Goal: Information Seeking & Learning: Check status

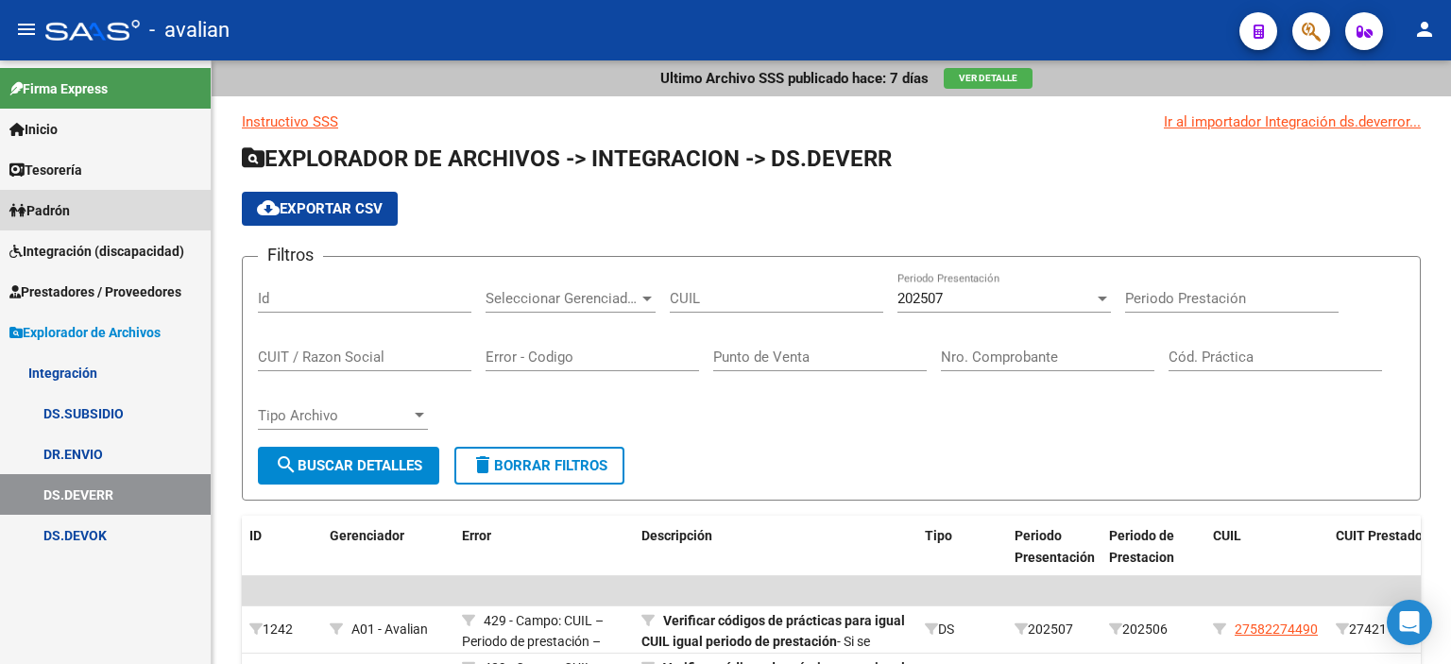
click at [64, 204] on span "Padrón" at bounding box center [39, 210] width 60 height 21
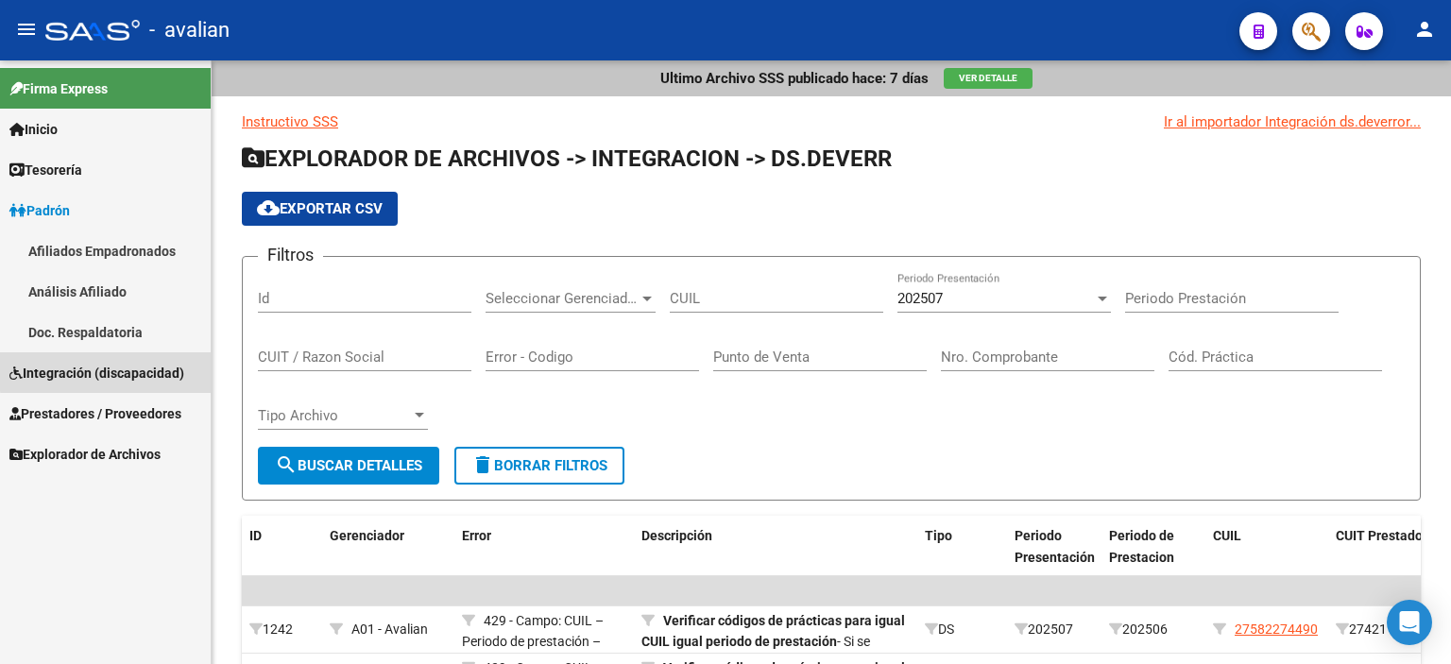
click at [110, 371] on span "Integración (discapacidad)" at bounding box center [96, 373] width 175 height 21
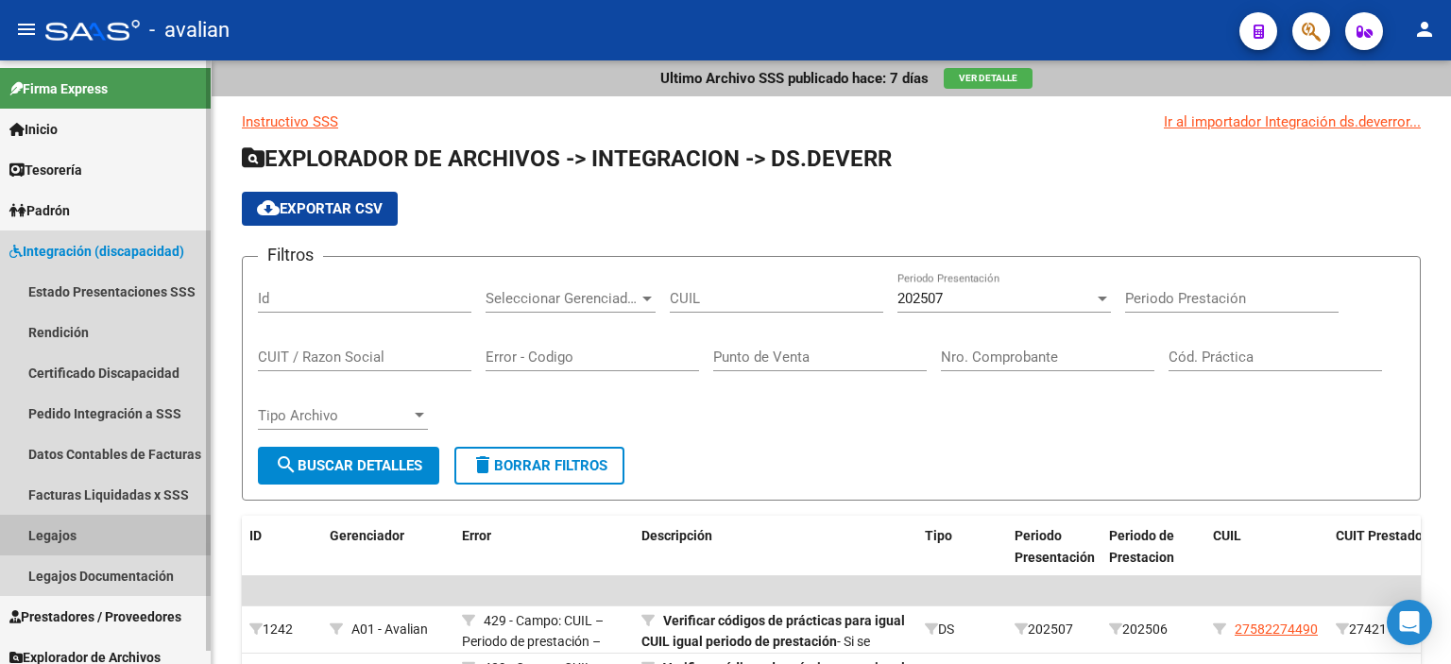
click at [69, 539] on link "Legajos" at bounding box center [105, 535] width 211 height 41
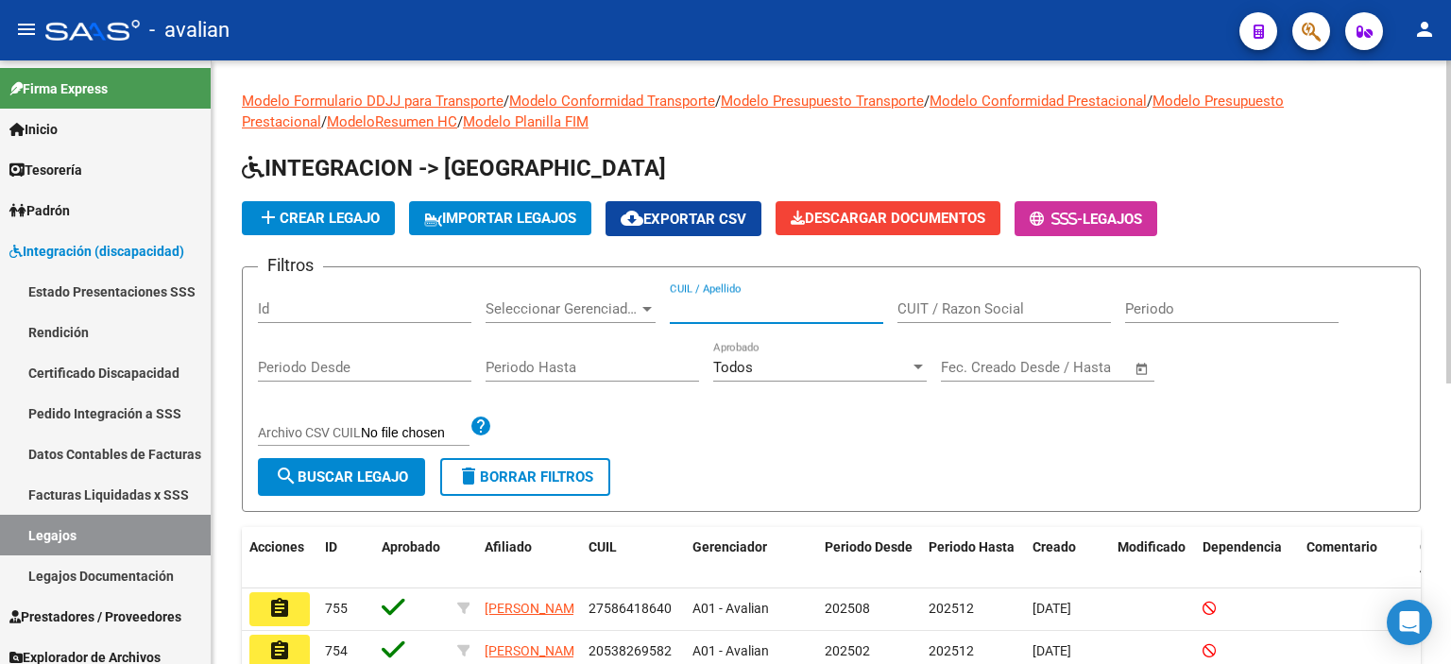
click at [722, 313] on input "CUIL / Apellido" at bounding box center [777, 308] width 214 height 17
paste input "55408108"
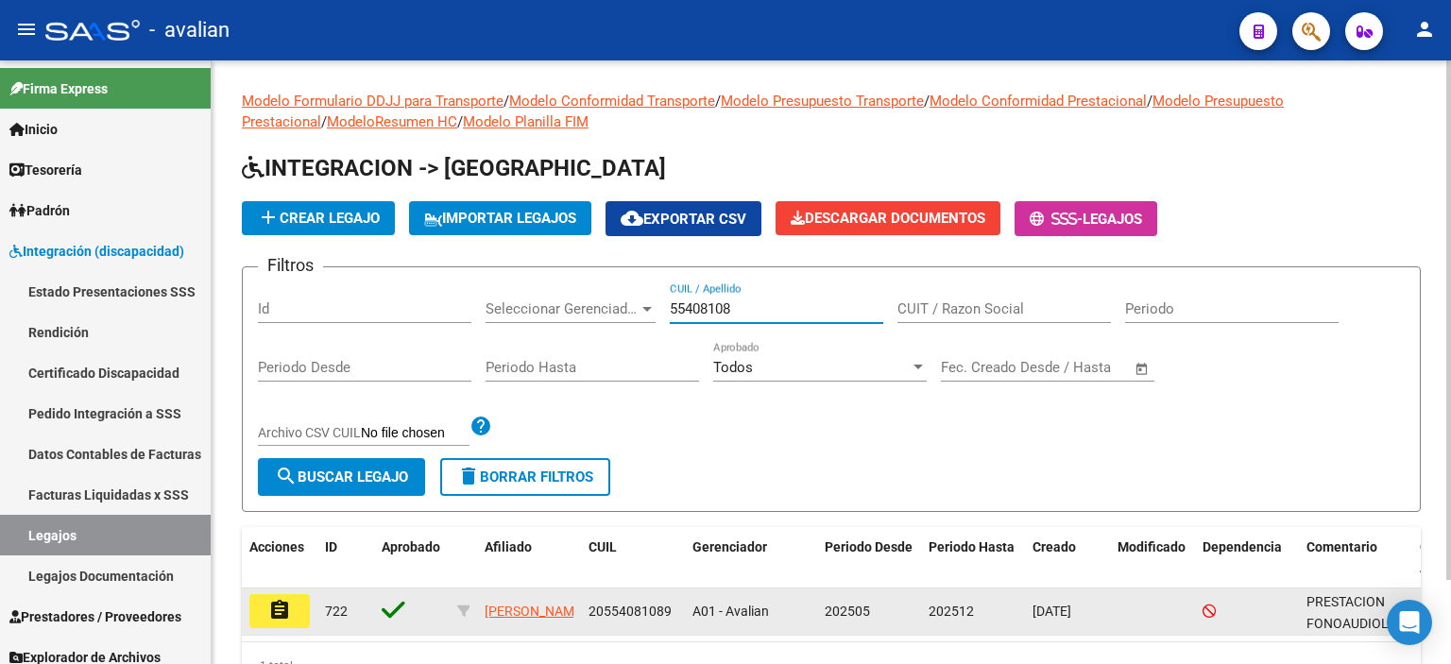
type input "55408108"
click at [281, 608] on mat-icon "assignment" at bounding box center [279, 610] width 23 height 23
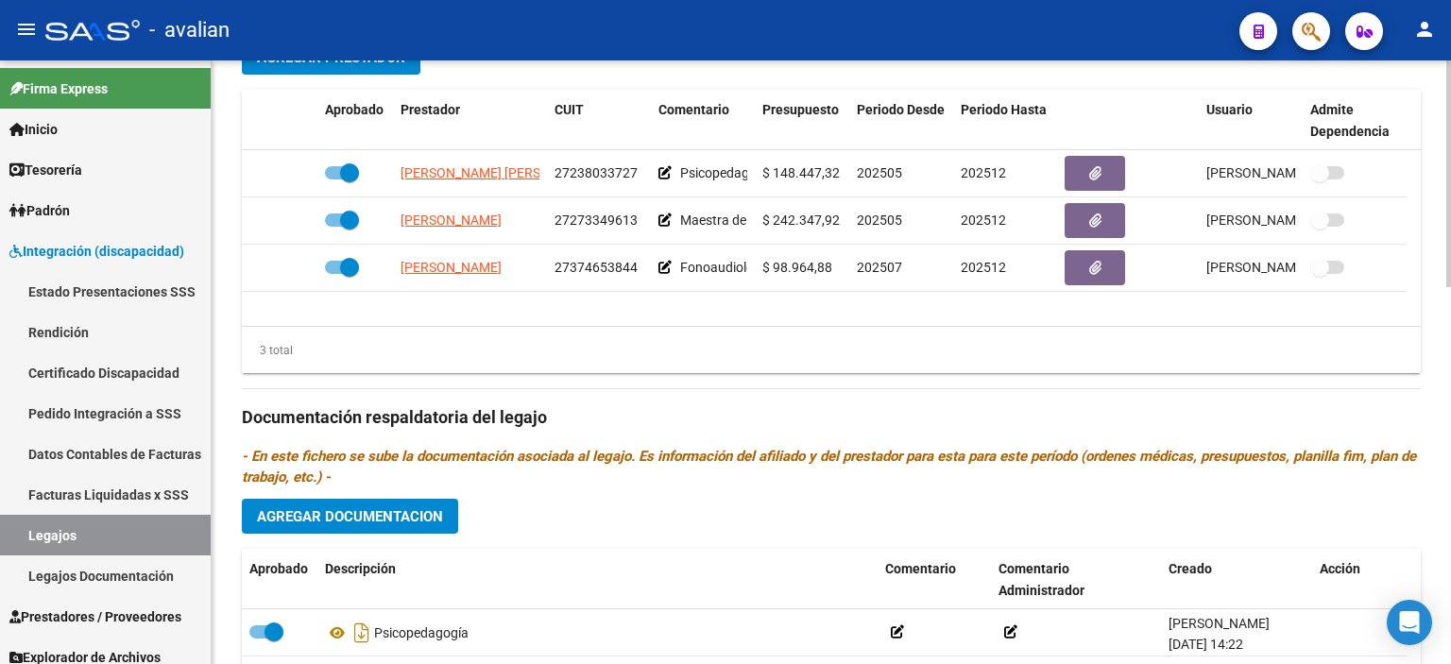
scroll to position [769, 0]
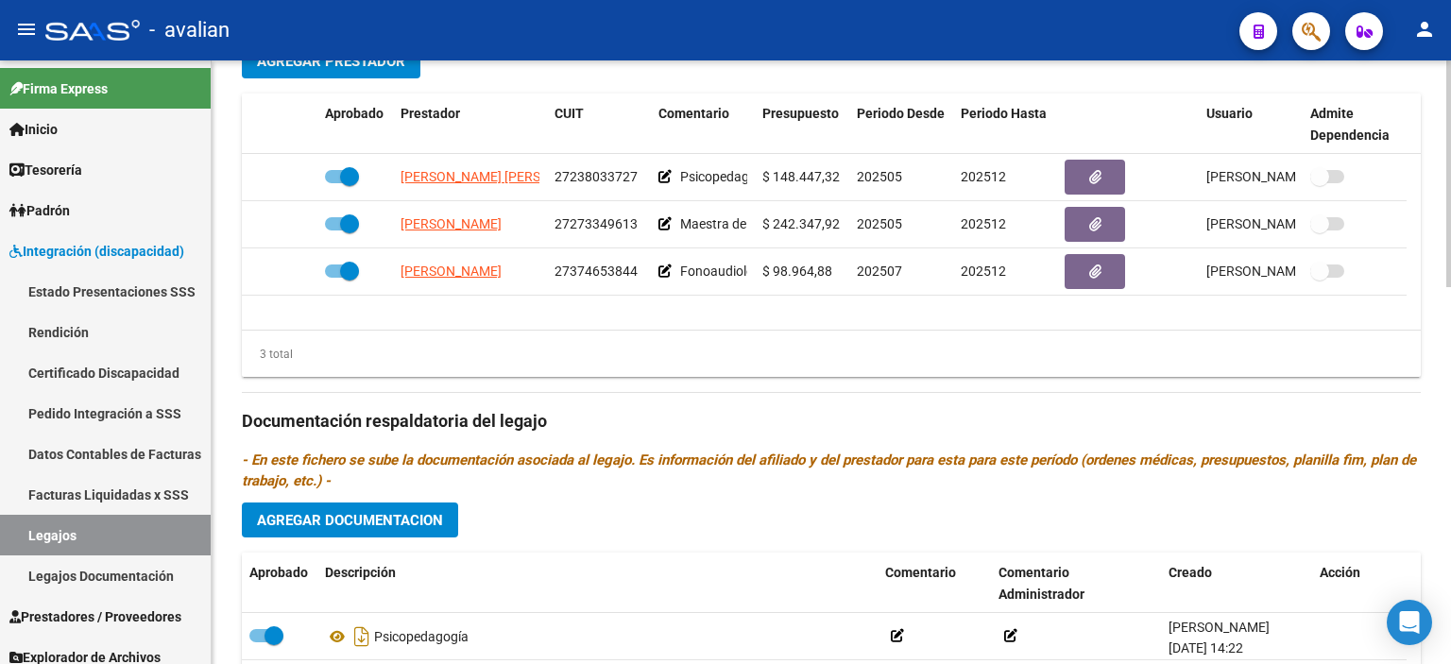
click at [1450, 419] on div at bounding box center [1448, 463] width 5 height 227
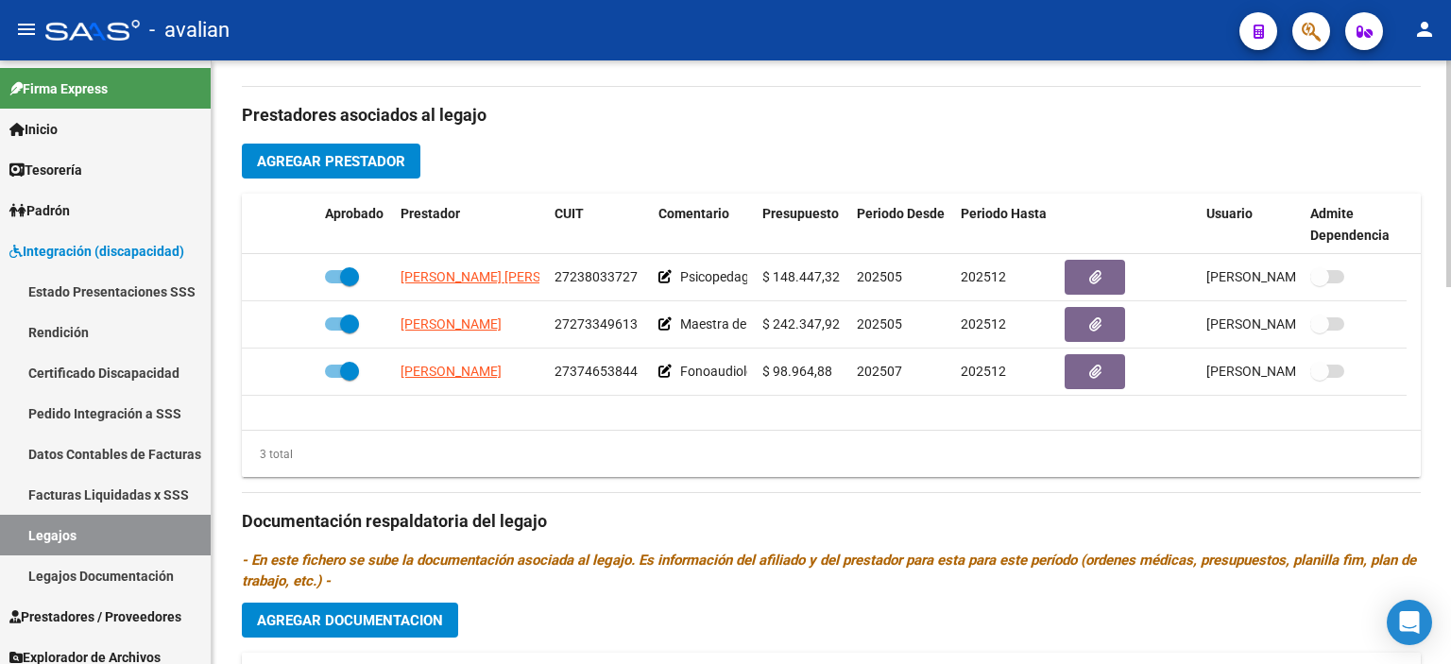
scroll to position [667, 0]
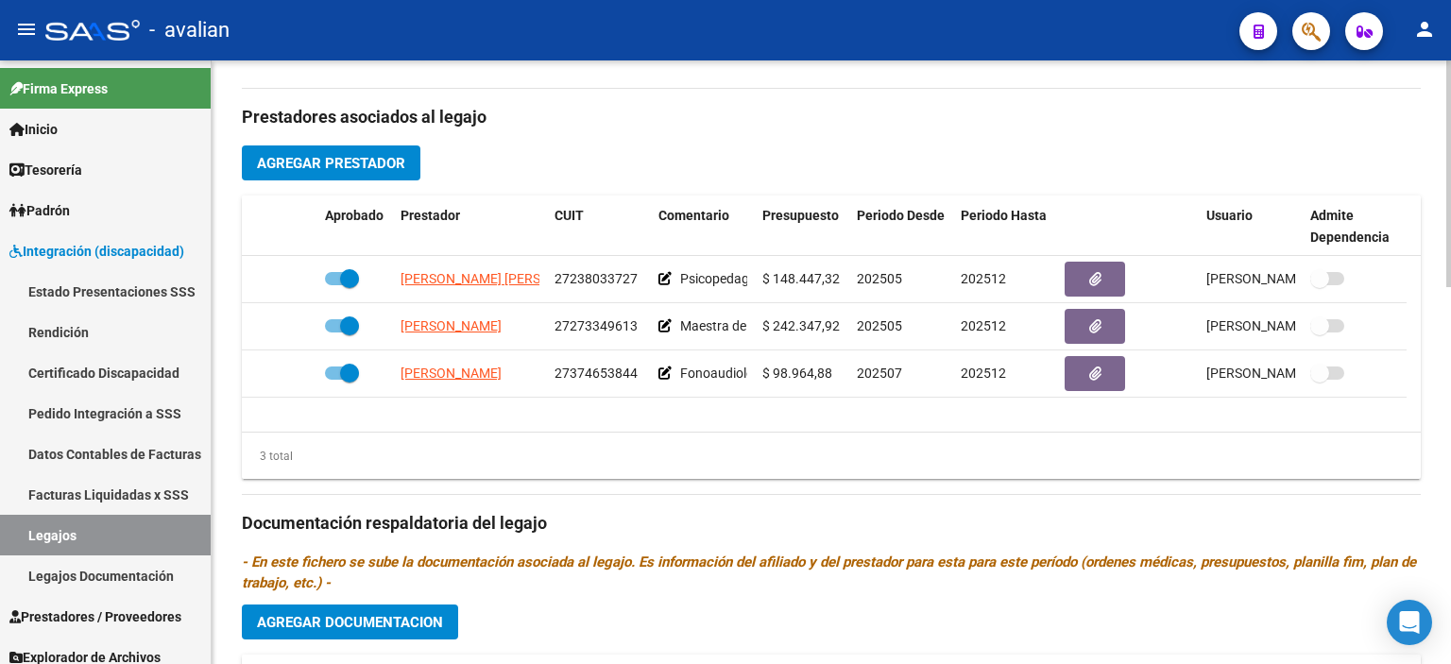
click at [1450, 382] on div at bounding box center [1448, 424] width 5 height 227
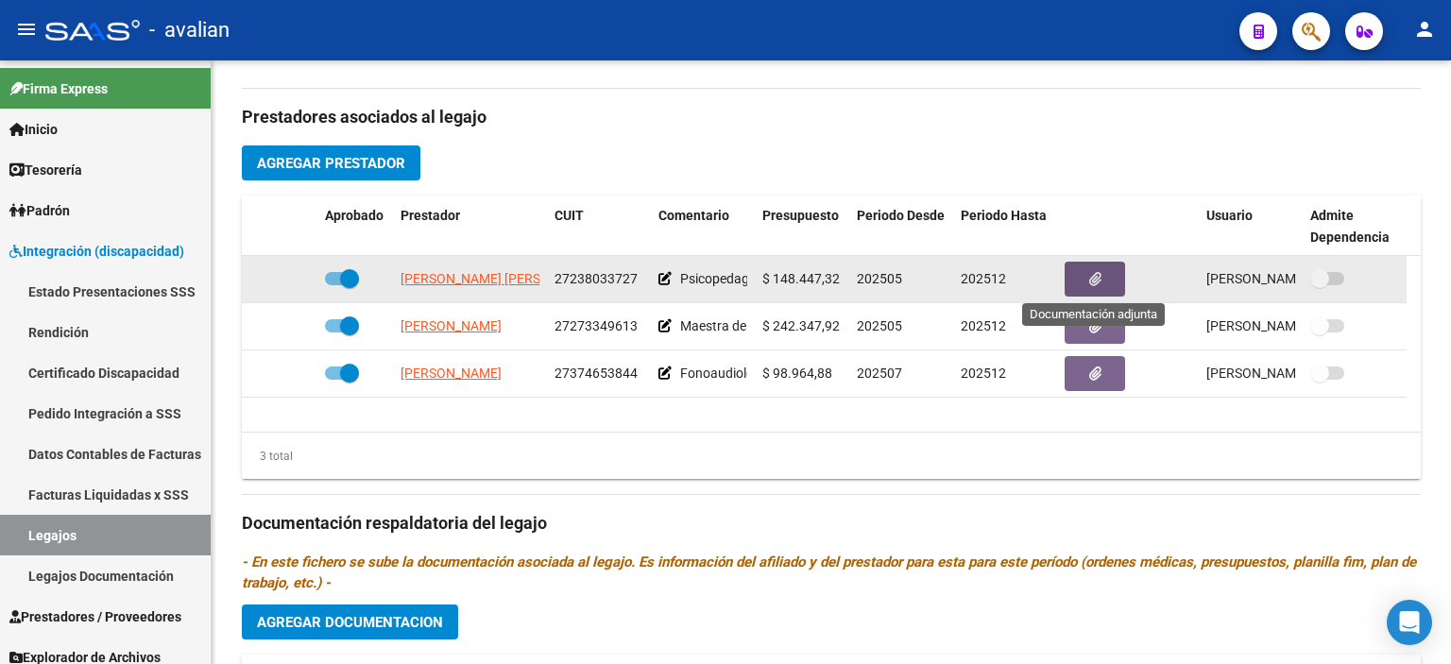
click at [1092, 280] on icon "button" at bounding box center [1095, 279] width 12 height 14
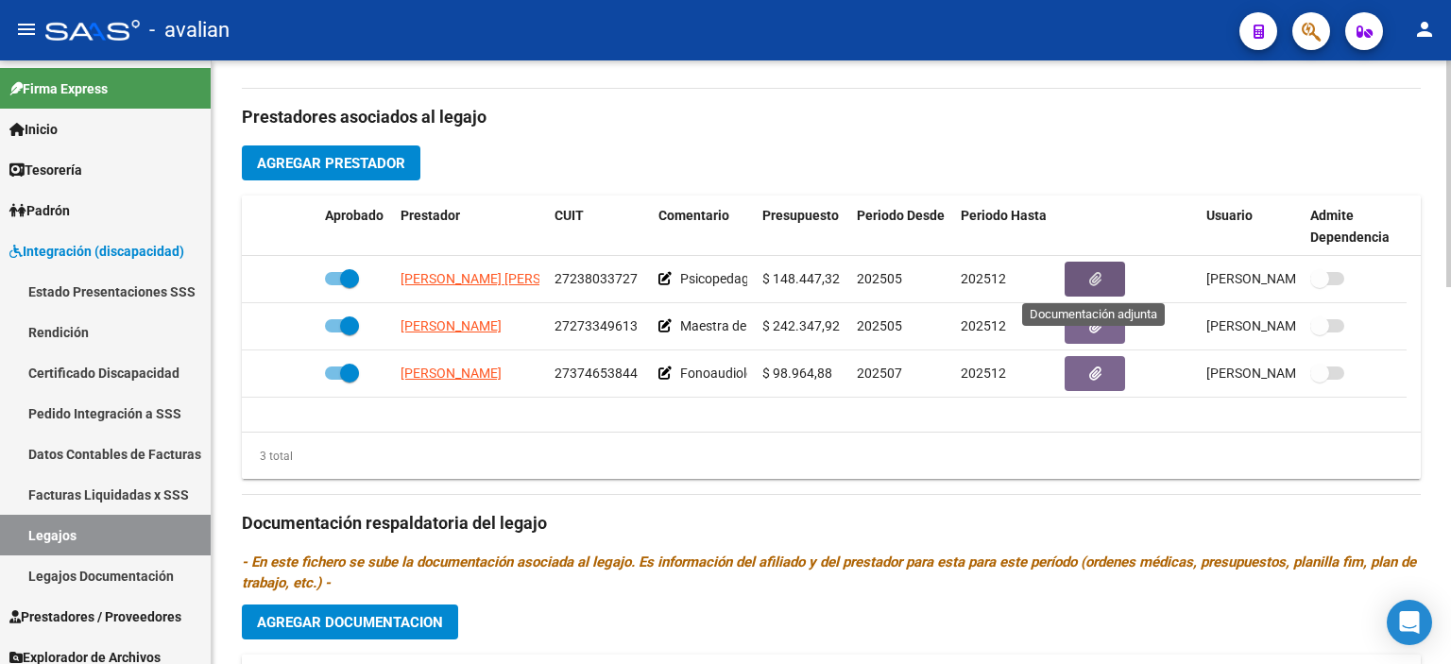
scroll to position [1000, 0]
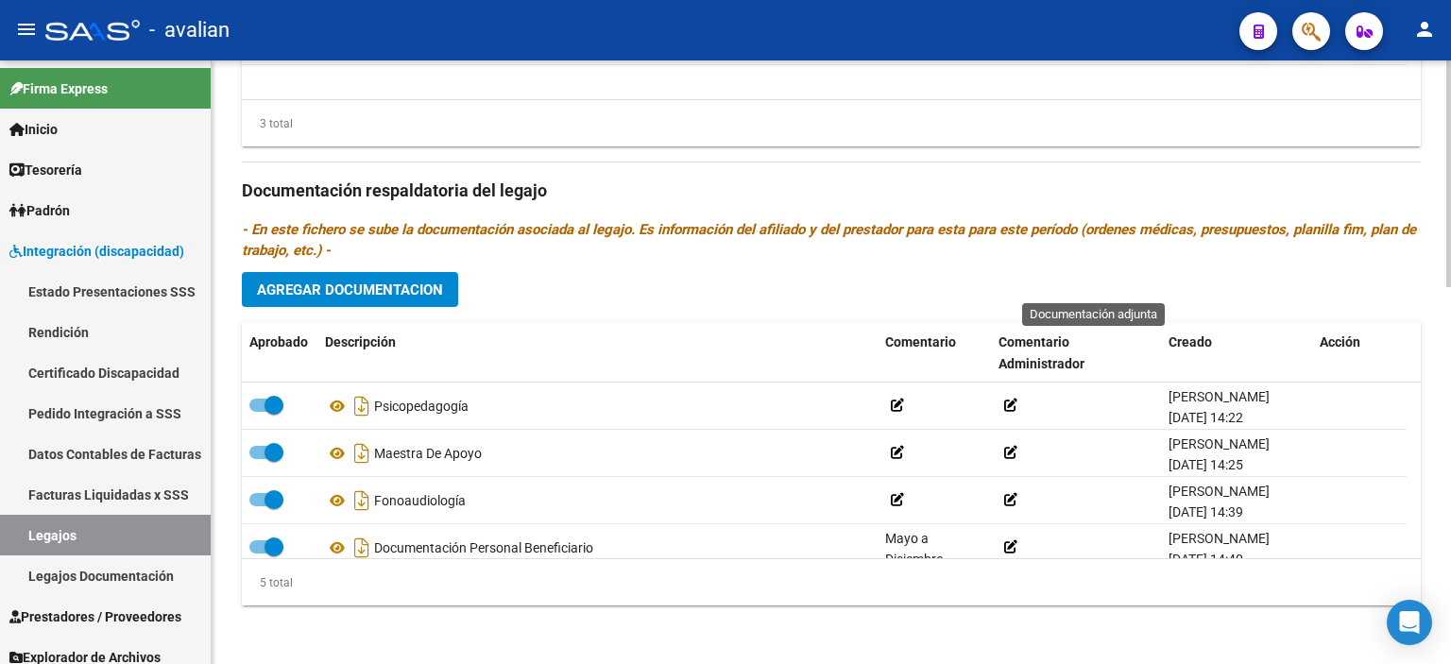
click at [1450, 578] on div at bounding box center [1448, 549] width 5 height 227
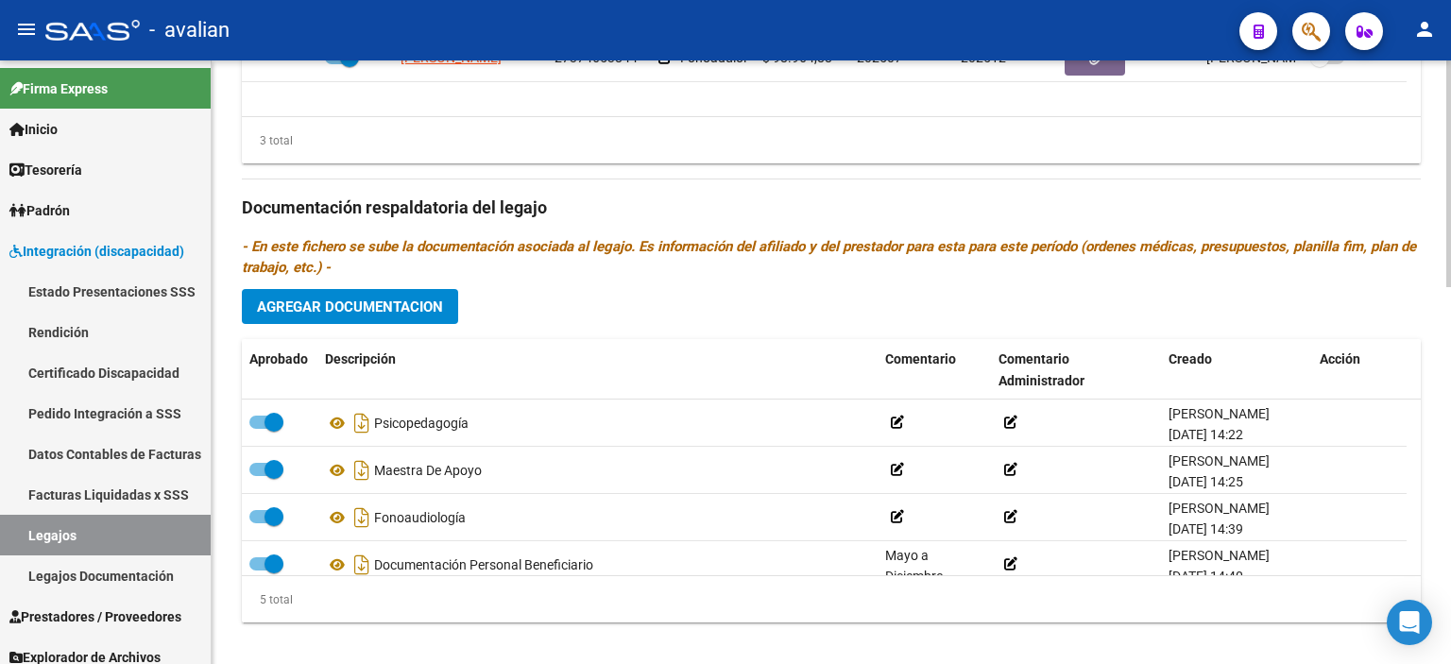
scroll to position [978, 0]
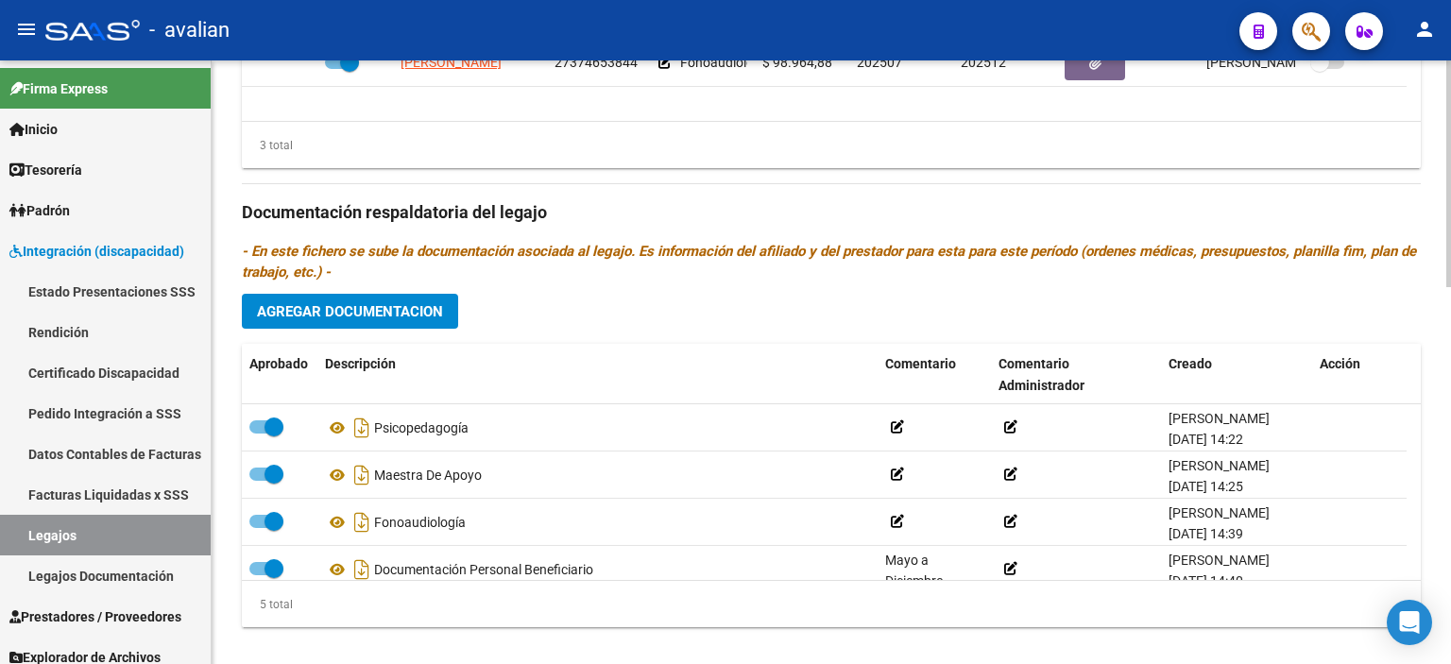
click at [1448, 464] on div at bounding box center [1448, 541] width 5 height 227
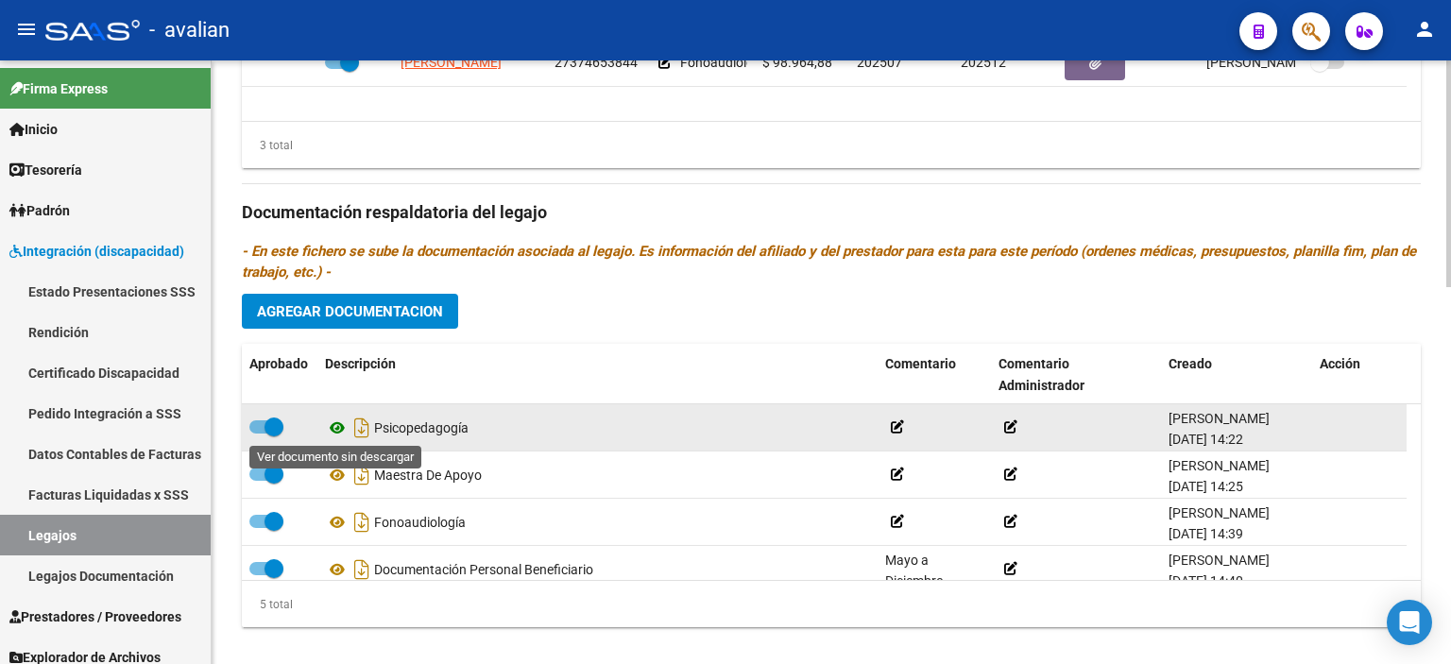
click at [336, 427] on icon at bounding box center [337, 428] width 25 height 23
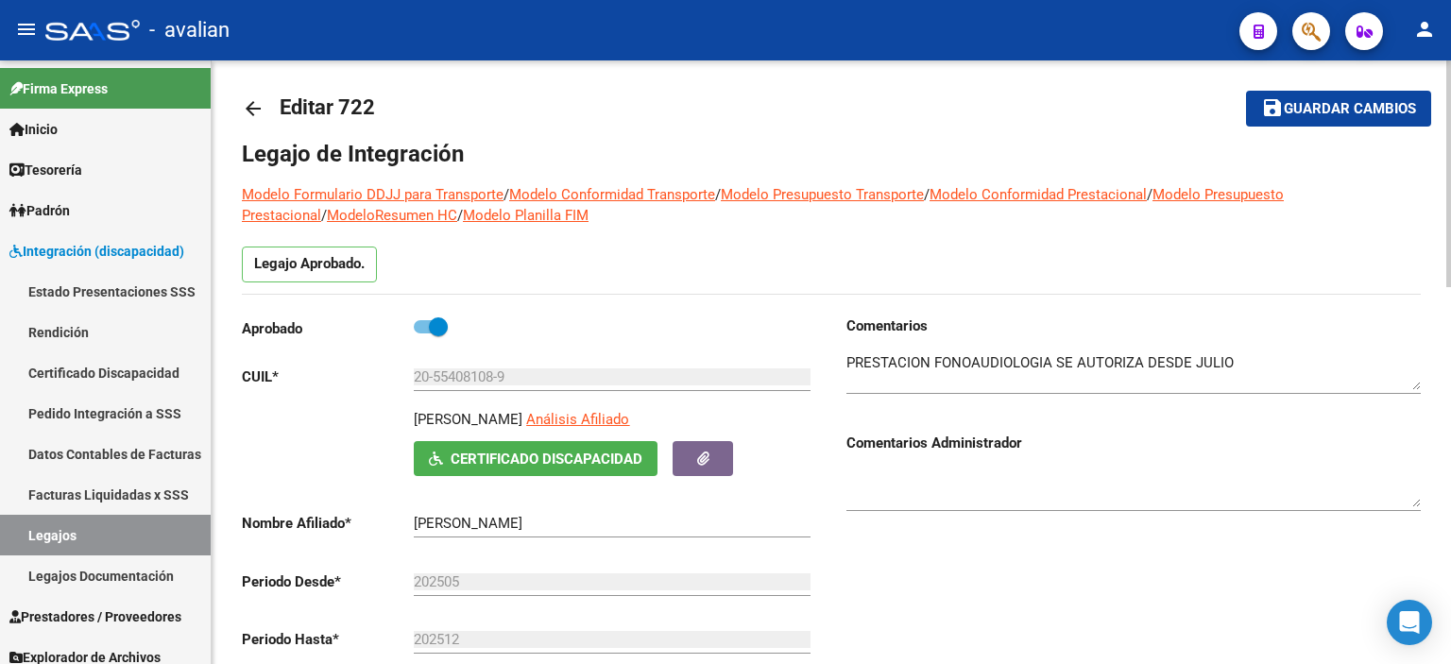
scroll to position [0, 0]
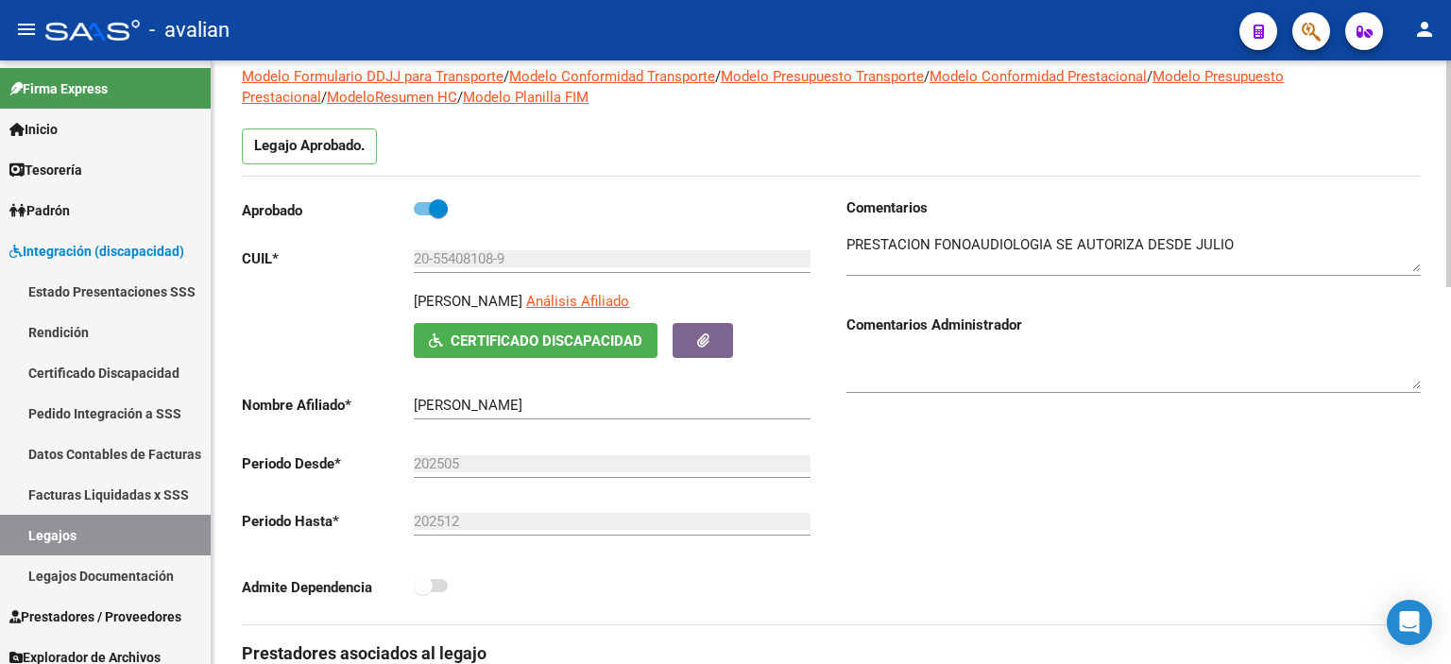
click at [1449, 131] on div at bounding box center [1448, 223] width 5 height 227
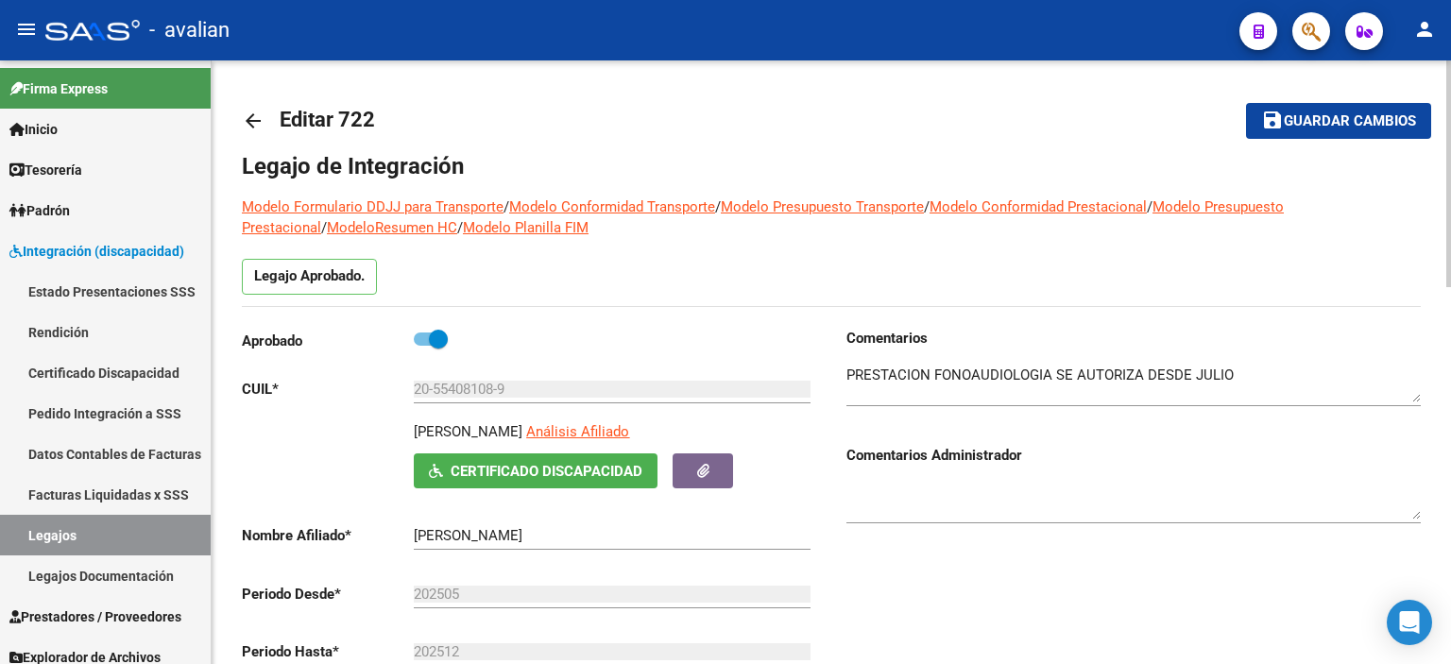
click at [1450, 100] on div at bounding box center [1448, 173] width 5 height 227
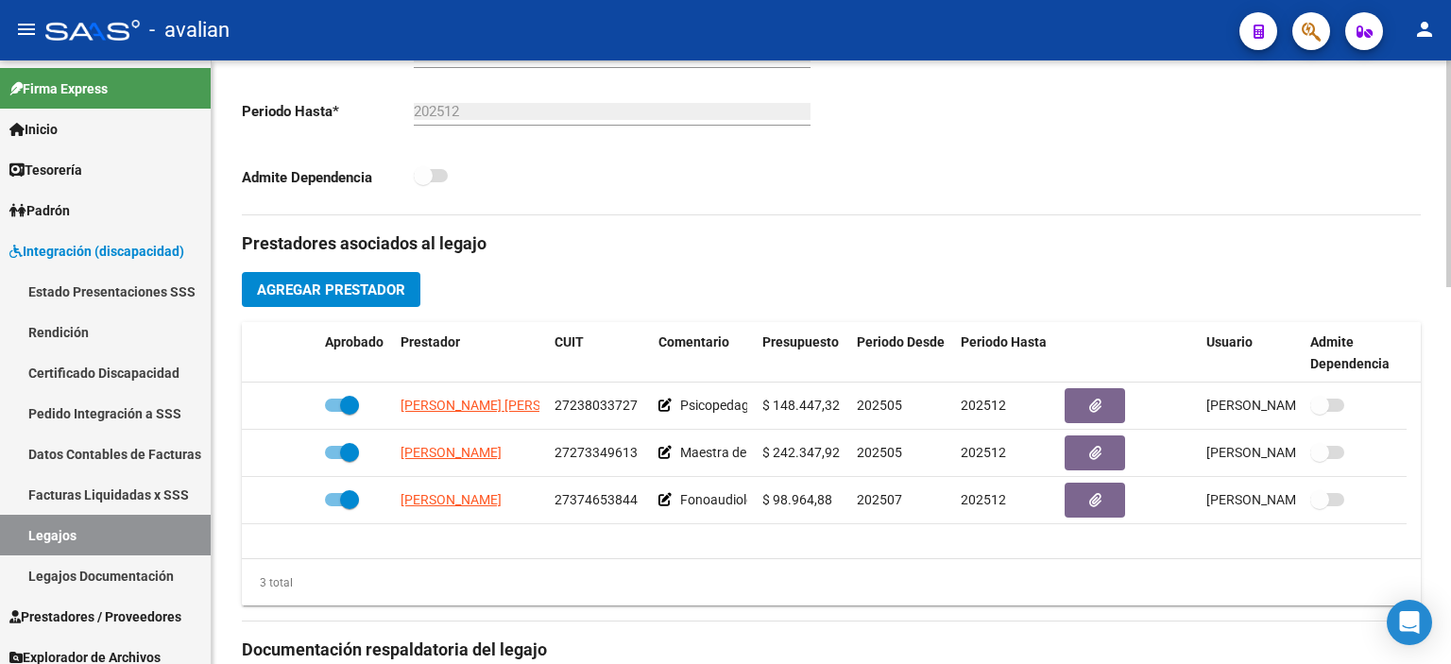
scroll to position [538, 0]
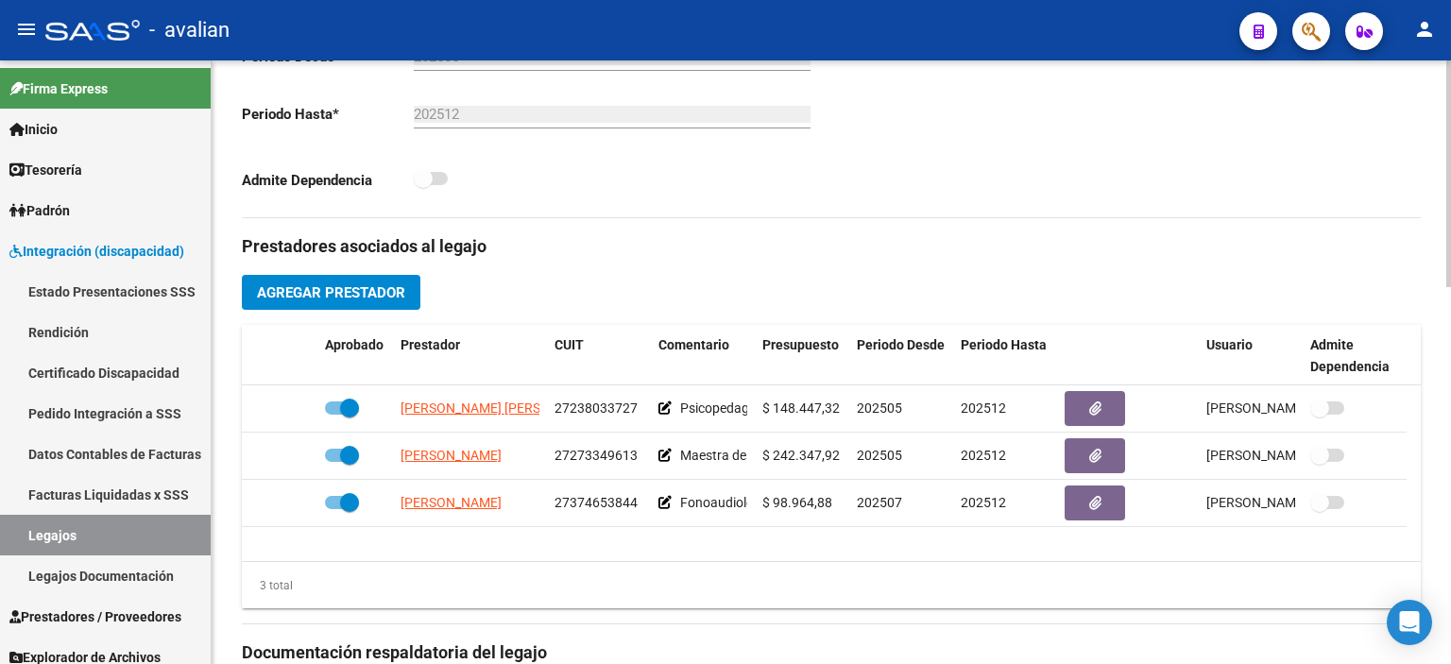
click at [1440, 390] on div "arrow_back Editar 722 save Guardar cambios Legajo de Integración Modelo Formula…" at bounding box center [834, 325] width 1244 height 1605
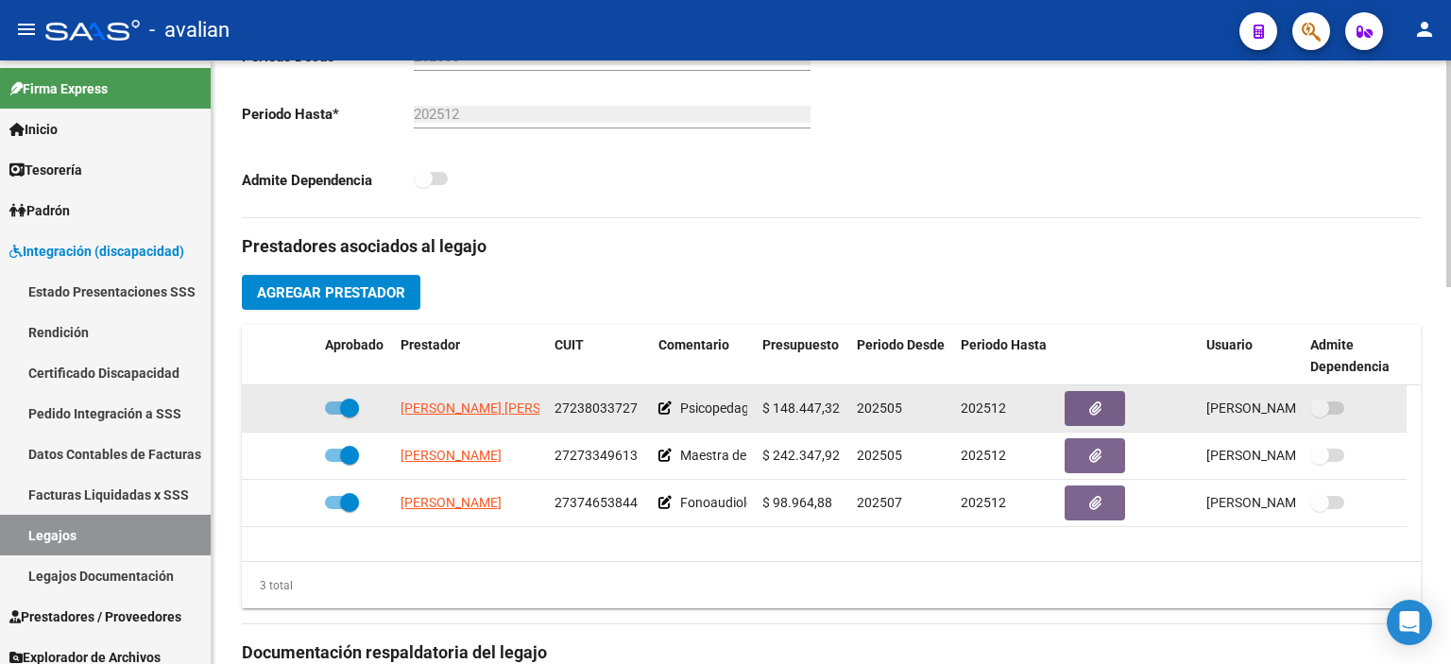
click at [593, 403] on span "27238033727" at bounding box center [596, 408] width 83 height 15
copy span "27238033727"
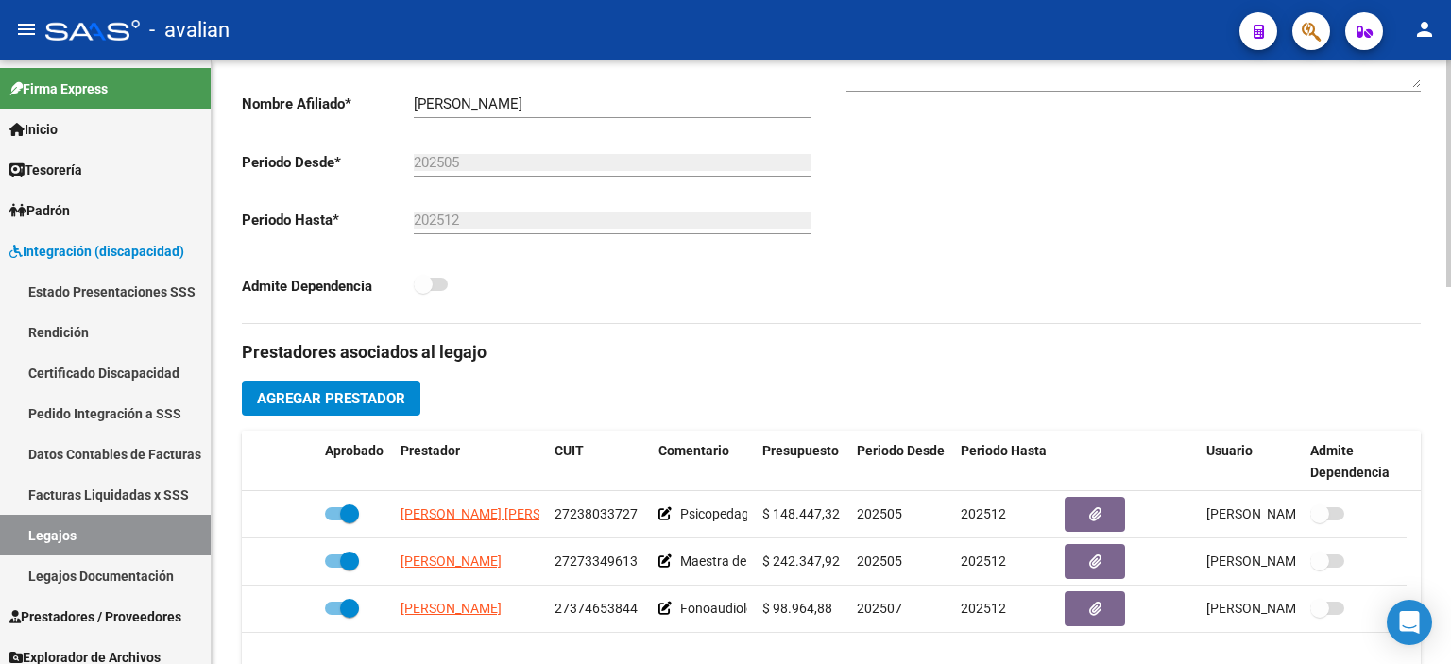
scroll to position [0, 0]
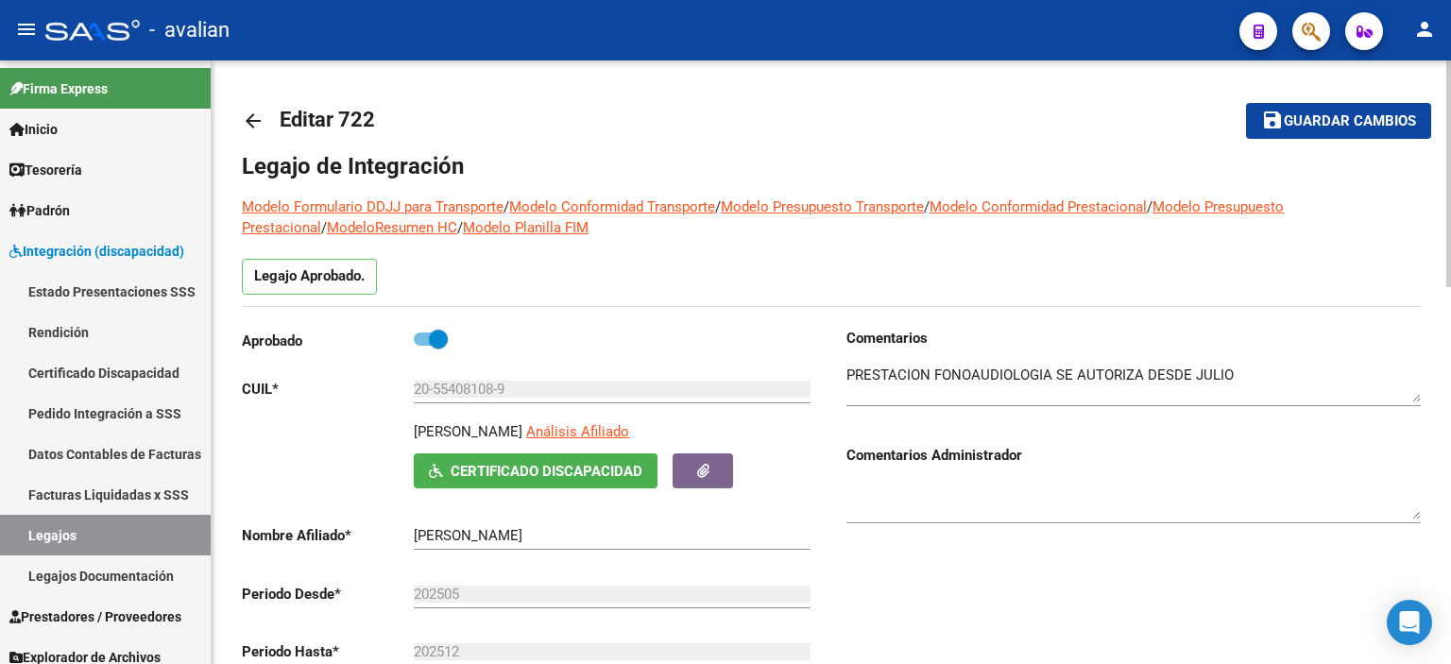
click at [254, 113] on mat-icon "arrow_back" at bounding box center [253, 121] width 23 height 23
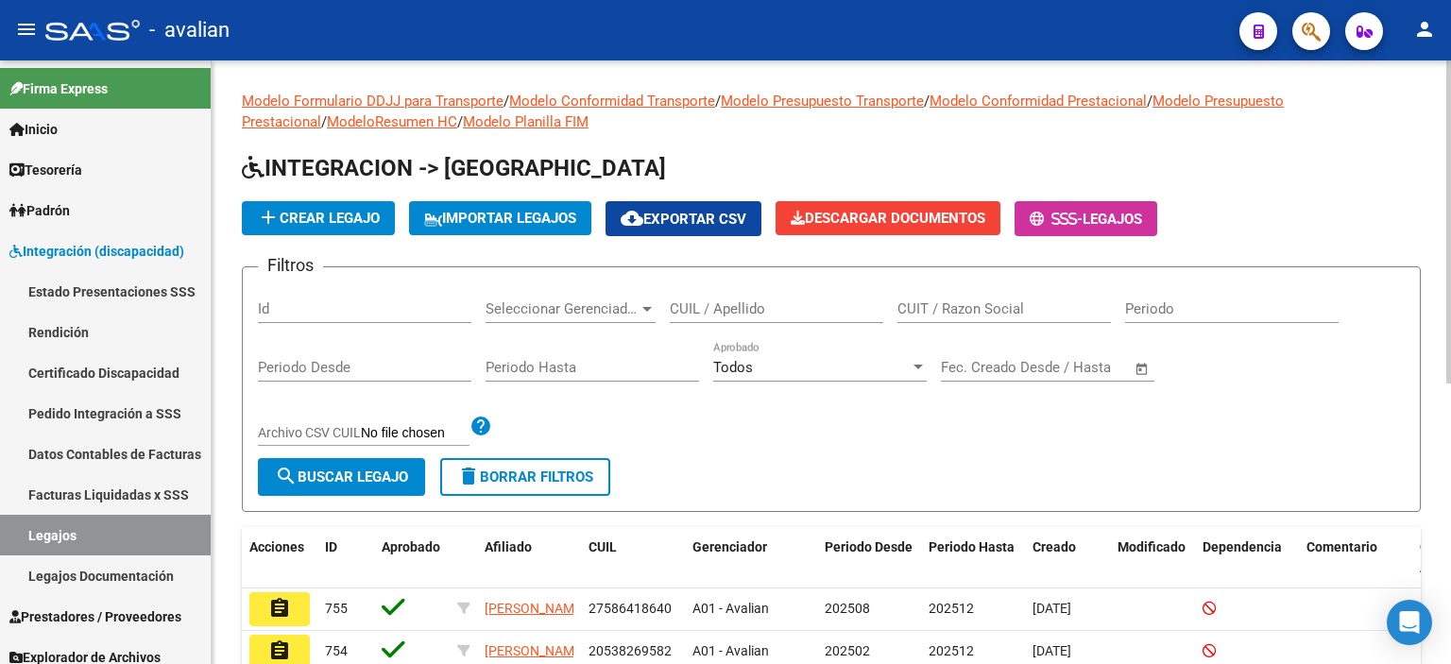
click at [1449, 196] on div at bounding box center [1448, 221] width 5 height 323
click at [697, 307] on input "CUIL / Apellido" at bounding box center [777, 308] width 214 height 17
paste input "55408108"
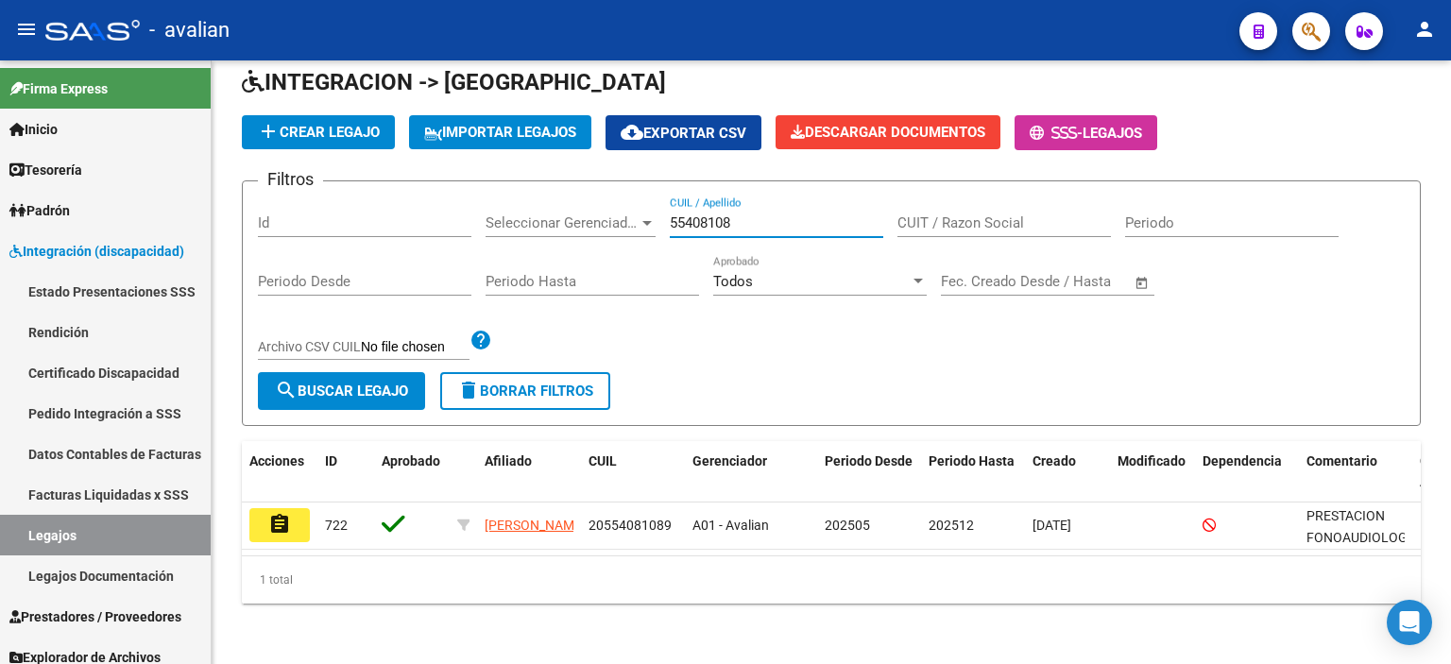
scroll to position [97, 0]
click at [1450, 556] on div at bounding box center [1448, 405] width 5 height 520
type input "55408108"
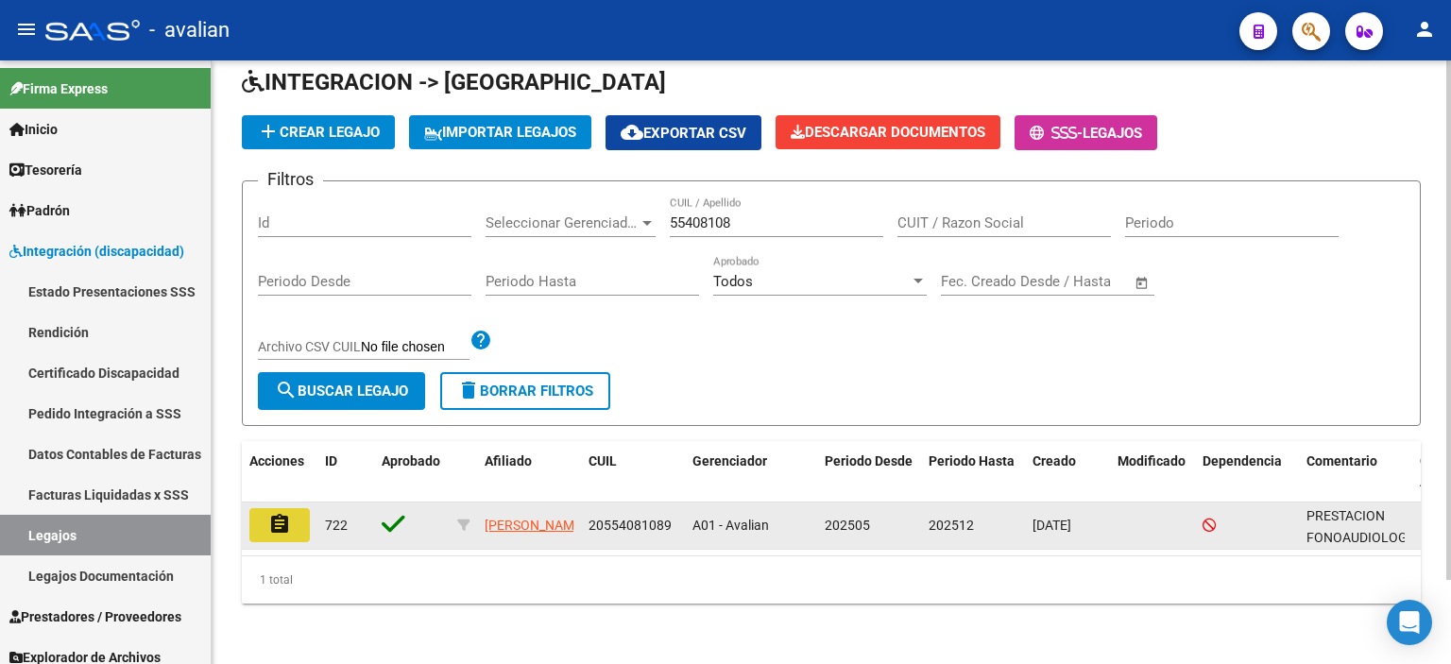
click at [278, 517] on mat-icon "assignment" at bounding box center [279, 524] width 23 height 23
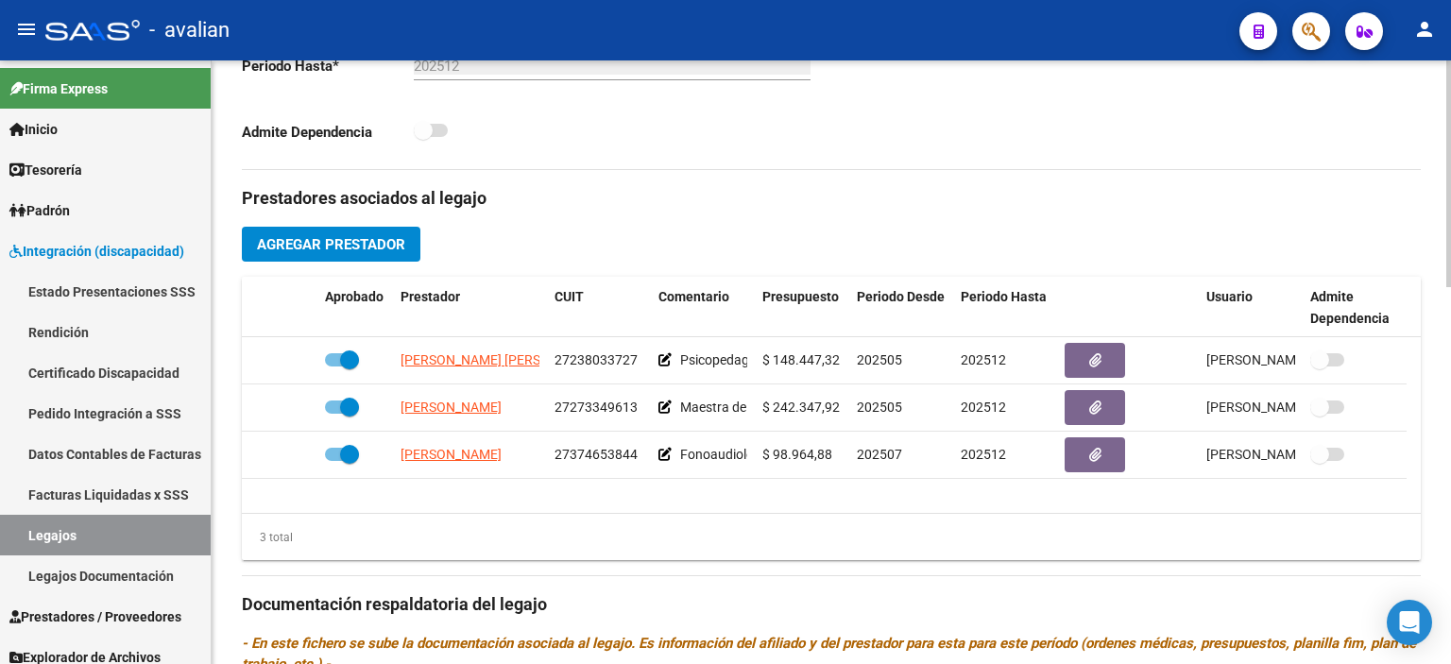
click at [1448, 449] on div at bounding box center [1448, 394] width 5 height 227
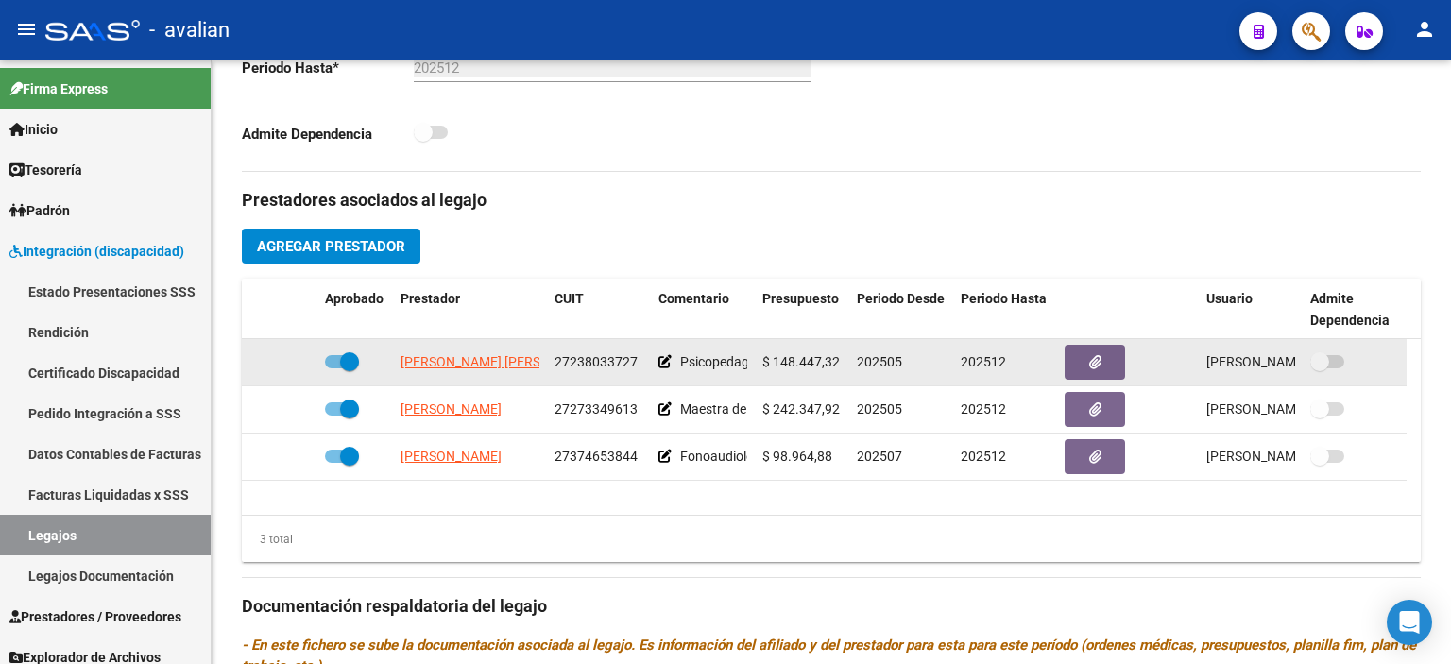
click at [589, 362] on span "27238033727" at bounding box center [596, 361] width 83 height 15
copy span "27238033727"
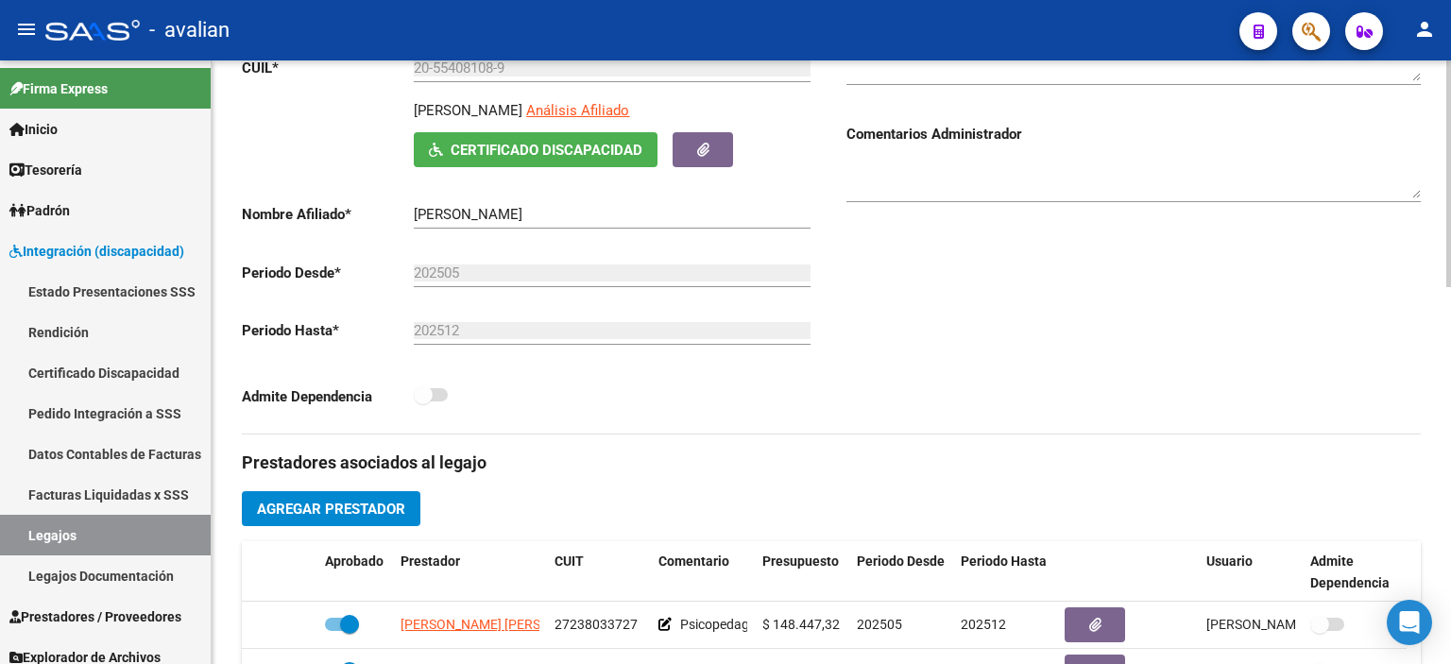
click at [1444, 338] on div "arrow_back Editar 722 save Guardar cambios Legajo de Integración Modelo Formula…" at bounding box center [834, 541] width 1244 height 1605
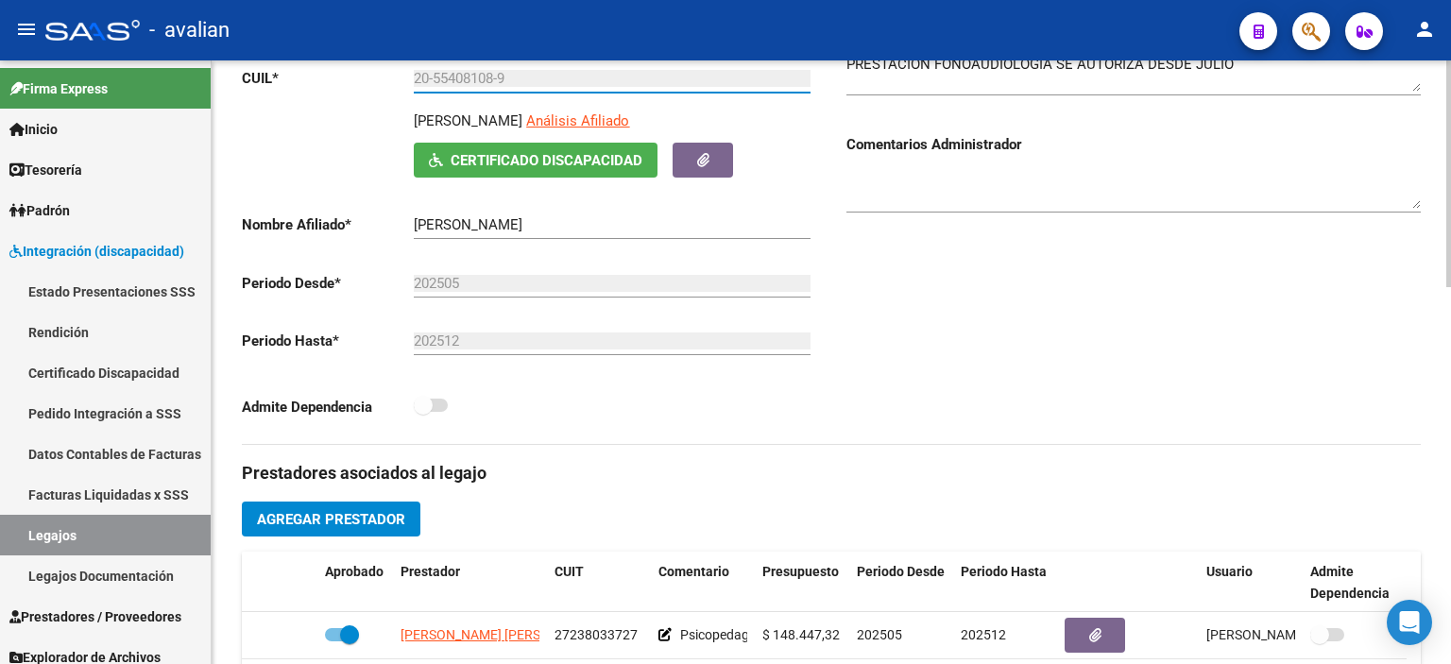
drag, startPoint x: 529, startPoint y: 75, endPoint x: 397, endPoint y: 79, distance: 132.4
click at [397, 79] on app-form-text-field "CUIL * 20-55408108-9 Ingresar CUIL" at bounding box center [526, 78] width 569 height 17
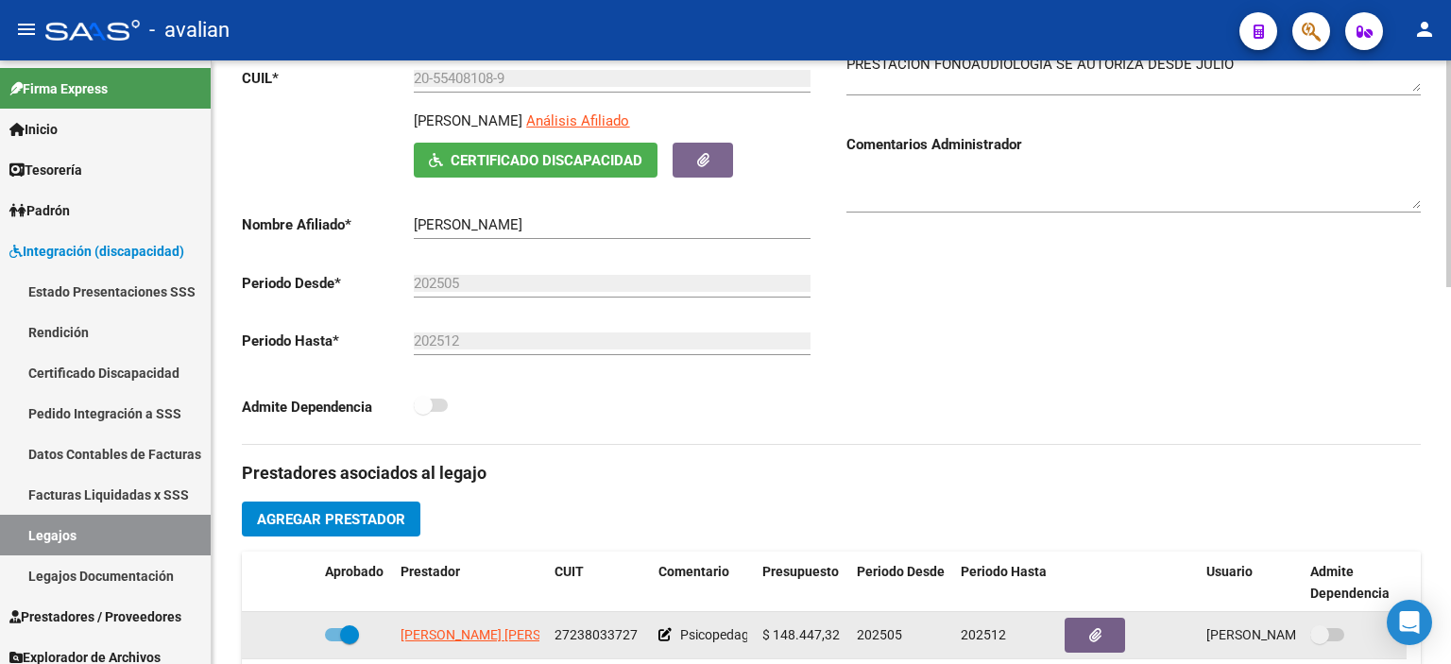
click at [601, 633] on span "27238033727" at bounding box center [596, 634] width 83 height 15
copy span "27238033727"
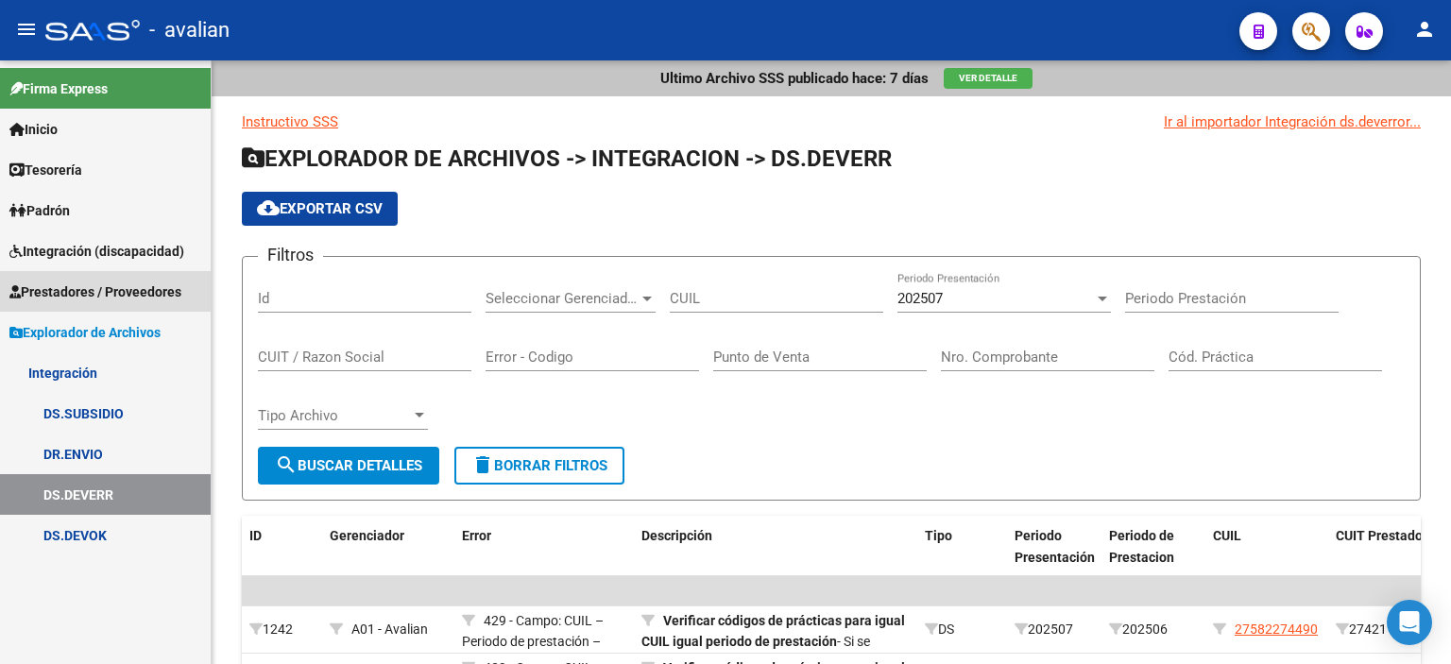
click at [71, 292] on span "Prestadores / Proveedores" at bounding box center [95, 292] width 172 height 21
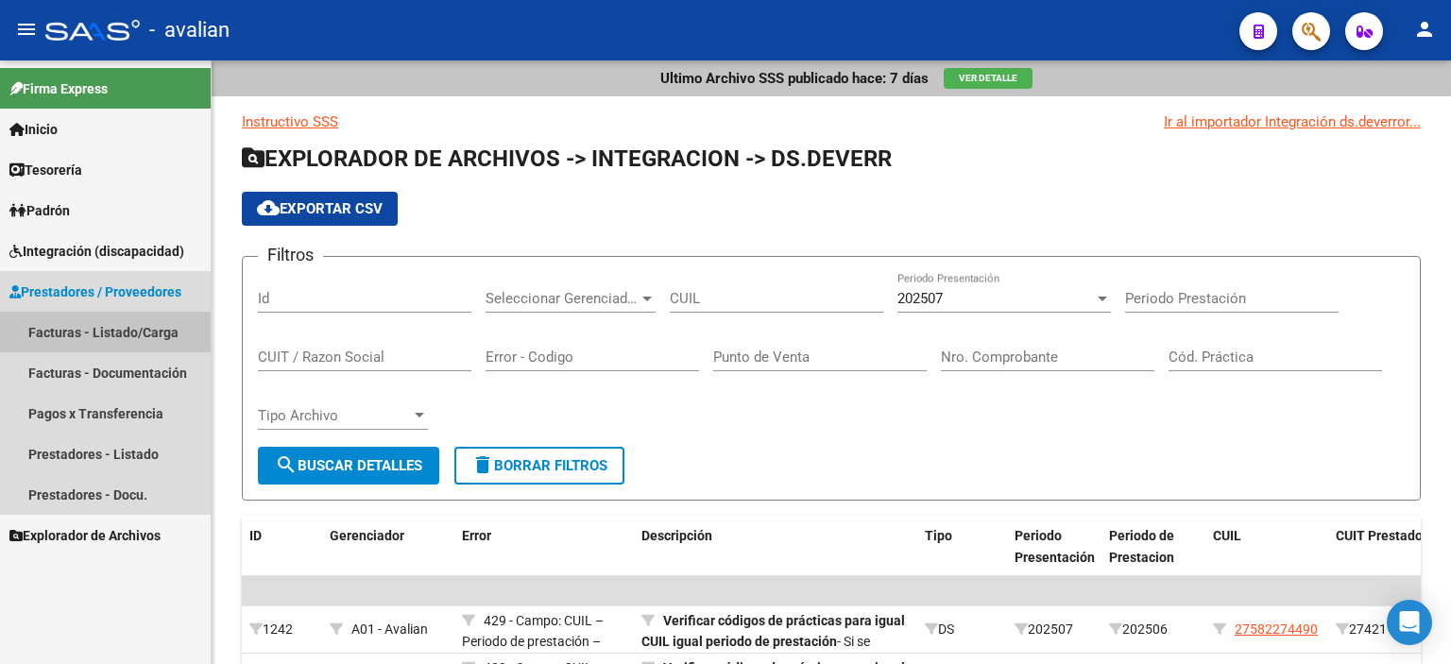
click at [102, 334] on link "Facturas - Listado/Carga" at bounding box center [105, 332] width 211 height 41
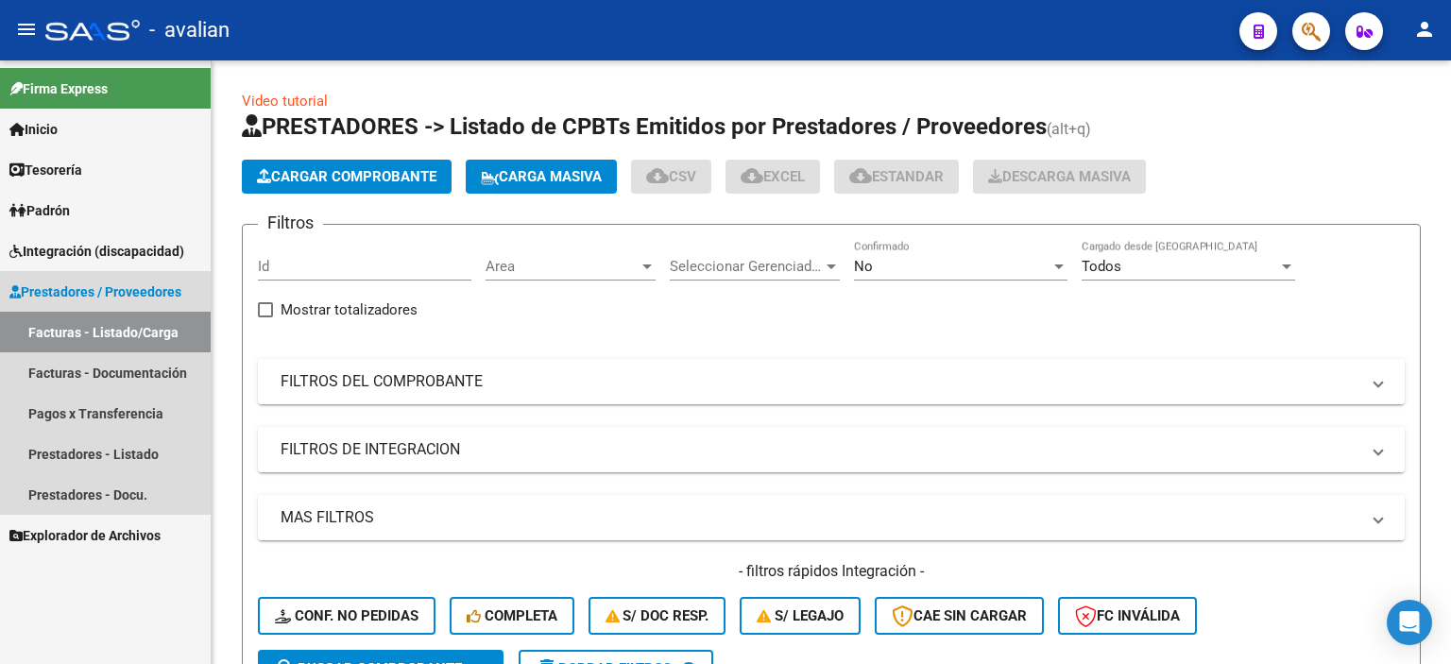
click at [102, 334] on link "Facturas - Listado/Carga" at bounding box center [105, 332] width 211 height 41
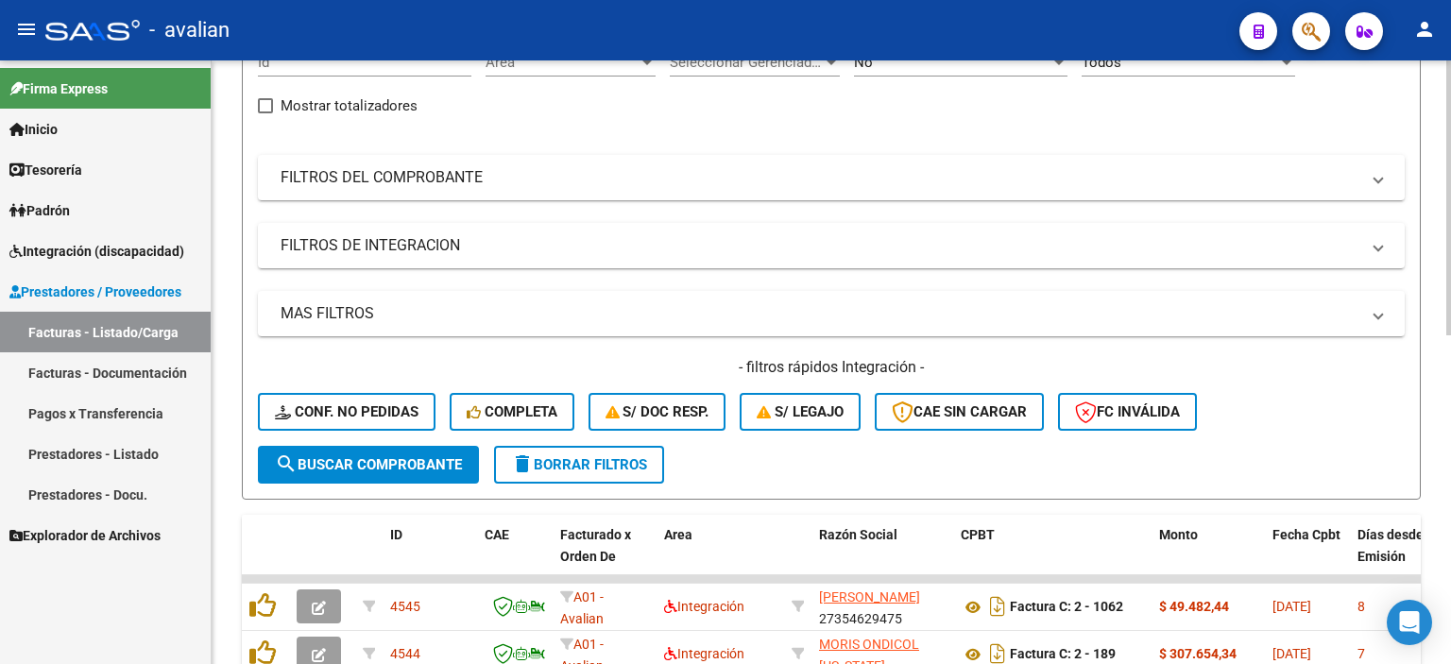
scroll to position [202, 0]
click at [1450, 400] on div at bounding box center [1448, 291] width 5 height 275
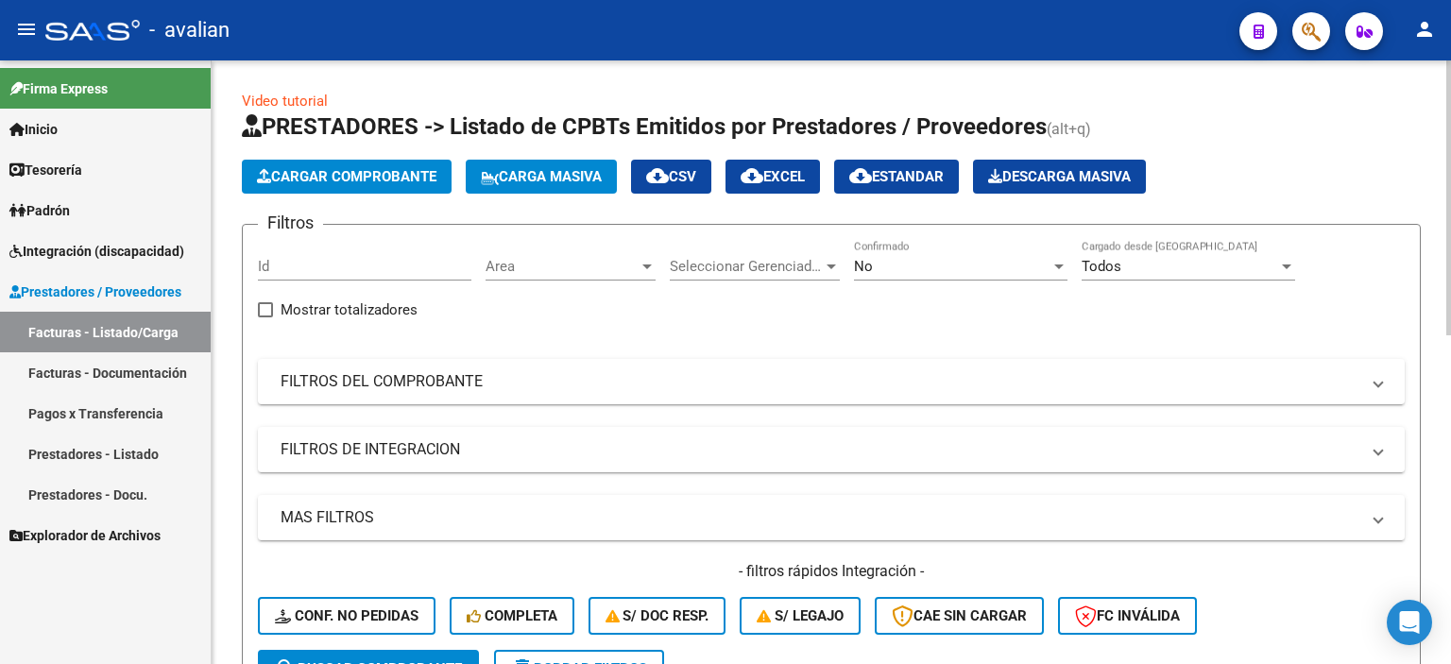
click at [1450, 143] on div at bounding box center [1448, 197] width 5 height 275
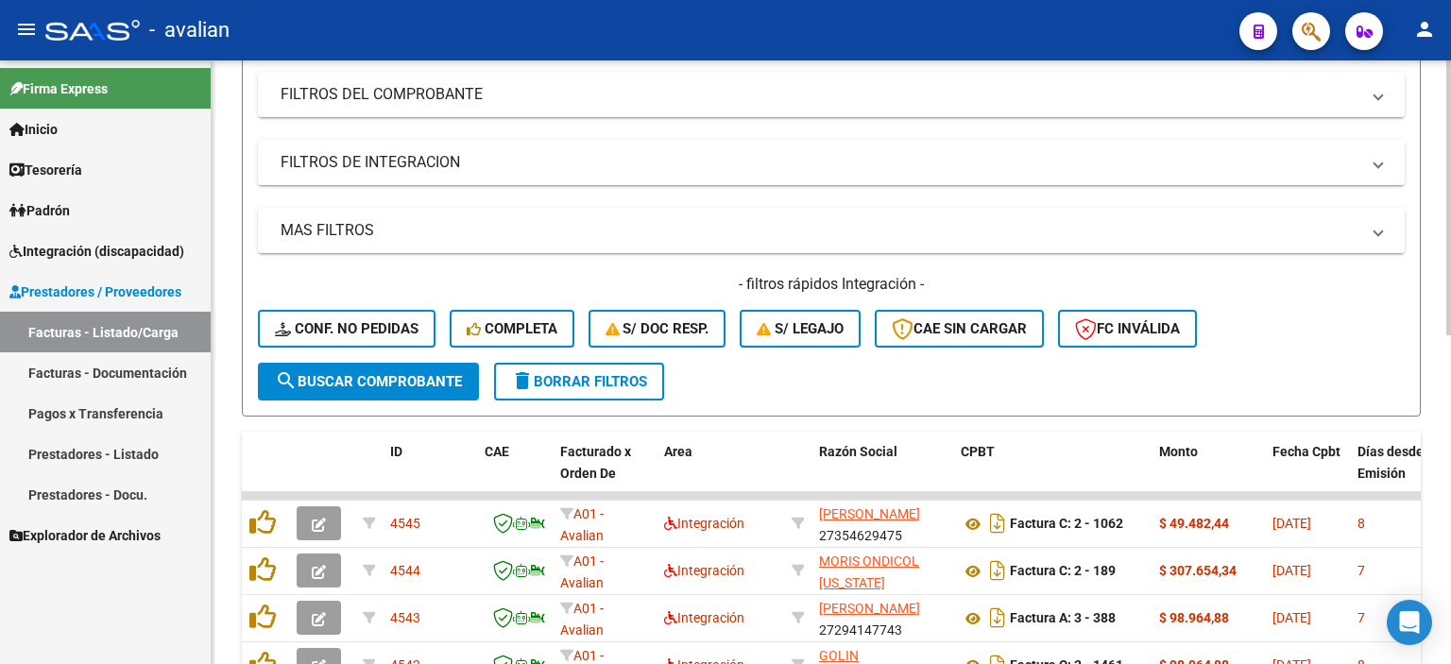
click at [1450, 389] on div at bounding box center [1448, 331] width 5 height 275
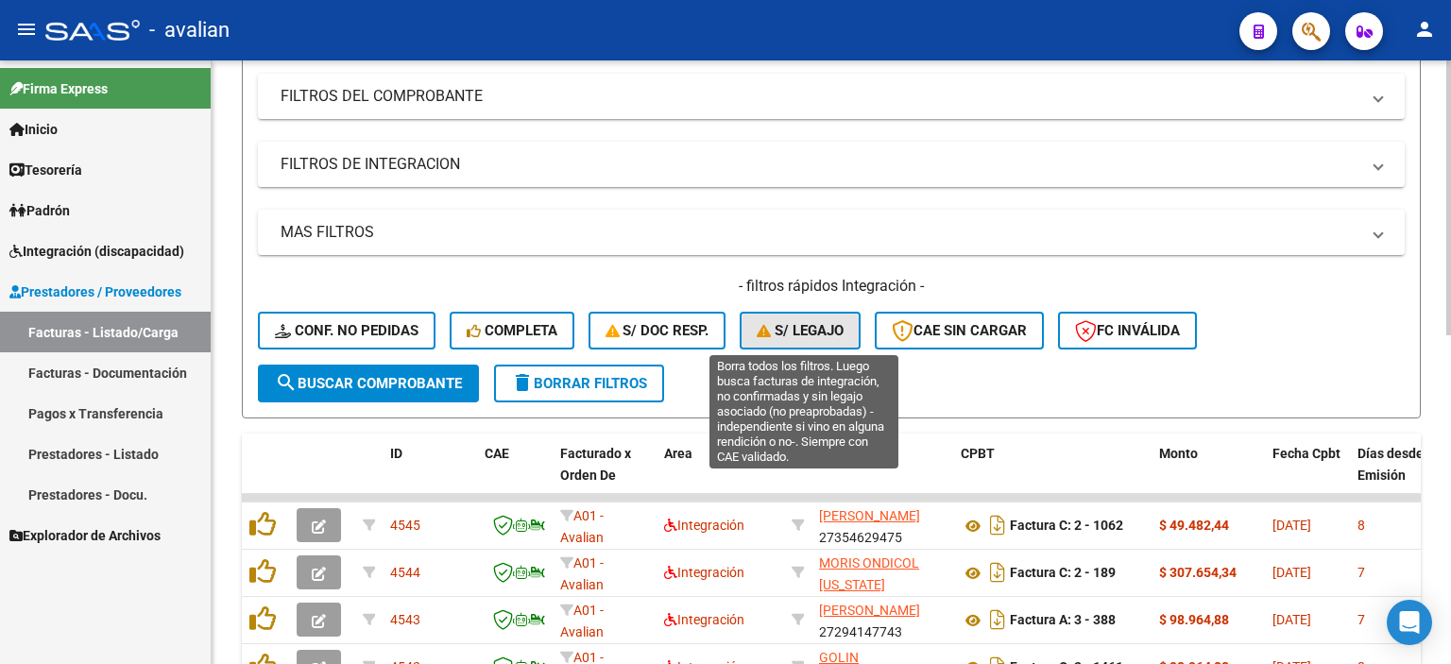
click at [790, 331] on span "S/ legajo" at bounding box center [800, 330] width 87 height 17
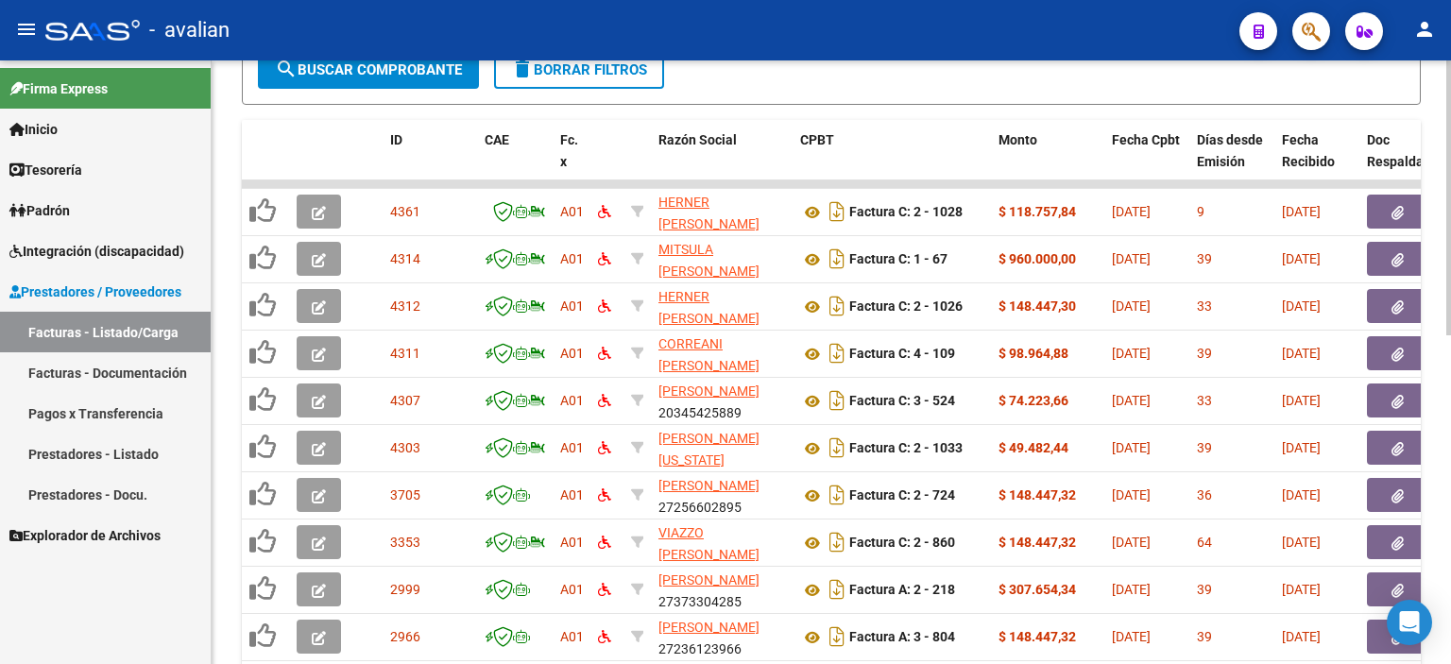
scroll to position [721, 0]
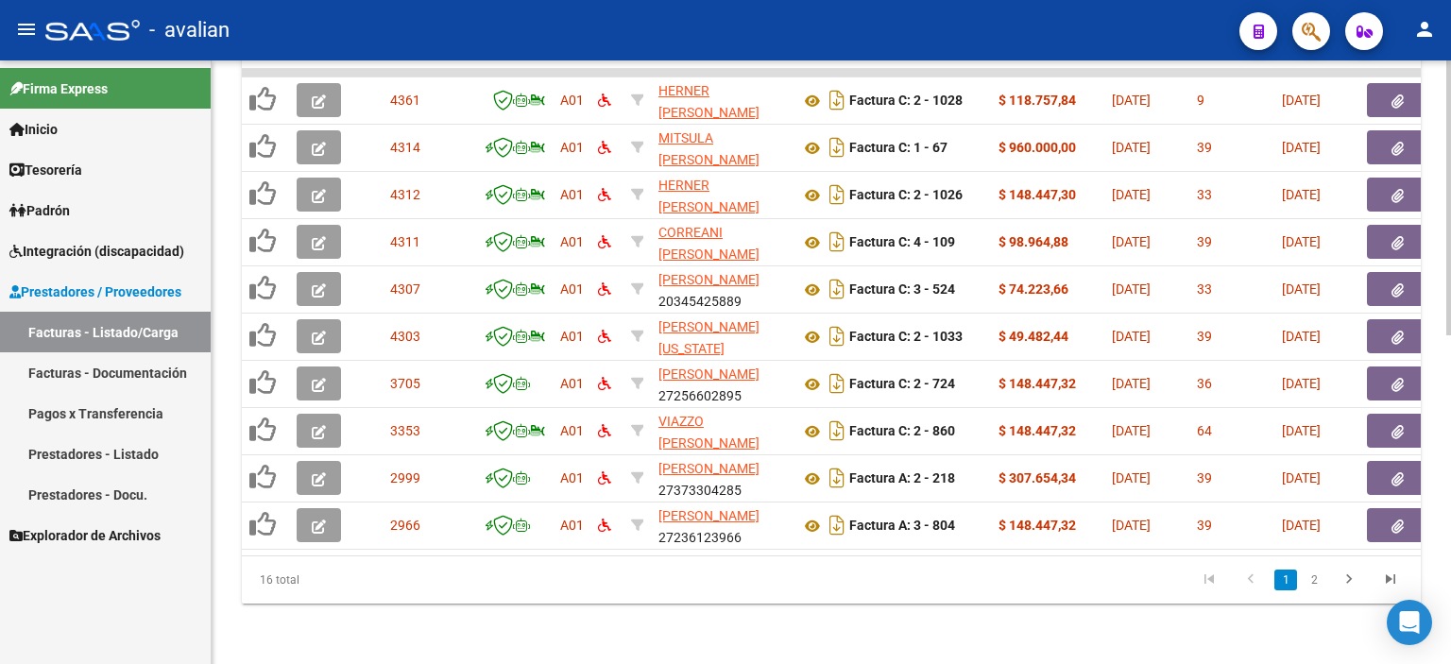
click at [1450, 485] on div at bounding box center [1448, 526] width 5 height 275
click at [1350, 584] on icon "go to next page" at bounding box center [1349, 582] width 25 height 23
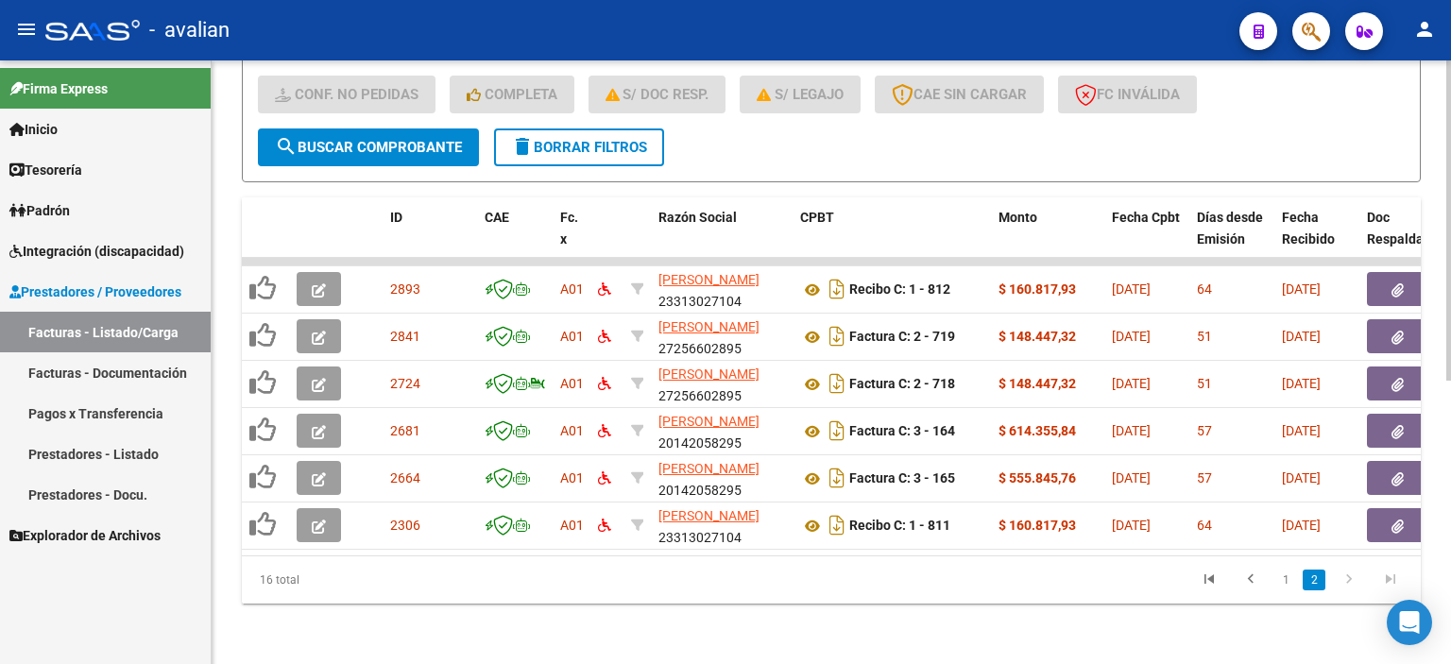
scroll to position [532, 0]
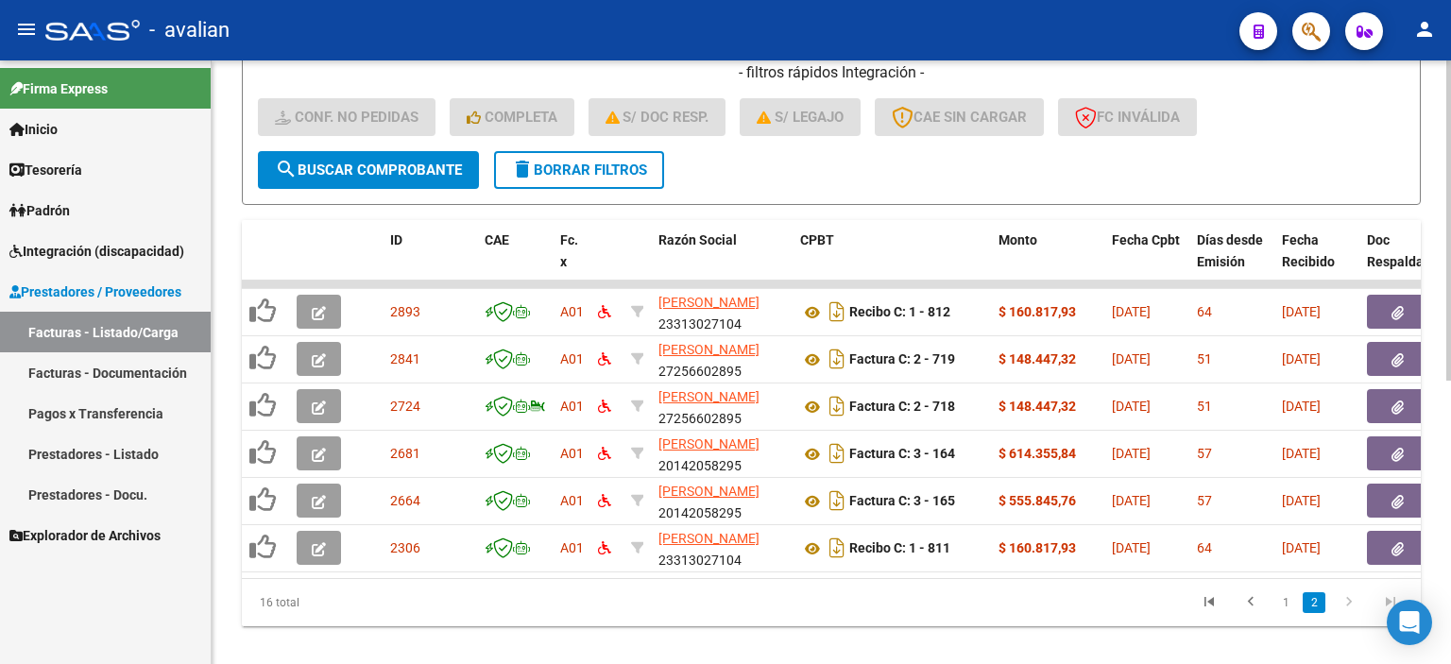
click at [1449, 433] on div at bounding box center [1448, 492] width 5 height 320
click at [1247, 611] on icon "go to previous page" at bounding box center [1251, 603] width 25 height 23
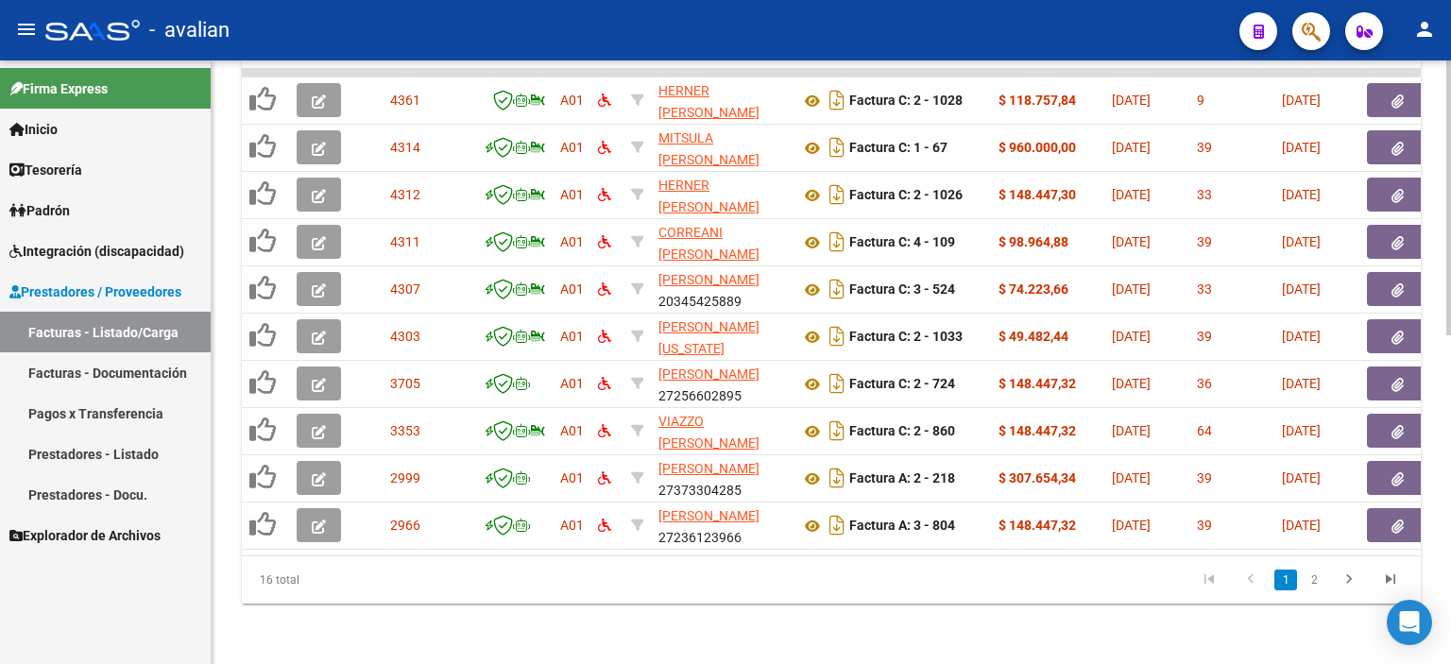
scroll to position [265, 0]
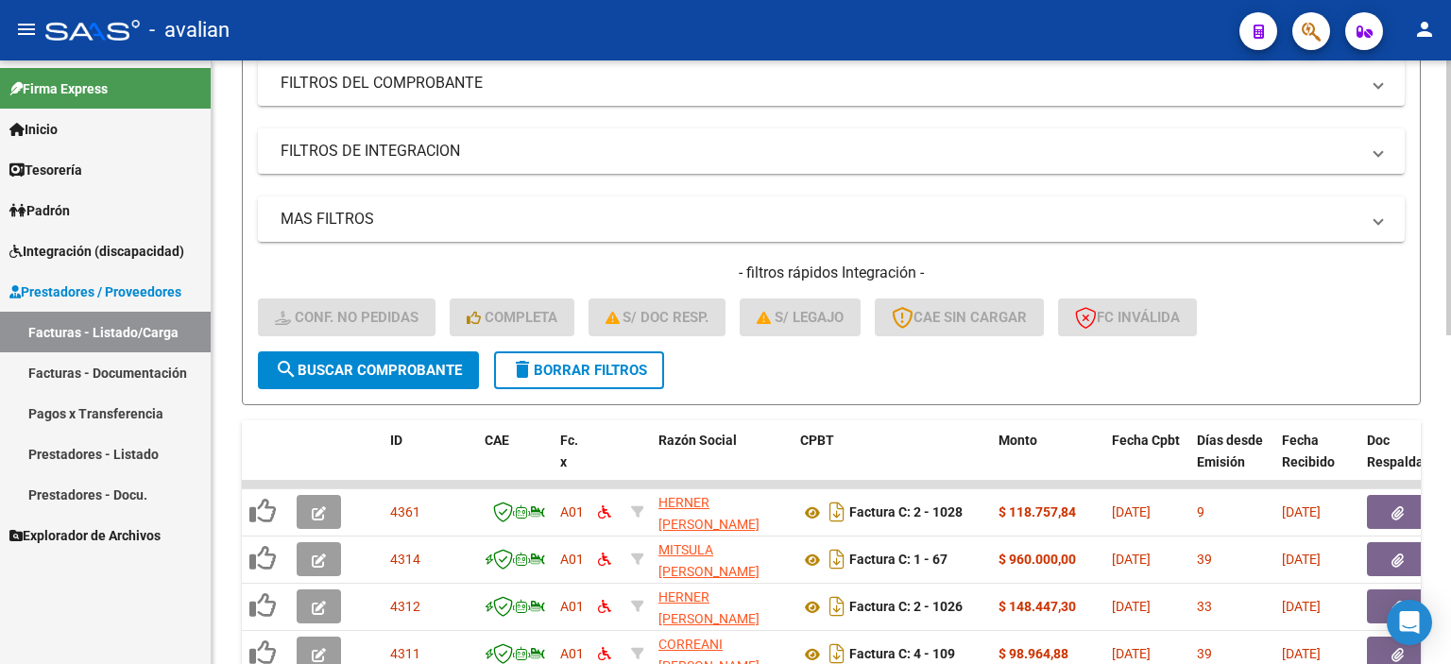
click at [1449, 208] on div at bounding box center [1448, 335] width 5 height 275
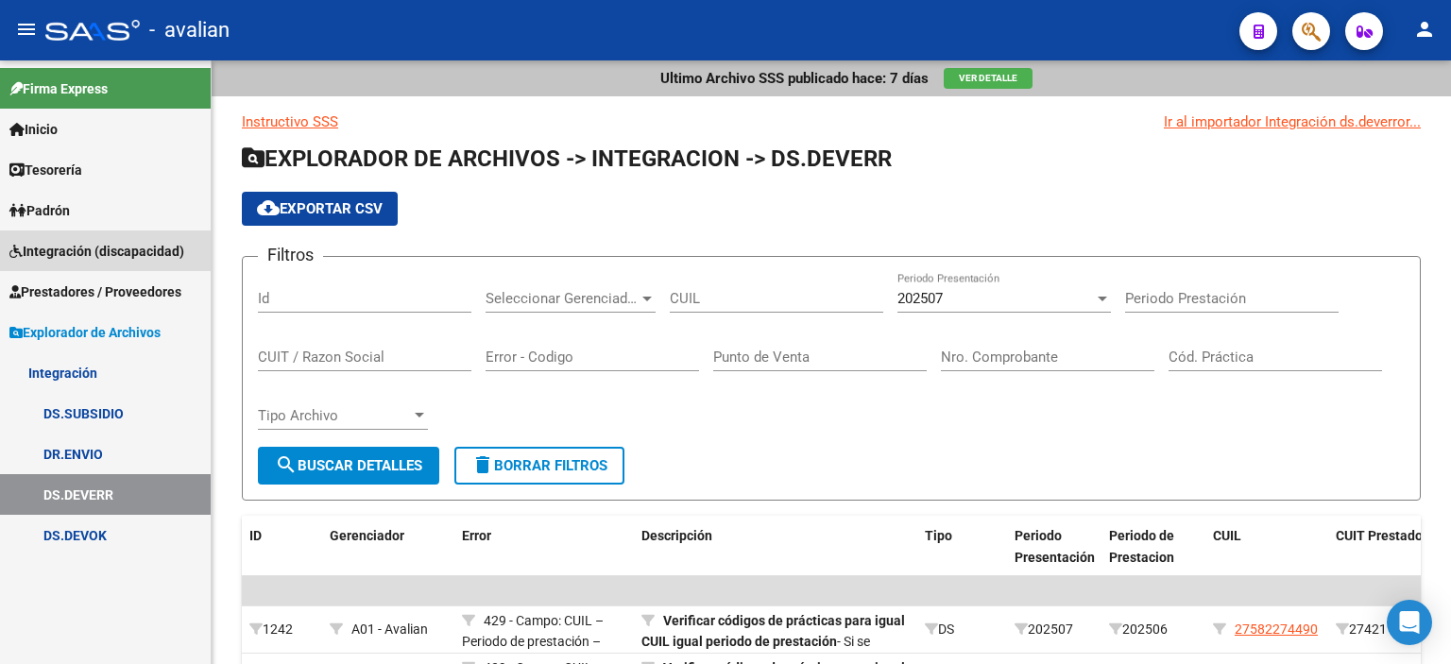
click at [67, 244] on span "Integración (discapacidad)" at bounding box center [96, 251] width 175 height 21
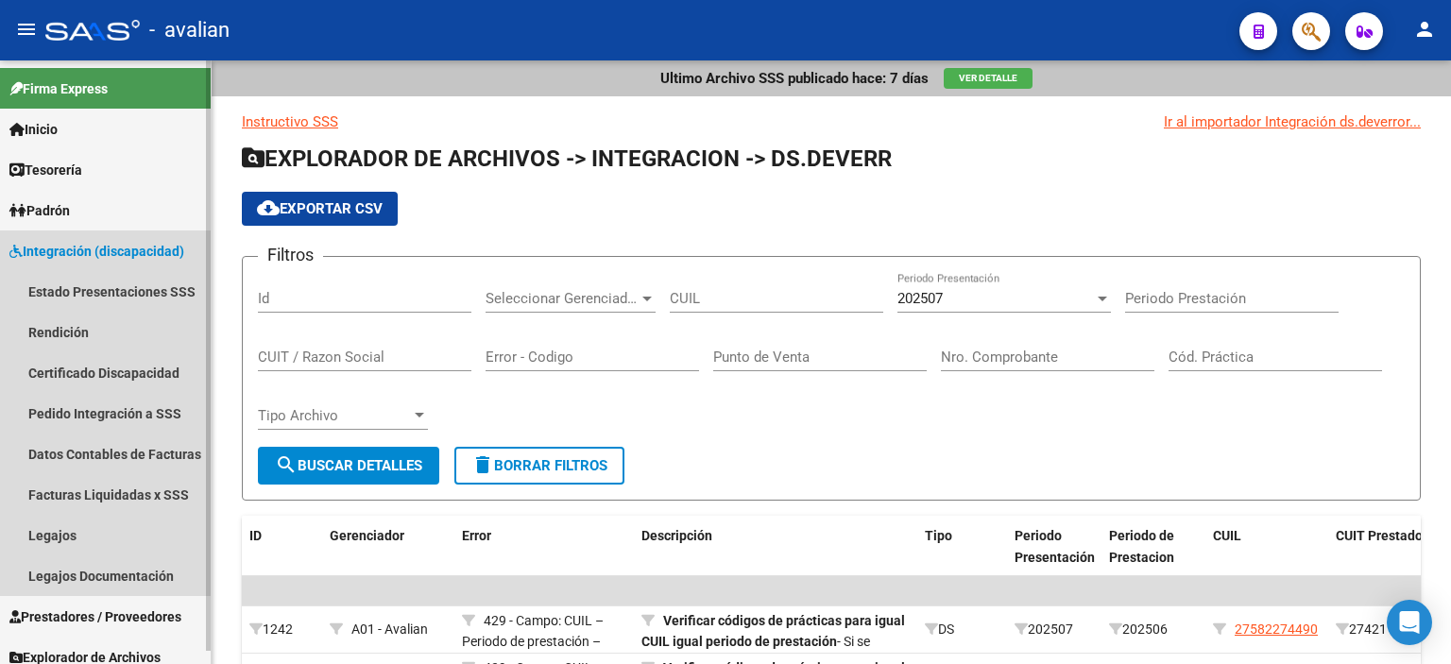
click at [67, 244] on span "Integración (discapacidad)" at bounding box center [96, 251] width 175 height 21
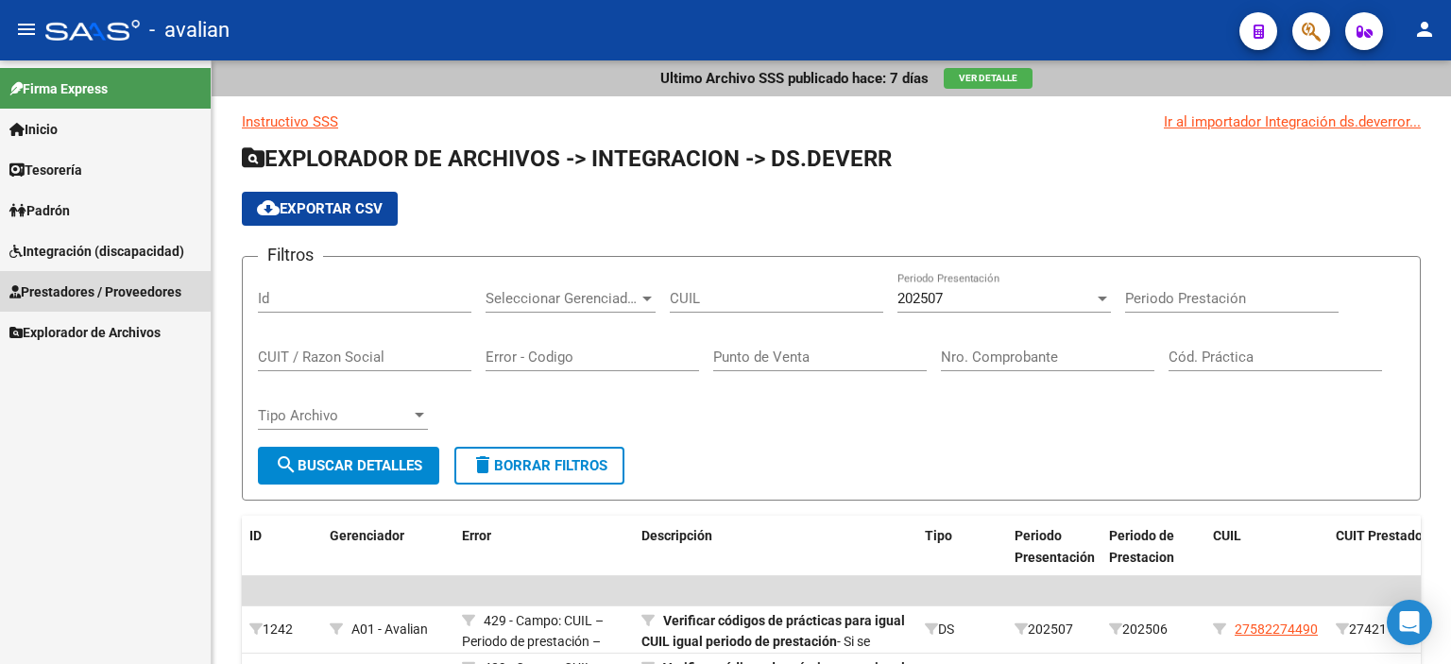
click at [97, 290] on span "Prestadores / Proveedores" at bounding box center [95, 292] width 172 height 21
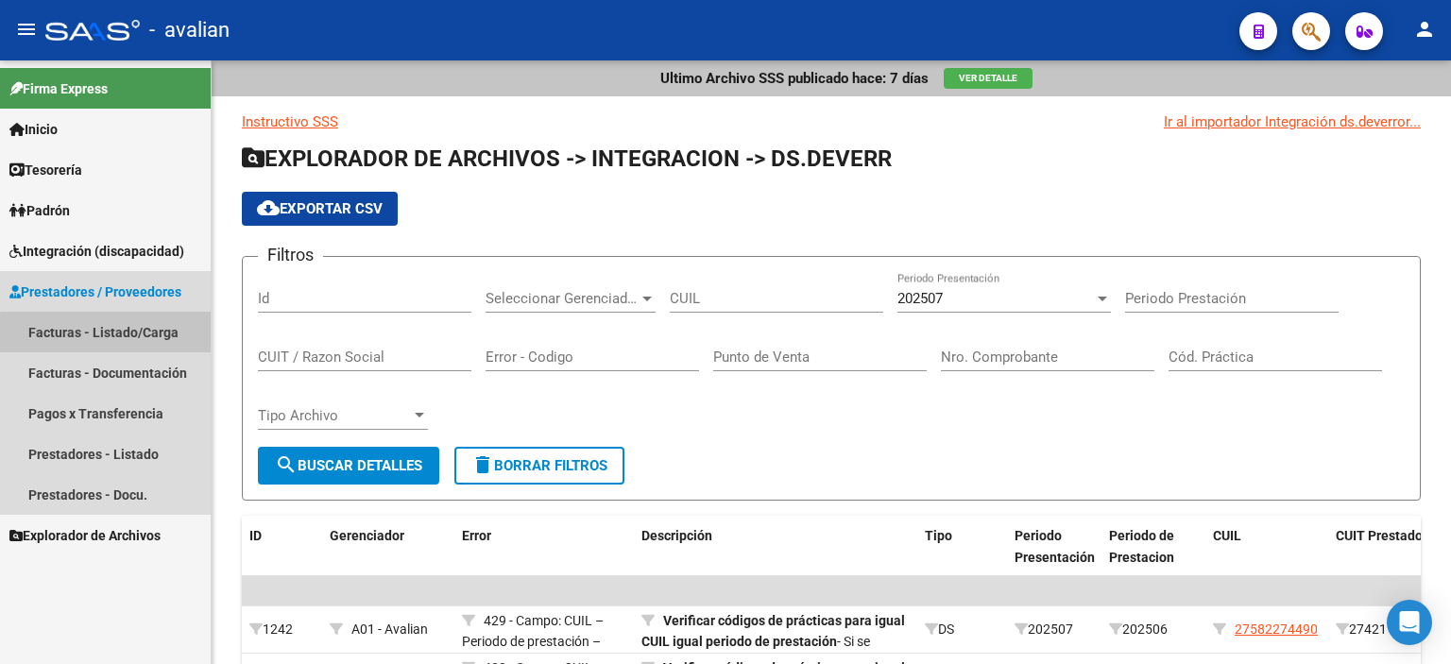
click at [114, 334] on link "Facturas - Listado/Carga" at bounding box center [105, 332] width 211 height 41
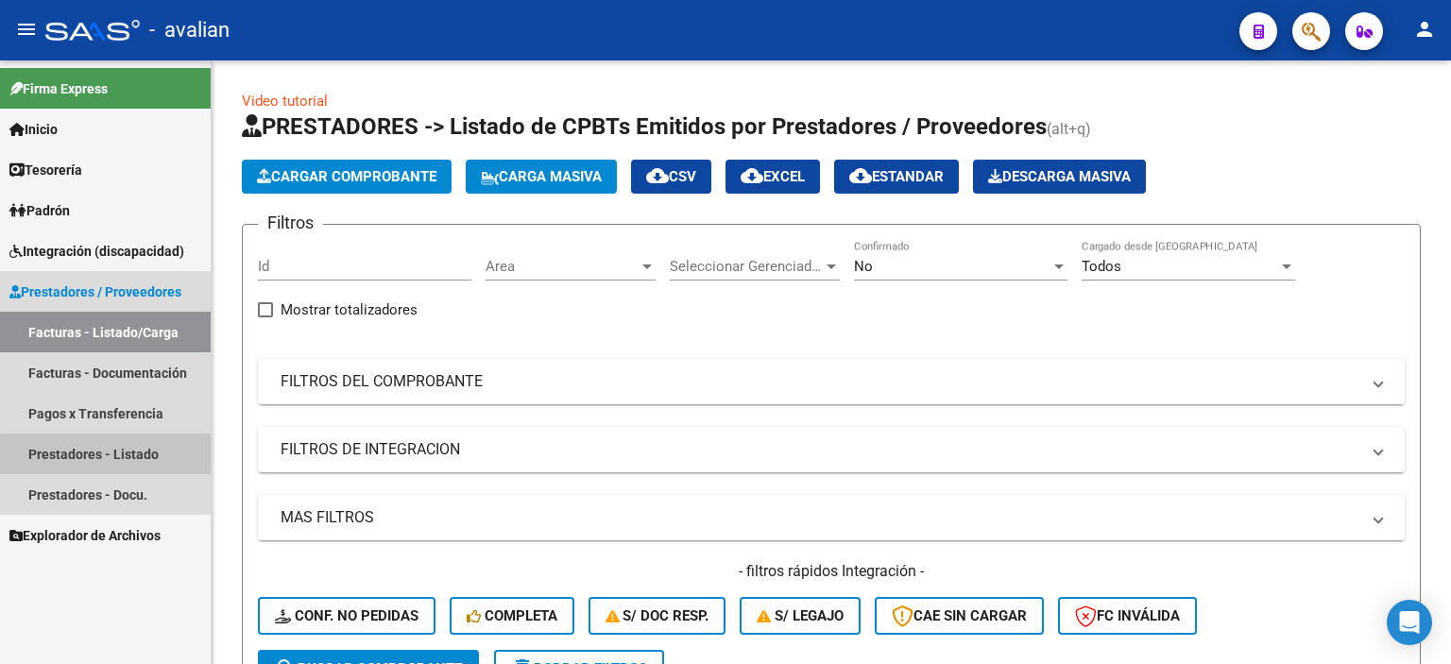
click at [130, 456] on link "Prestadores - Listado" at bounding box center [105, 454] width 211 height 41
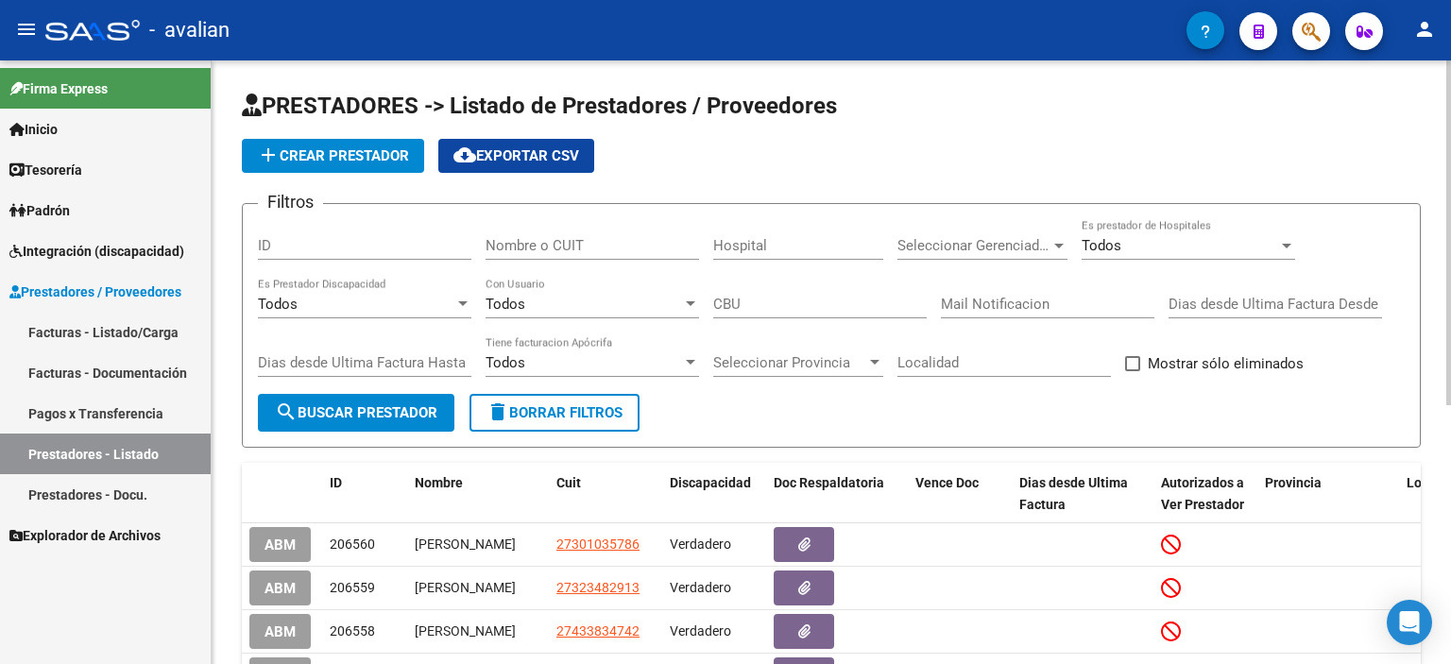
click at [548, 244] on input "Nombre o CUIT" at bounding box center [593, 245] width 214 height 17
paste input "27238033727"
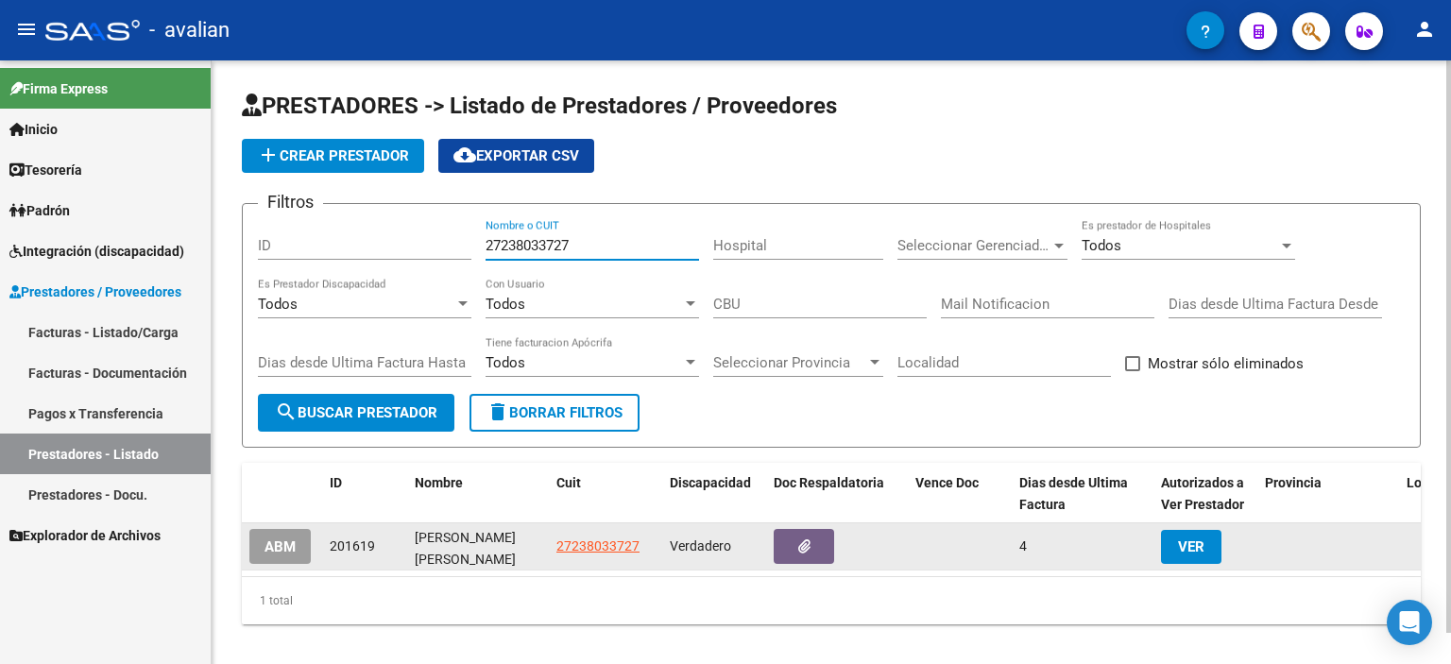
type input "27238033727"
click at [1200, 539] on span "VER" at bounding box center [1191, 547] width 26 height 17
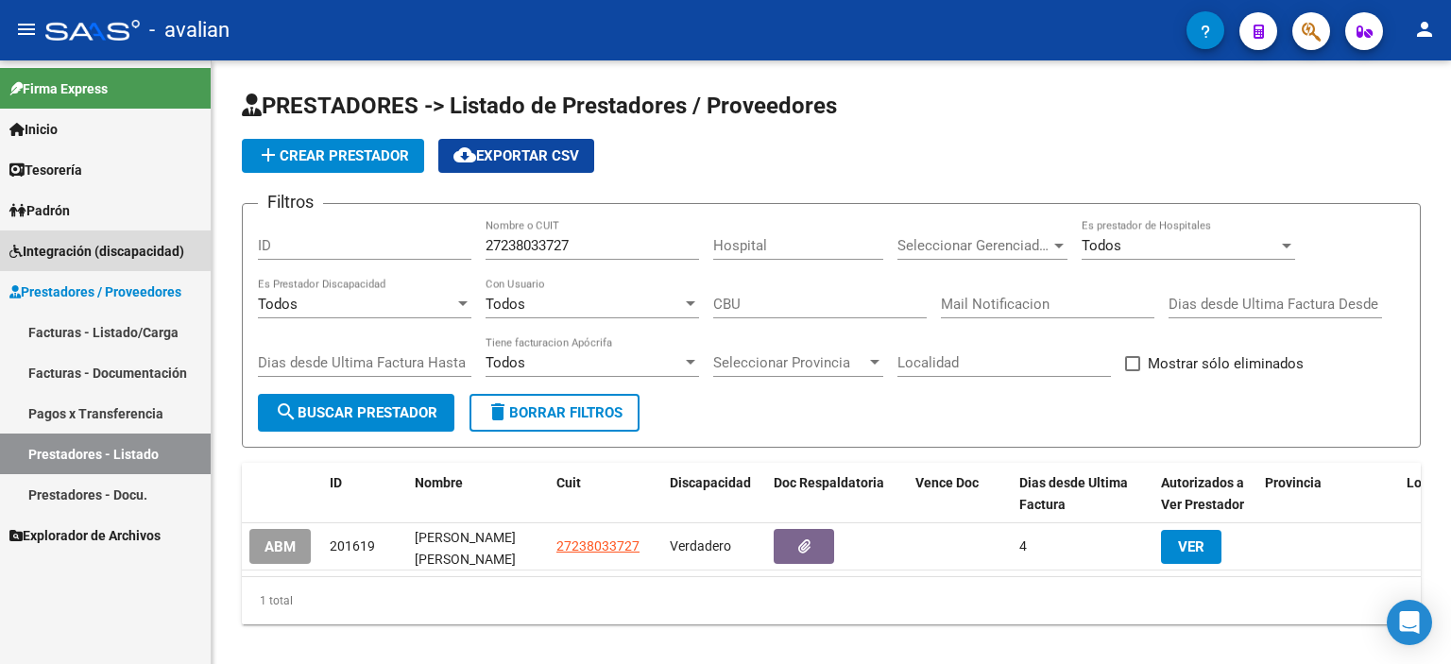
click at [93, 249] on span "Integración (discapacidad)" at bounding box center [96, 251] width 175 height 21
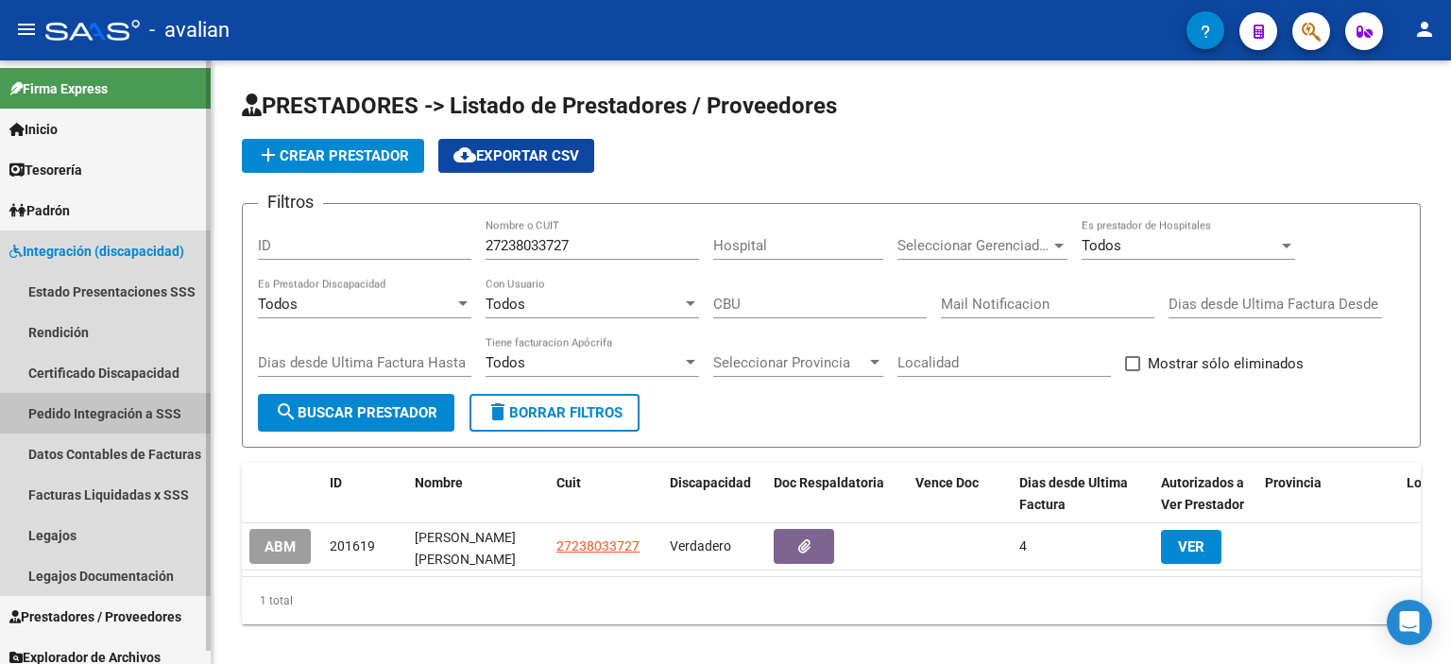
click at [126, 417] on link "Pedido Integración a SSS" at bounding box center [105, 413] width 211 height 41
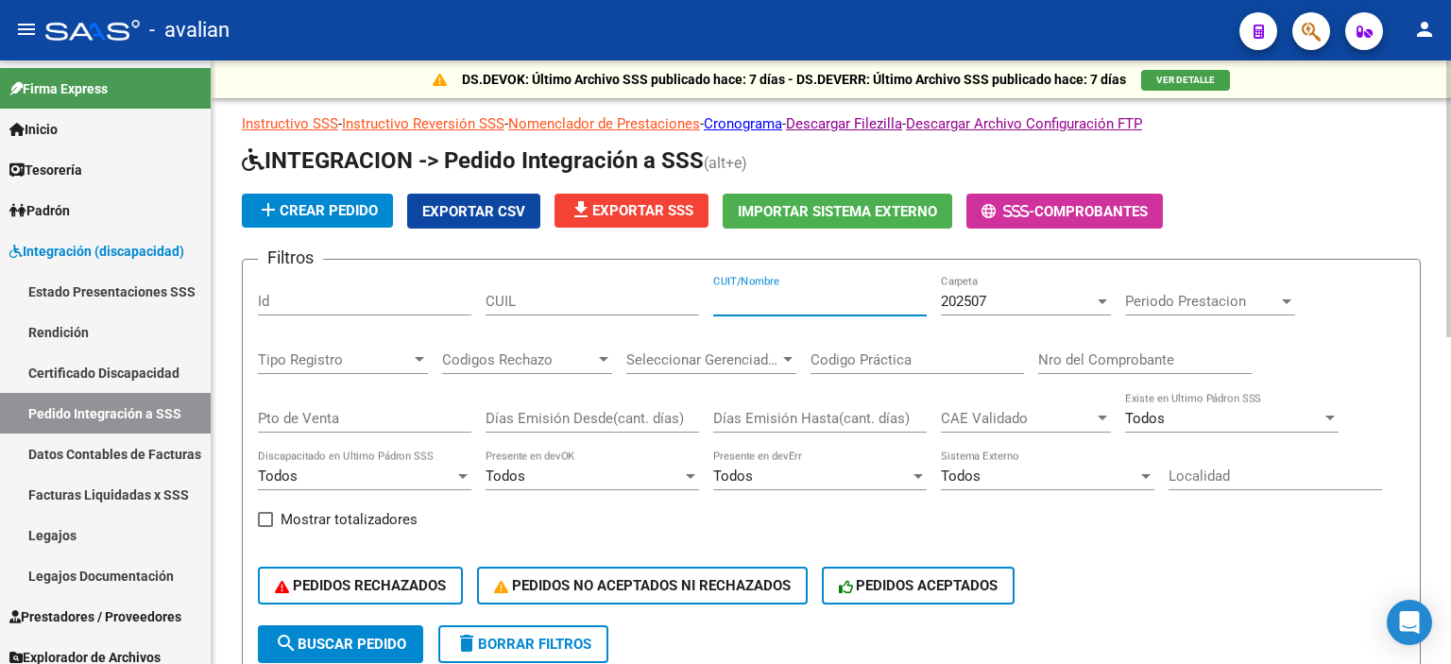
click at [822, 301] on input "CUIT/Nombre" at bounding box center [820, 301] width 214 height 17
click at [616, 294] on input "CUIL" at bounding box center [593, 301] width 214 height 17
paste input "55408108"
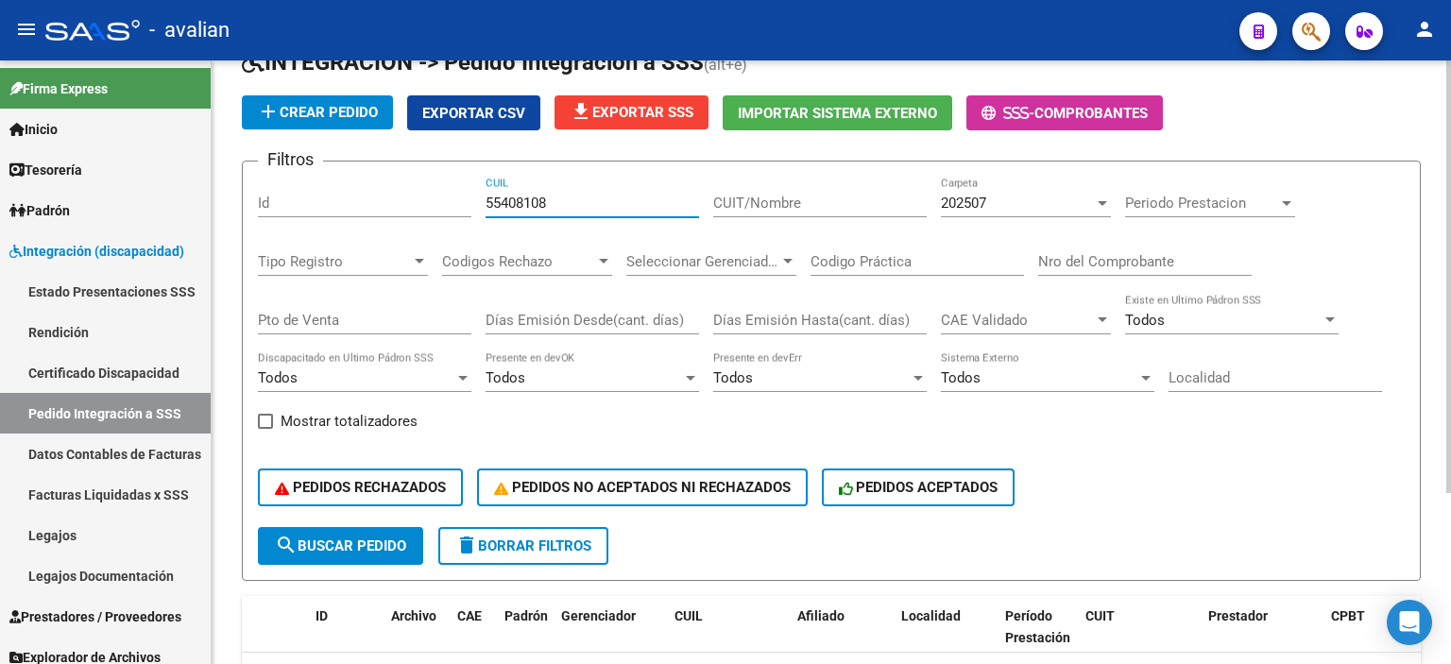
scroll to position [59, 0]
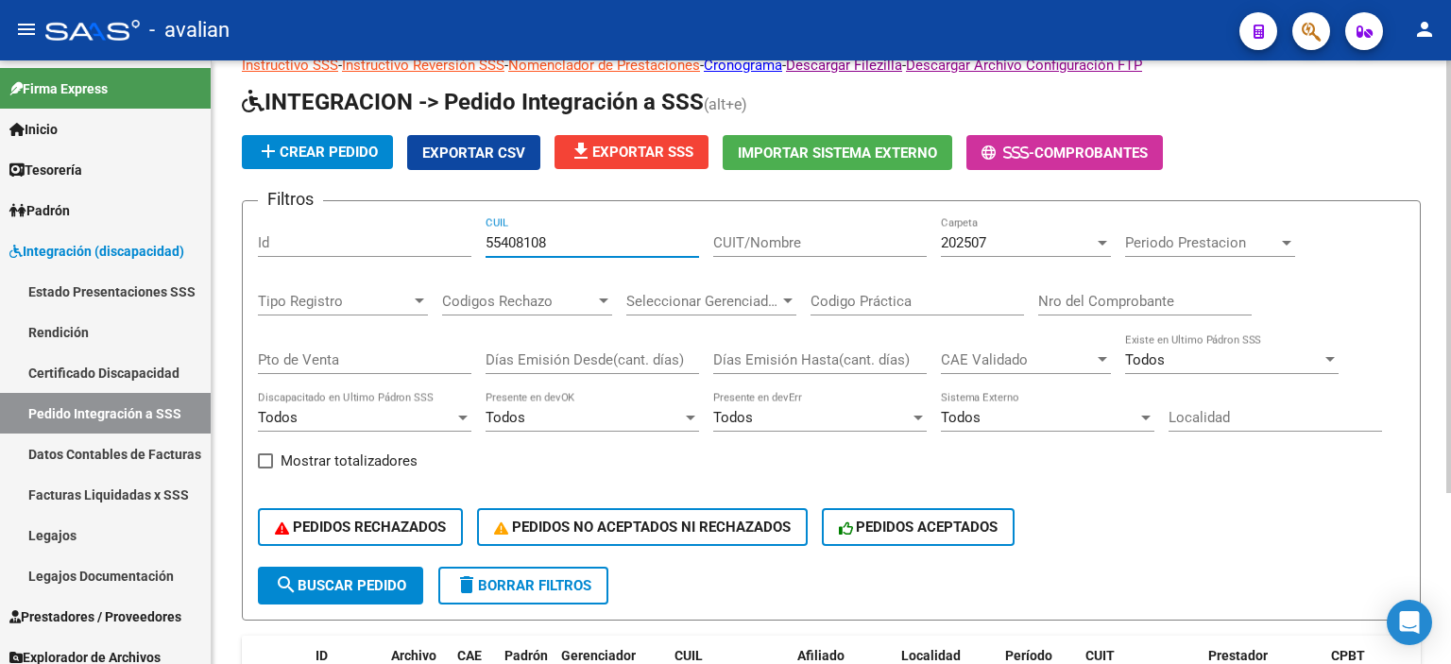
click at [1450, 366] on div at bounding box center [1448, 318] width 5 height 433
drag, startPoint x: 599, startPoint y: 244, endPoint x: 214, endPoint y: 264, distance: 386.0
click at [214, 264] on div "DS.DEVOK: Último Archivo SSS publicado hace: 7 días - DS.DEVERR: Último Archivo…" at bounding box center [832, 425] width 1240 height 847
paste input "27238033727"
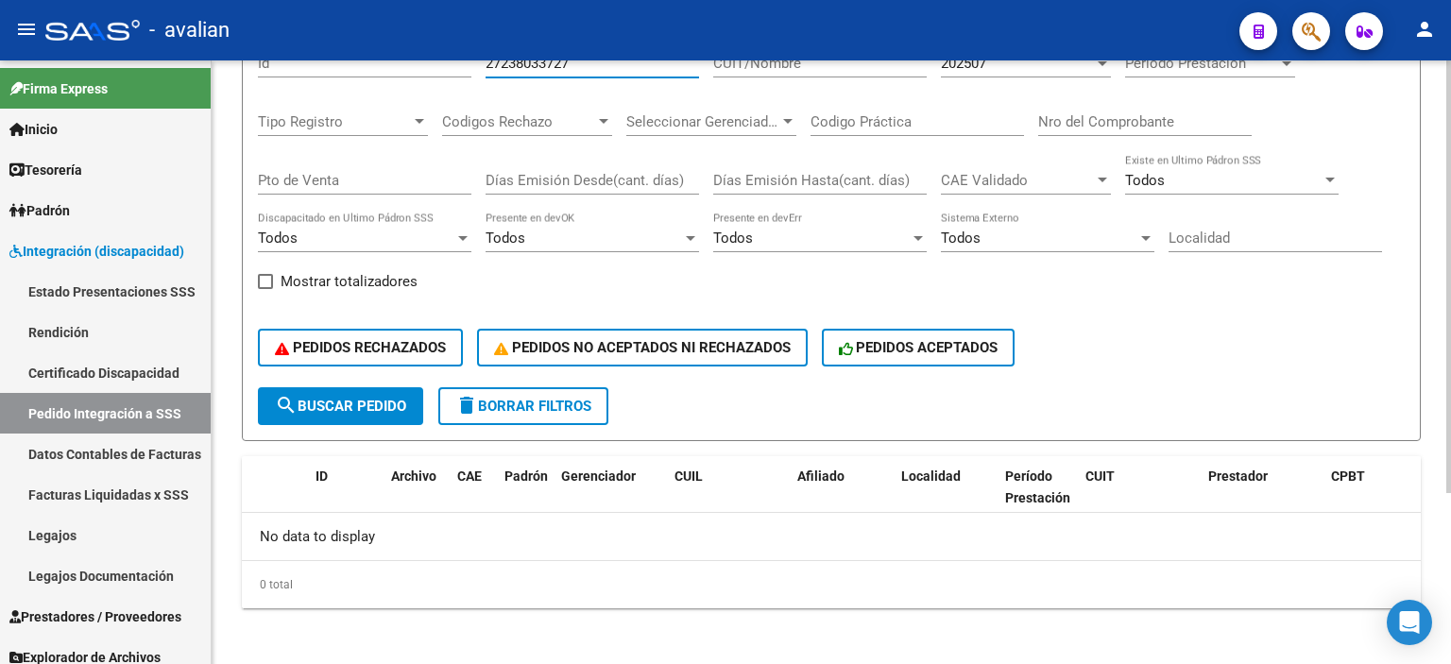
click at [1450, 489] on div at bounding box center [1448, 445] width 5 height 433
type input "27238033727"
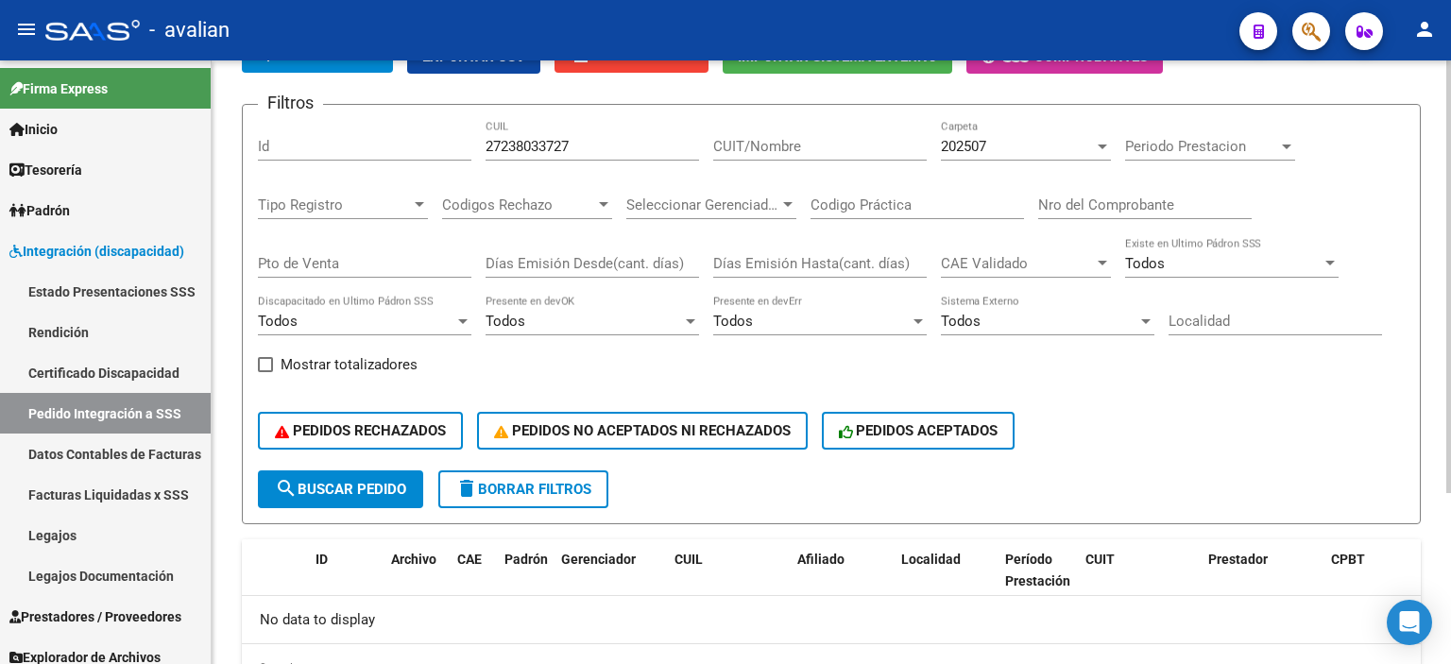
drag, startPoint x: 624, startPoint y: 60, endPoint x: 460, endPoint y: 67, distance: 163.6
click at [460, 67] on div "menu - avalian person Firma Express Inicio Instructivos Contacto OS Tesorería E…" at bounding box center [725, 332] width 1451 height 664
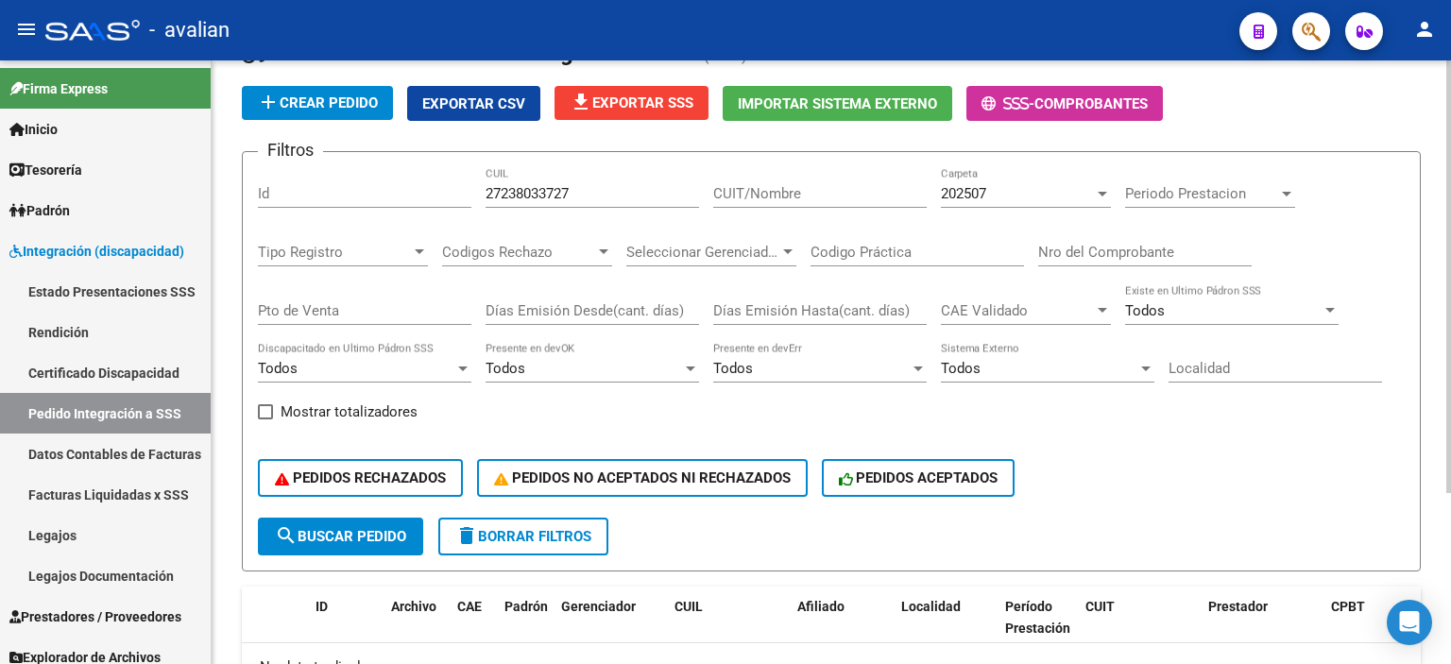
drag, startPoint x: 594, startPoint y: 208, endPoint x: 591, endPoint y: 193, distance: 15.4
click at [591, 193] on div "27238033727 CUIL" at bounding box center [593, 196] width 214 height 59
drag, startPoint x: 591, startPoint y: 193, endPoint x: 388, endPoint y: 194, distance: 203.1
click at [388, 194] on div "Filtros Id 27238033727 CUIL CUIT/Nombre 202507 Carpeta Periodo Prestacion Perio…" at bounding box center [831, 342] width 1147 height 351
click at [797, 189] on input "CUIT/Nombre" at bounding box center [820, 193] width 214 height 17
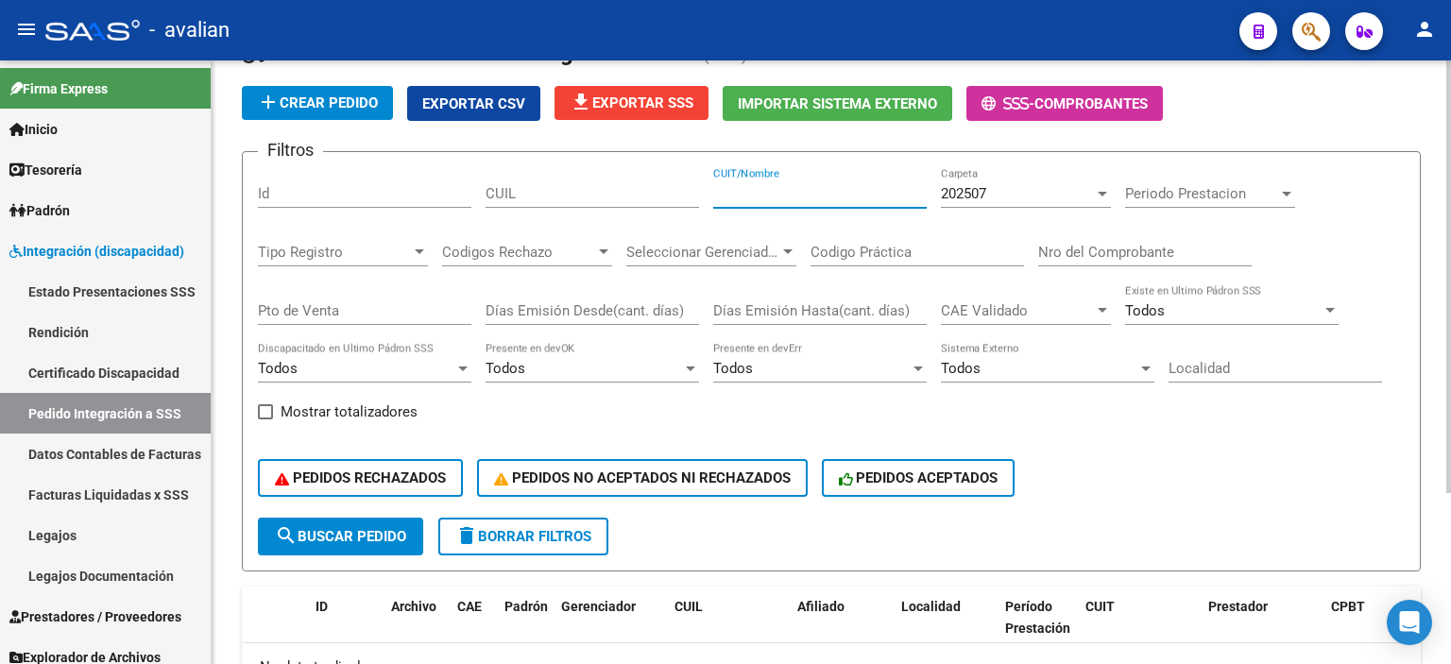
paste input "27238033727"
type input "27238033727"
click at [1039, 189] on div "202507" at bounding box center [1017, 193] width 153 height 17
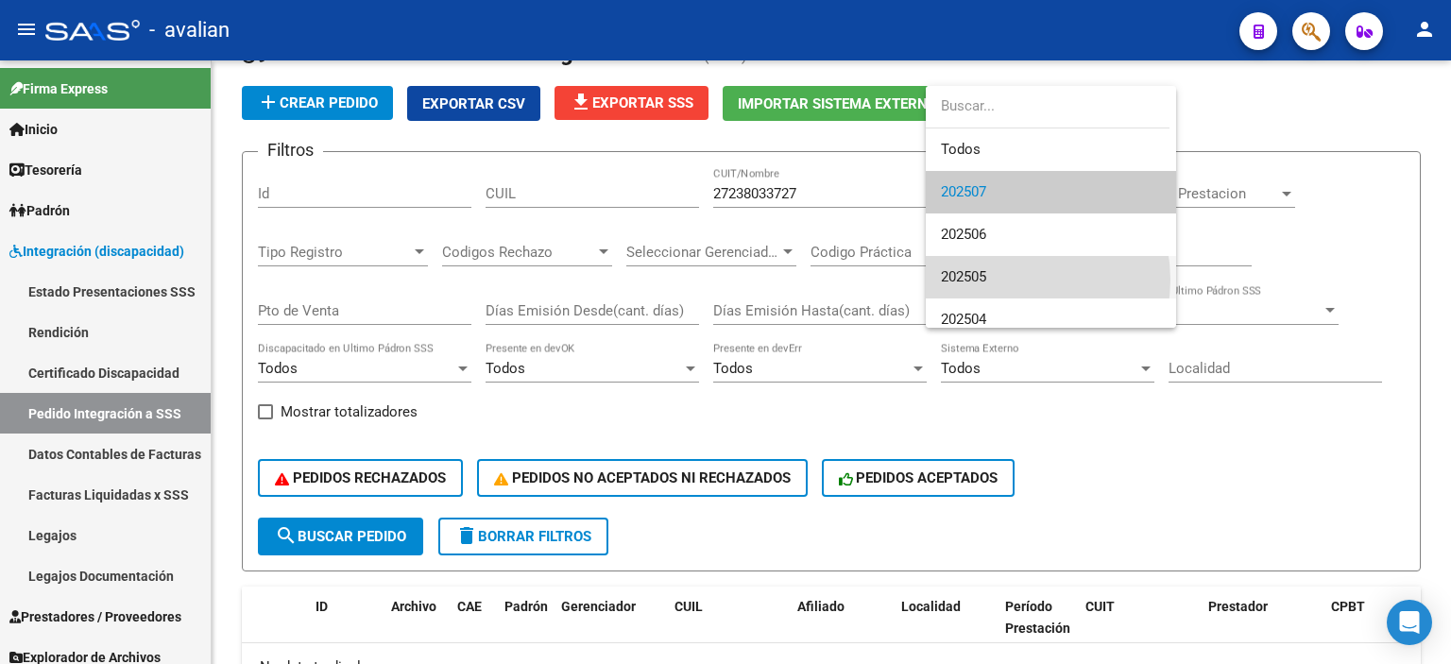
click at [1008, 280] on span "202505" at bounding box center [1051, 277] width 220 height 43
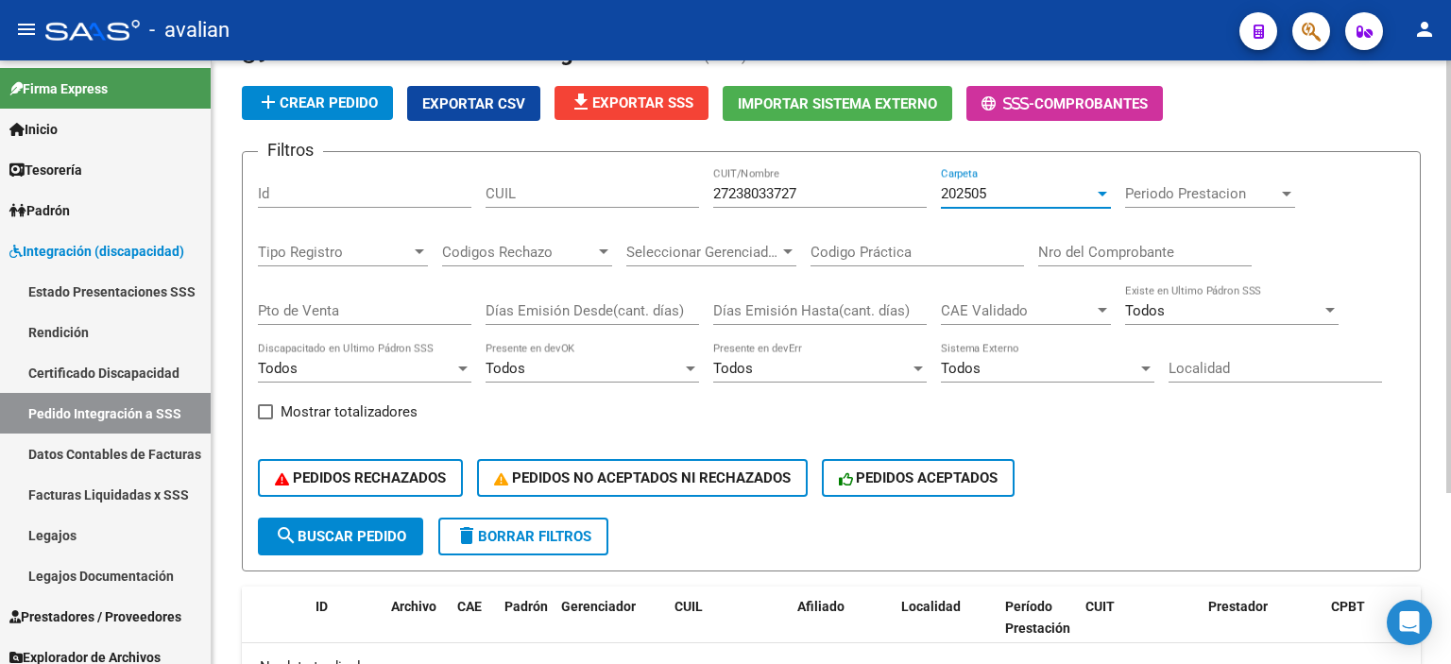
scroll to position [214, 0]
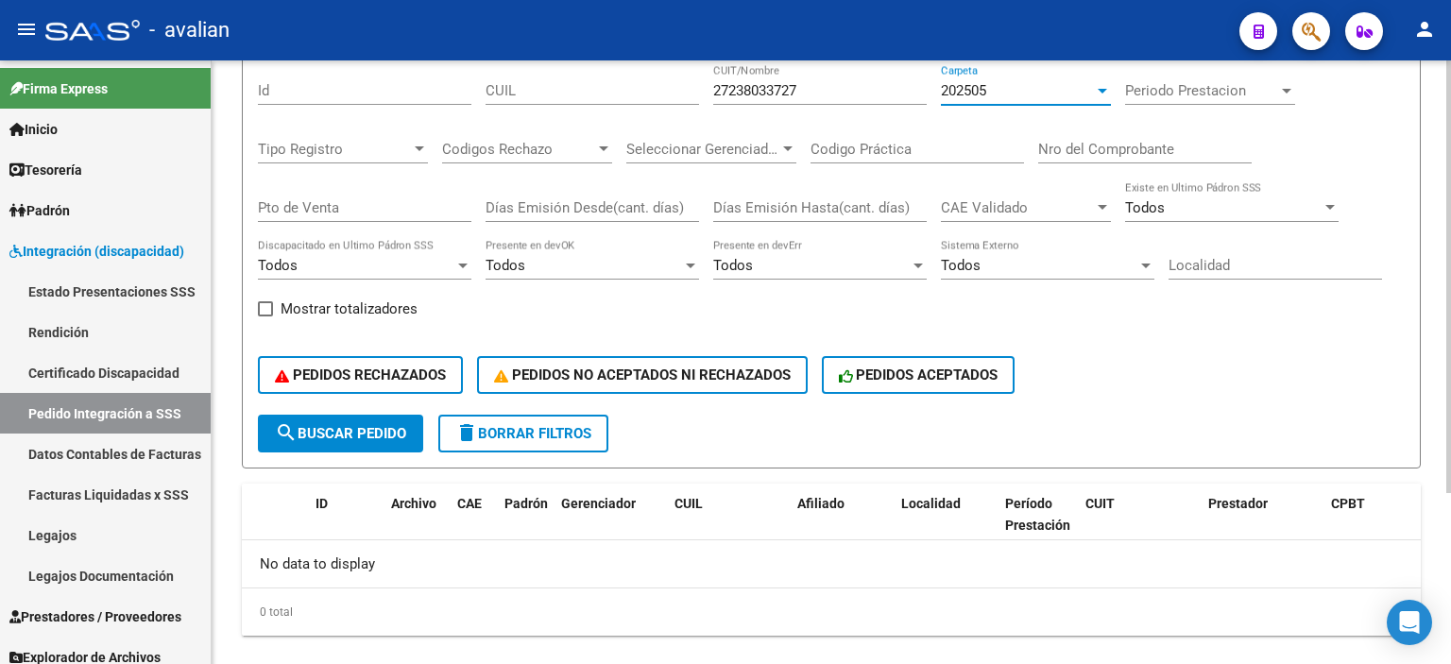
click at [1450, 434] on div at bounding box center [1448, 425] width 5 height 433
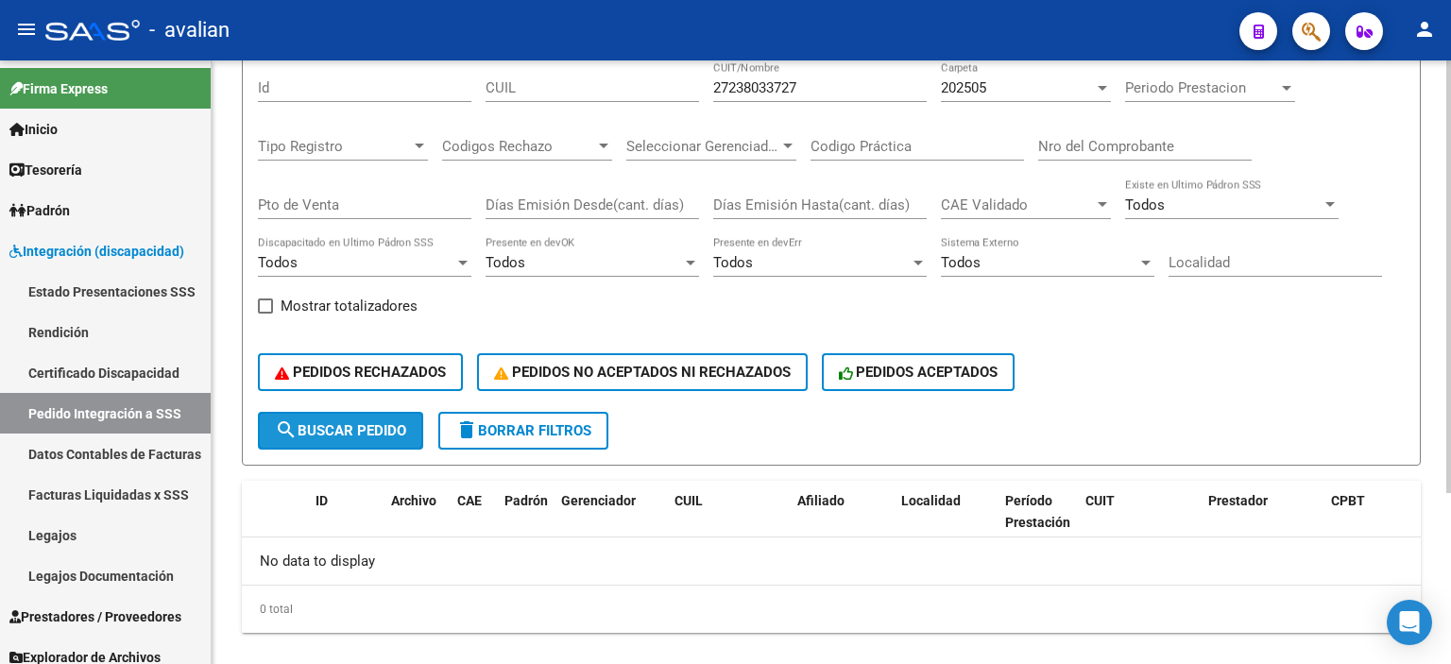
click at [353, 434] on span "search Buscar Pedido" at bounding box center [340, 430] width 131 height 17
click at [1033, 82] on div "202505" at bounding box center [1017, 87] width 153 height 17
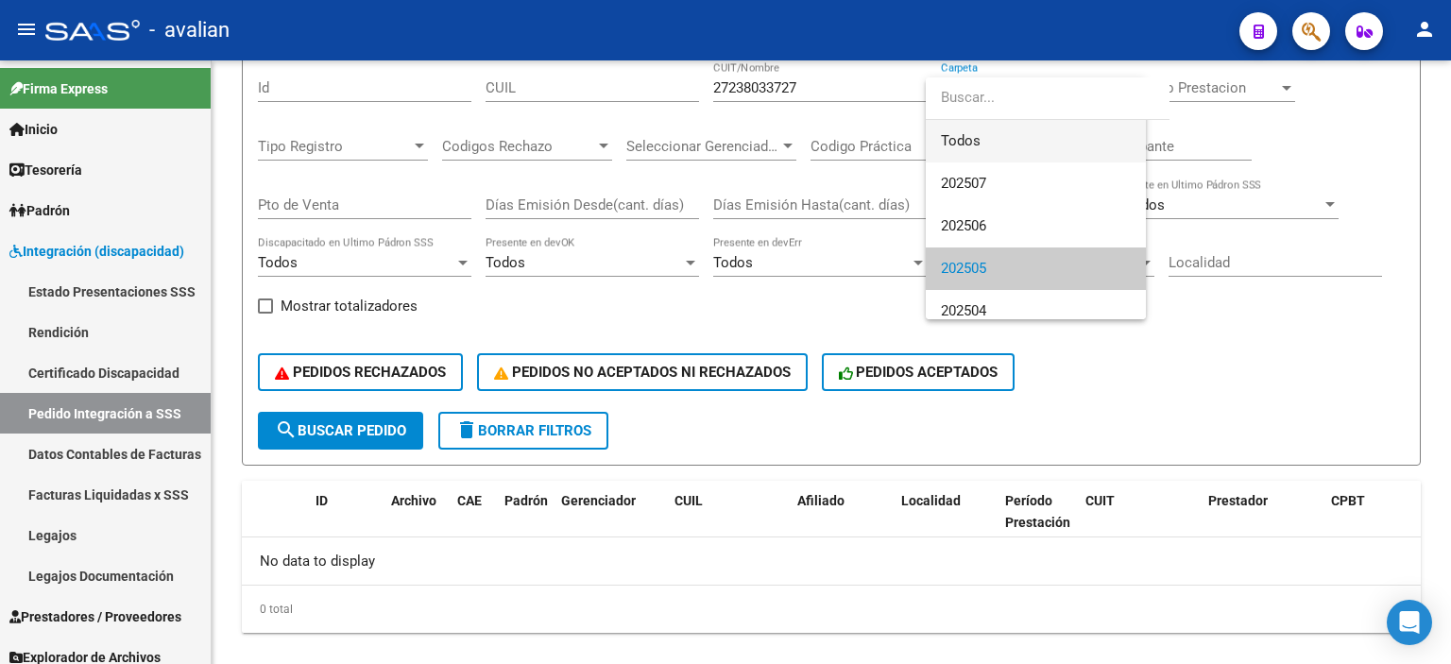
scroll to position [13, 0]
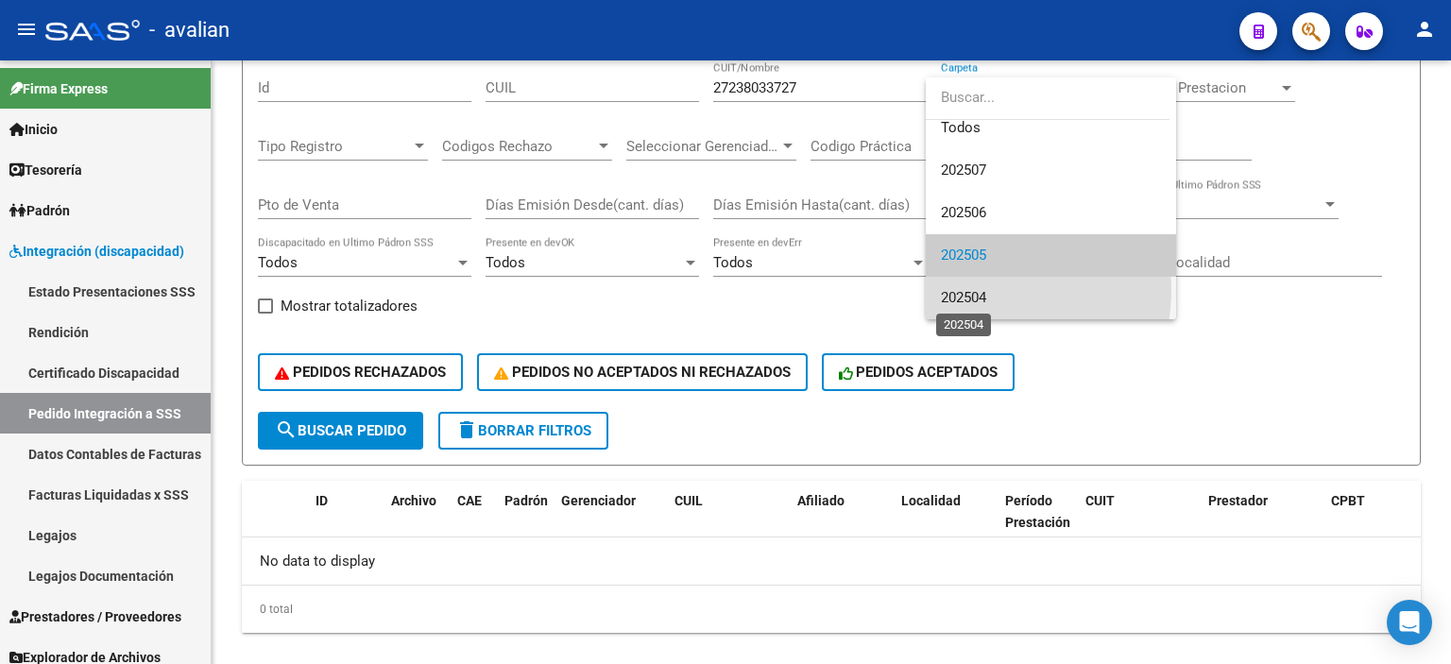
click at [986, 290] on span "202504" at bounding box center [963, 297] width 45 height 17
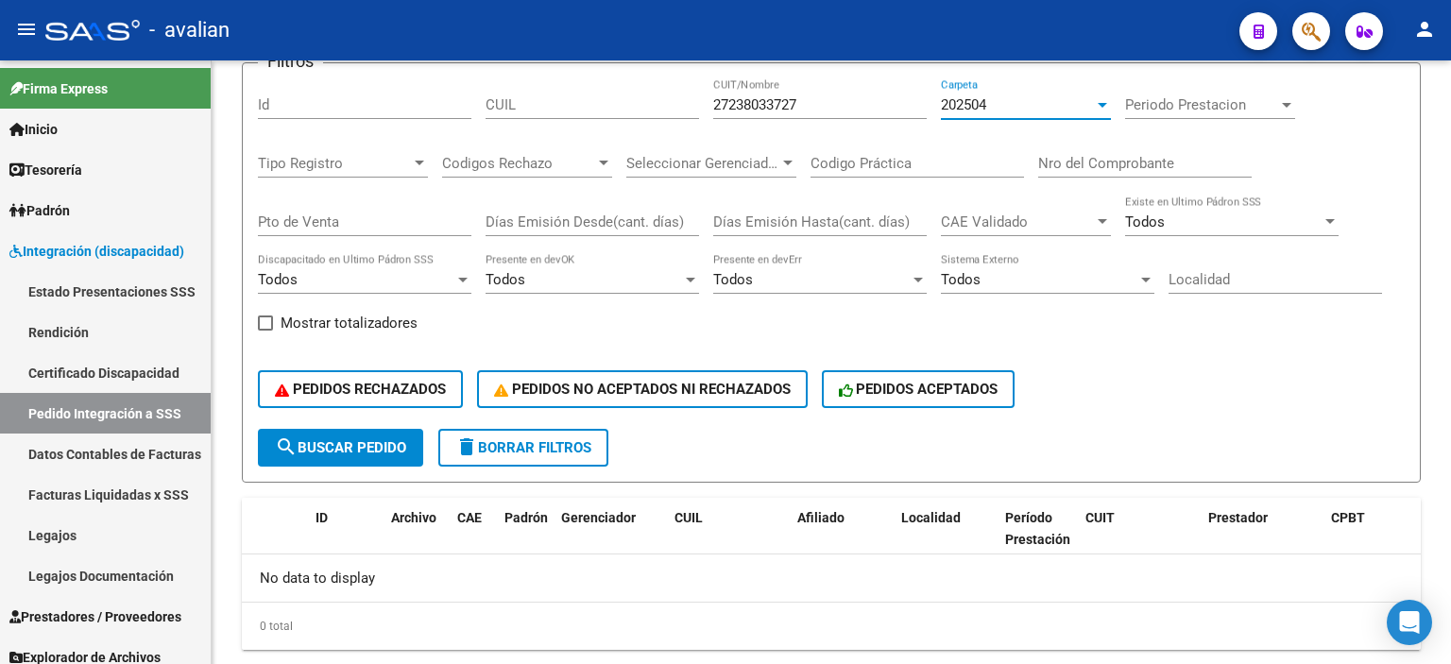
scroll to position [214, 0]
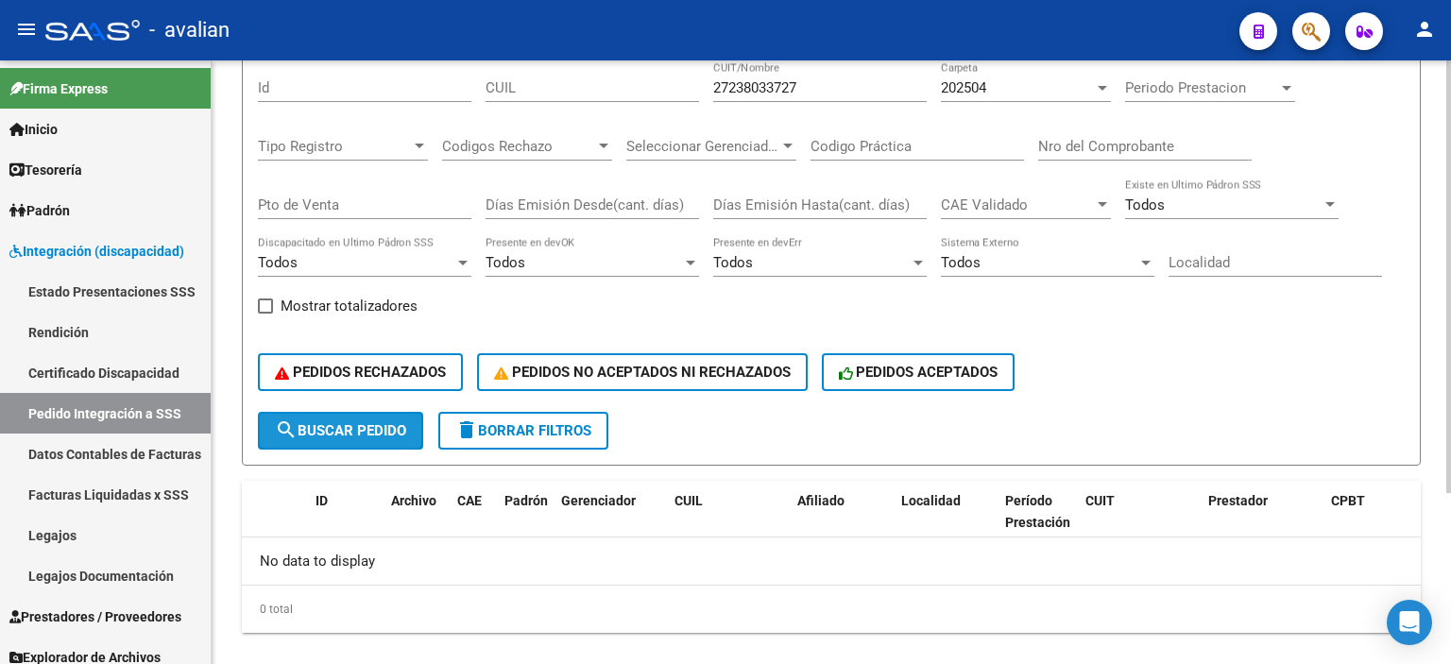
click at [359, 436] on span "search Buscar Pedido" at bounding box center [340, 430] width 131 height 17
drag, startPoint x: 809, startPoint y: 93, endPoint x: 460, endPoint y: 103, distance: 348.8
click at [460, 103] on div "Filtros Id CUIL 27238033727 CUIT/Nombre 202504 Carpeta Periodo Prestacion Perio…" at bounding box center [831, 236] width 1147 height 351
click at [965, 86] on span "202504" at bounding box center [963, 87] width 45 height 17
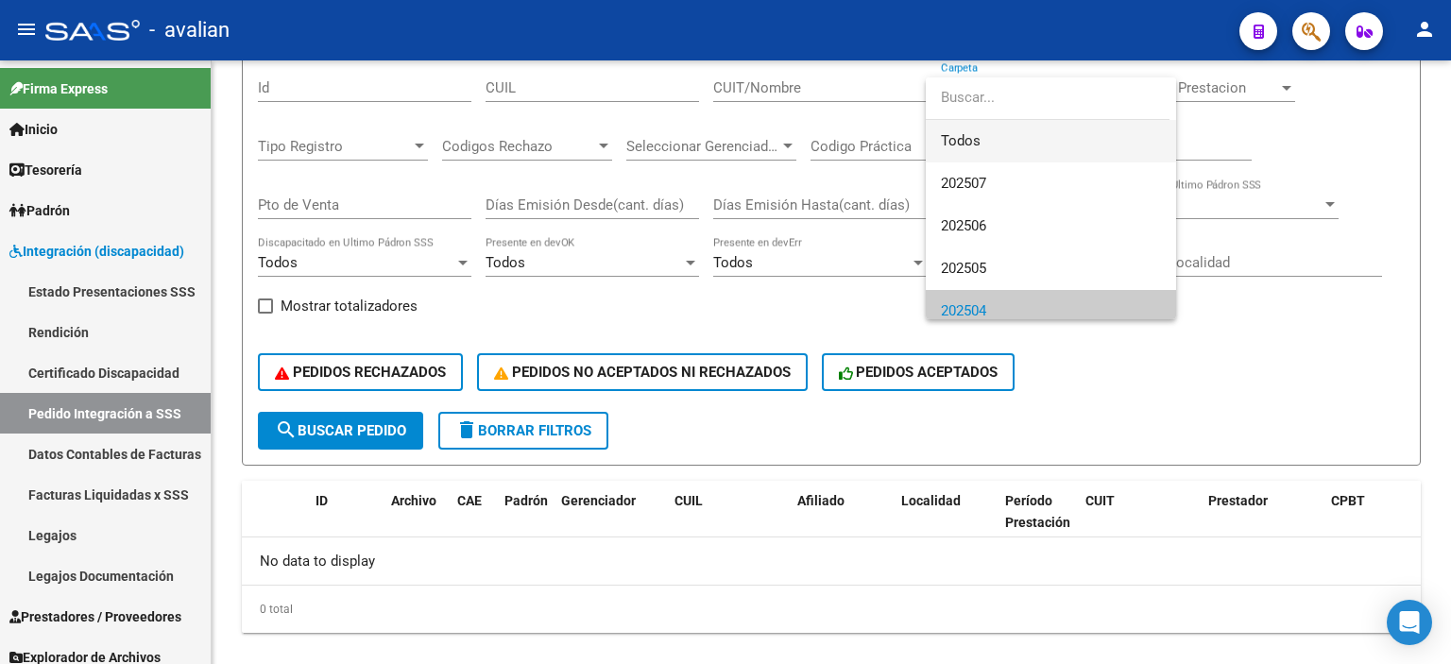
scroll to position [13, 0]
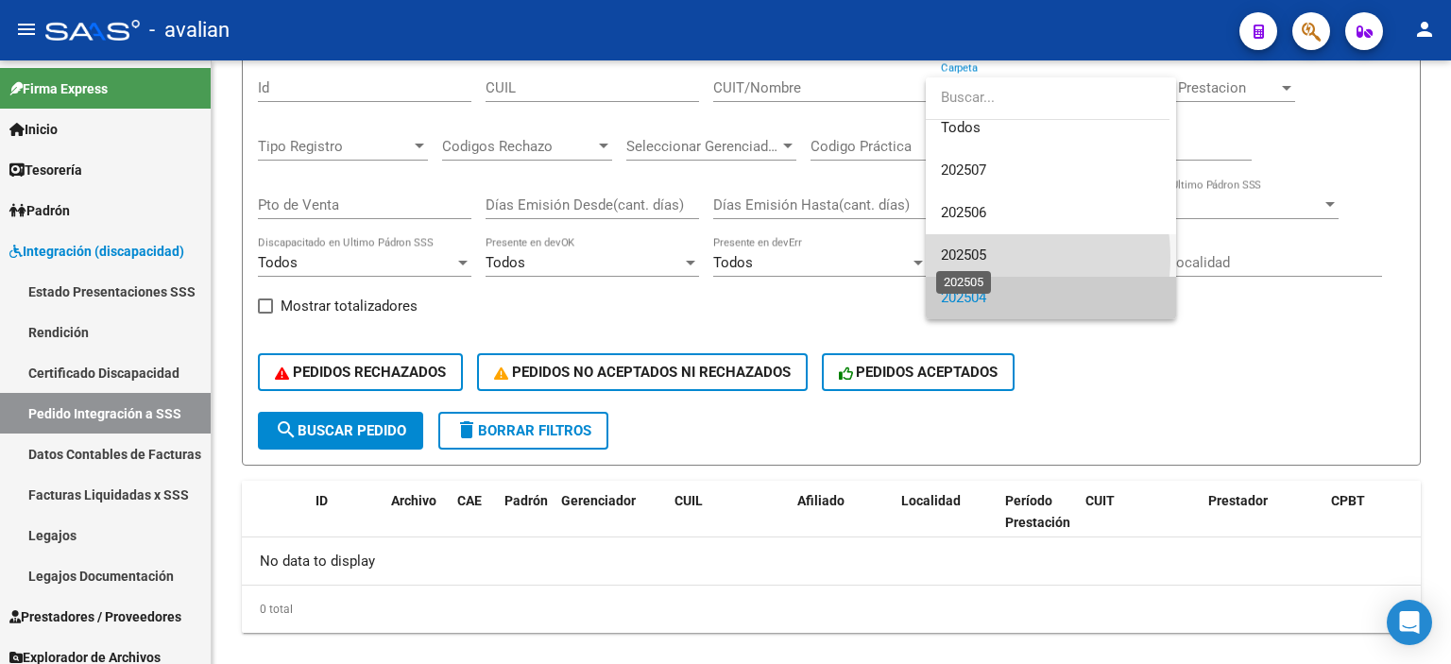
click at [978, 257] on span "202505" at bounding box center [963, 255] width 45 height 17
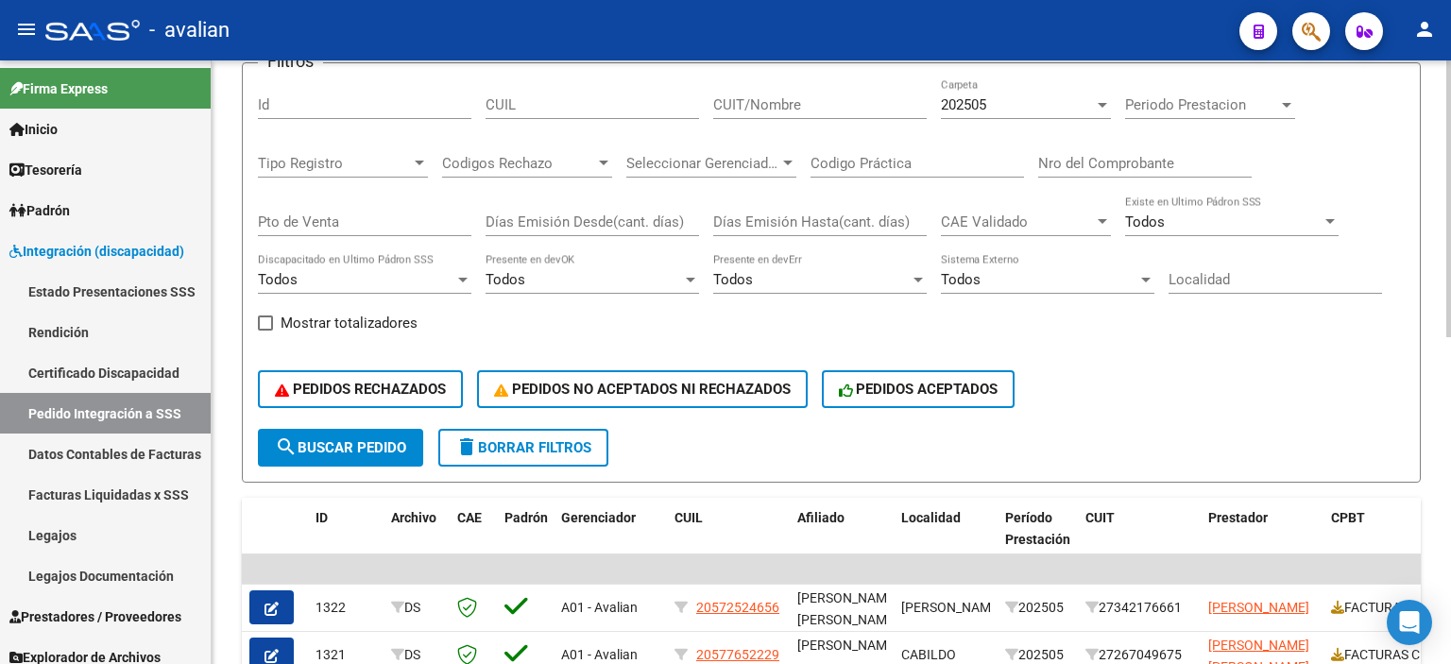
scroll to position [214, 0]
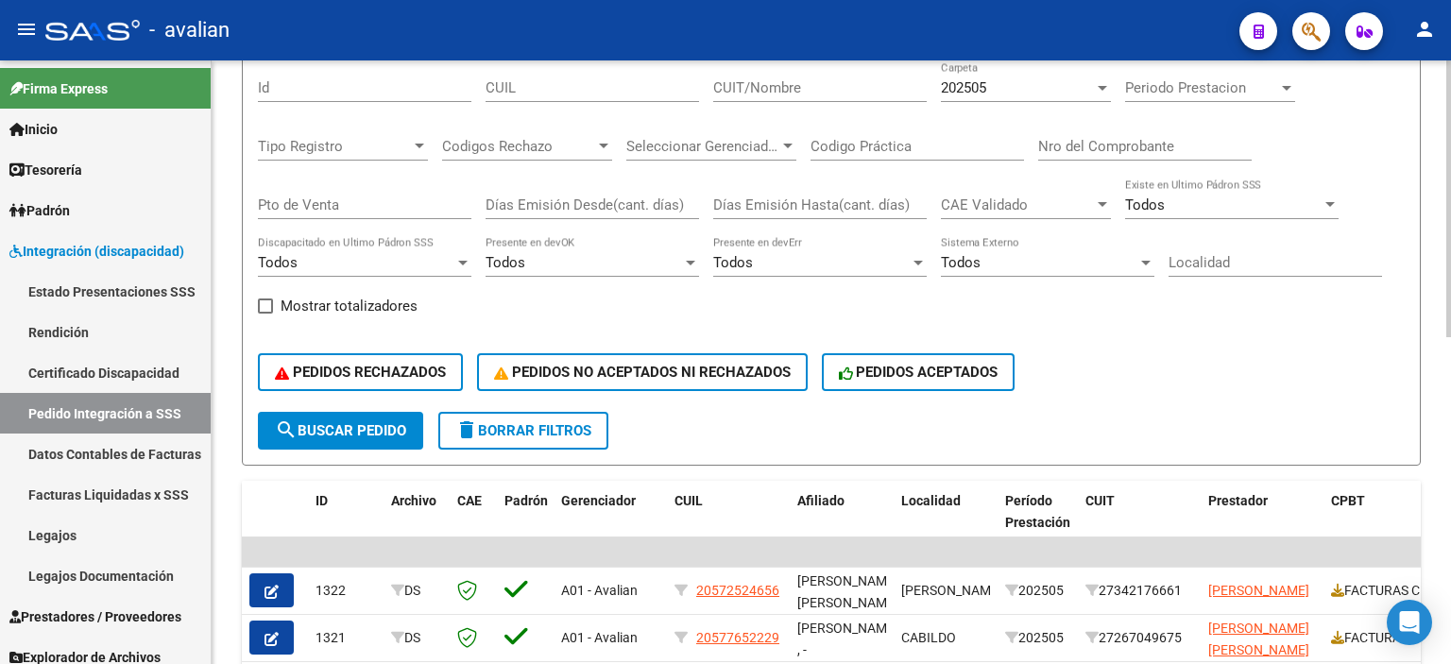
click at [593, 104] on div "CUIL" at bounding box center [593, 90] width 214 height 59
click at [587, 90] on input "CUIL" at bounding box center [593, 87] width 214 height 17
paste input "27238033727"
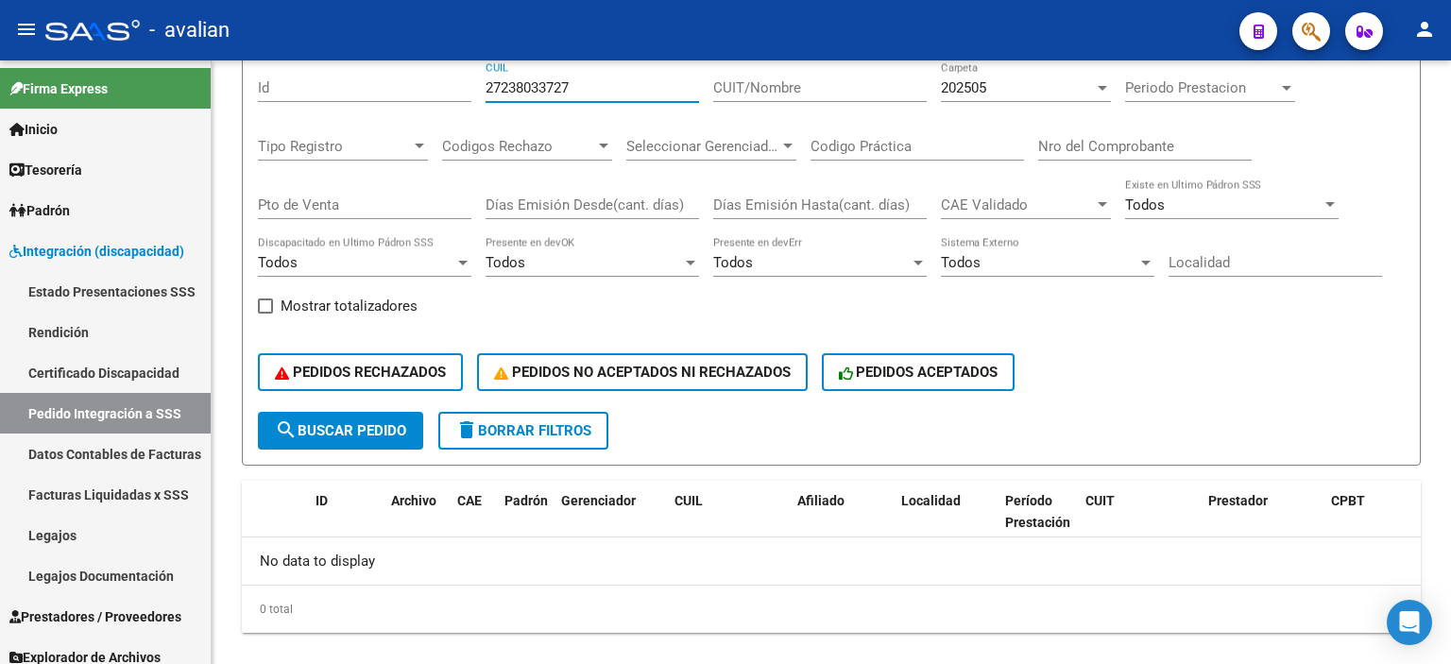
type input "27238033727"
drag, startPoint x: 594, startPoint y: 88, endPoint x: 328, endPoint y: 71, distance: 267.0
click at [328, 71] on form "Filtros Id 27238033727 CUIL CUIT/Nombre 202505 Carpeta Periodo Prestacion Perio…" at bounding box center [831, 255] width 1179 height 420
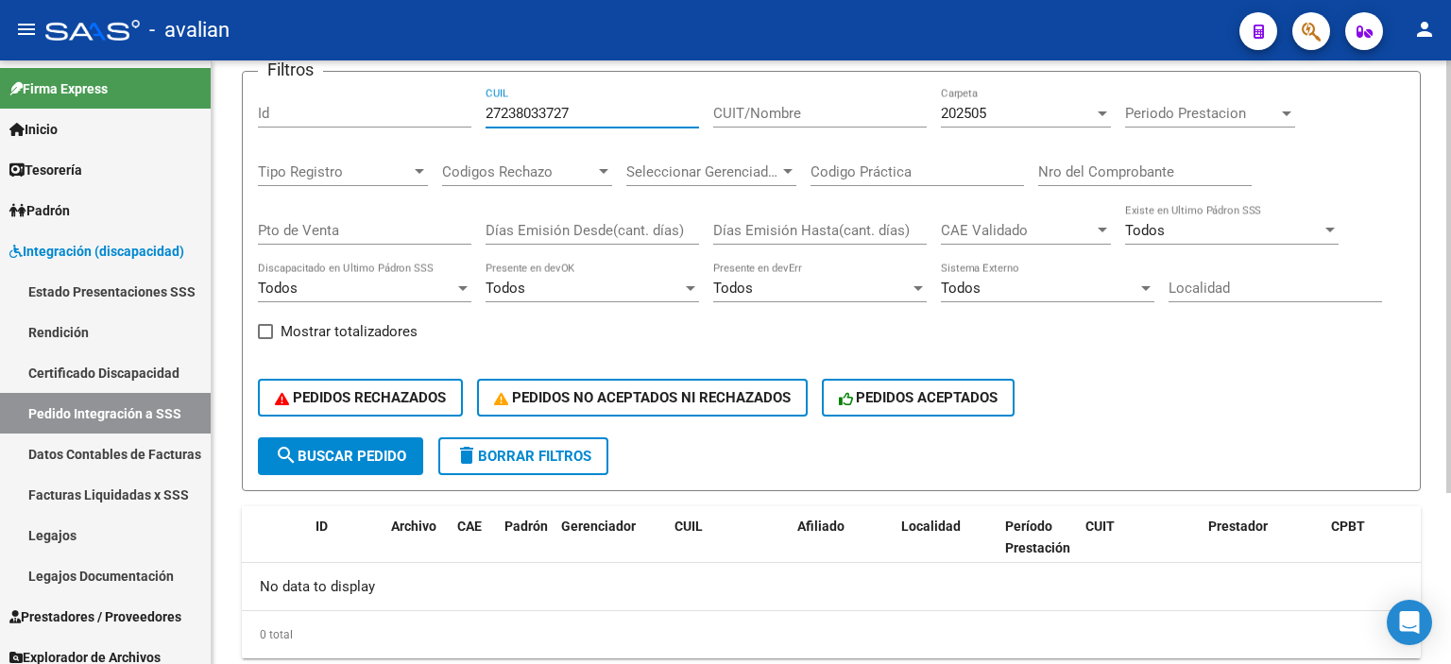
paste input "number"
type input "20554081089"
click at [954, 112] on span "202505" at bounding box center [963, 113] width 45 height 17
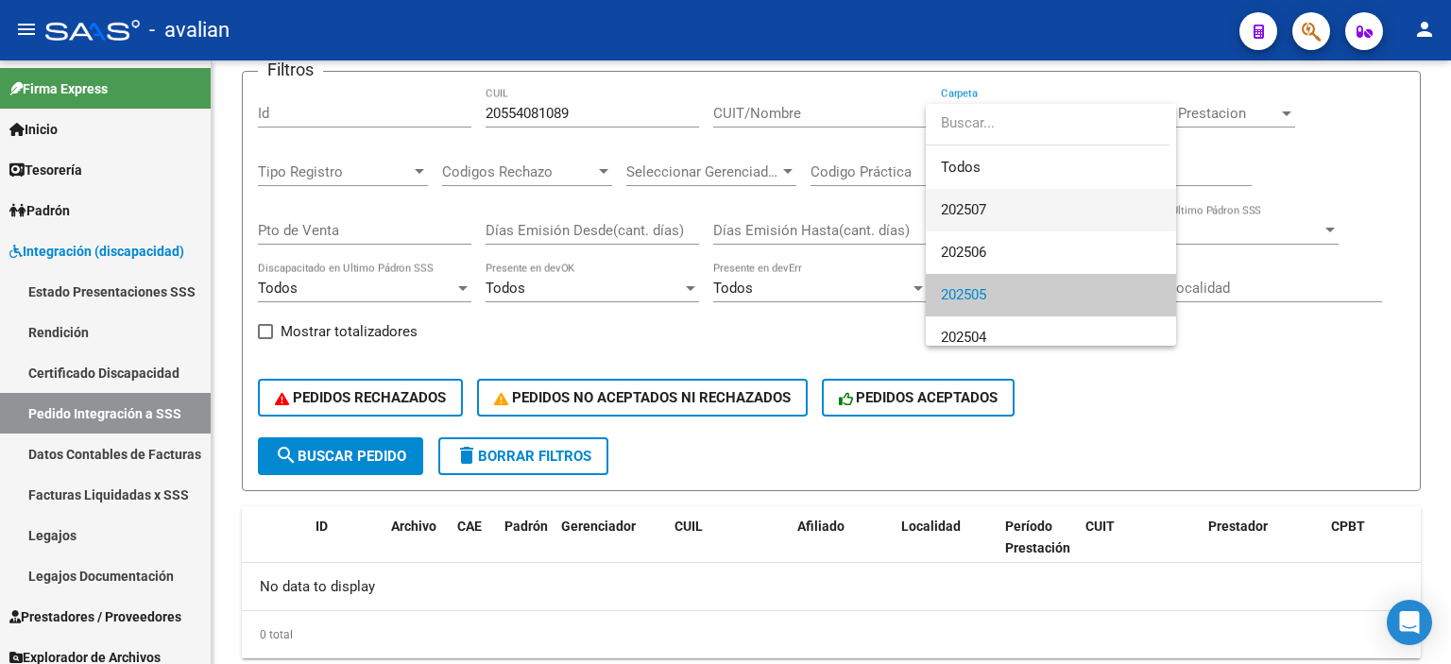
scroll to position [13, 0]
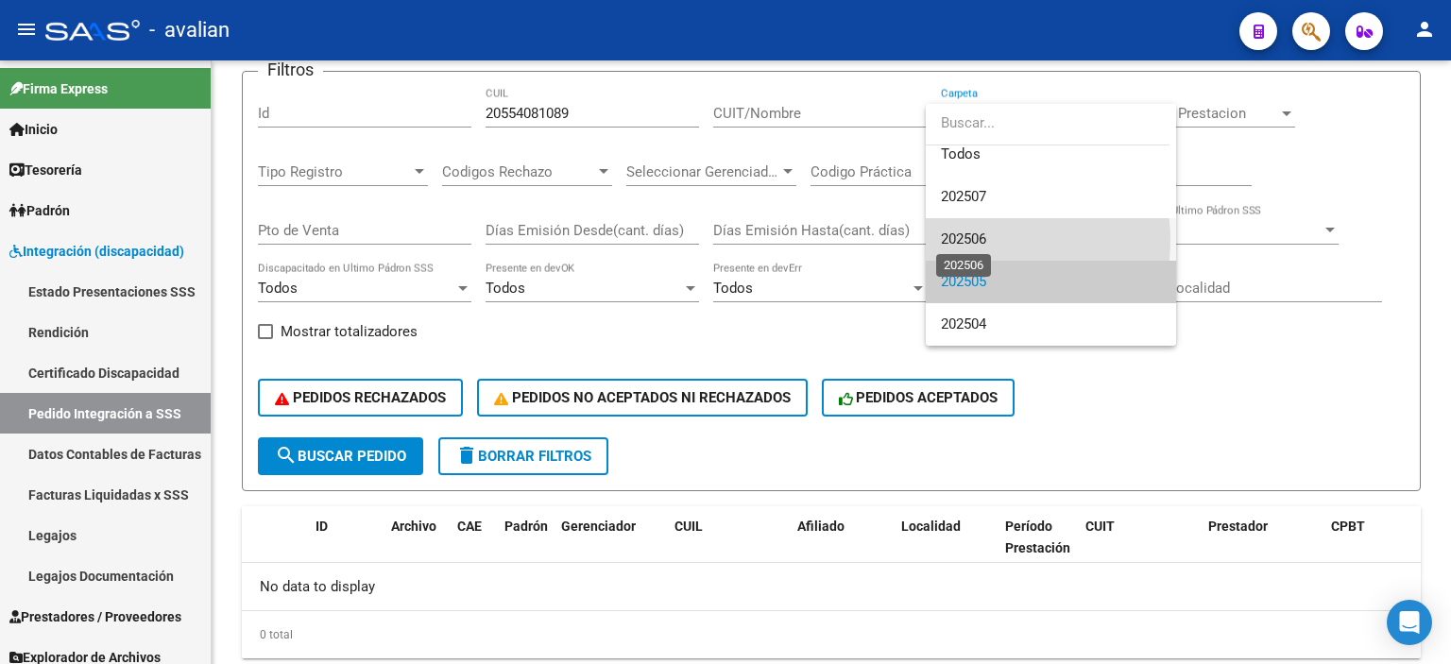
click at [982, 240] on span "202506" at bounding box center [963, 239] width 45 height 17
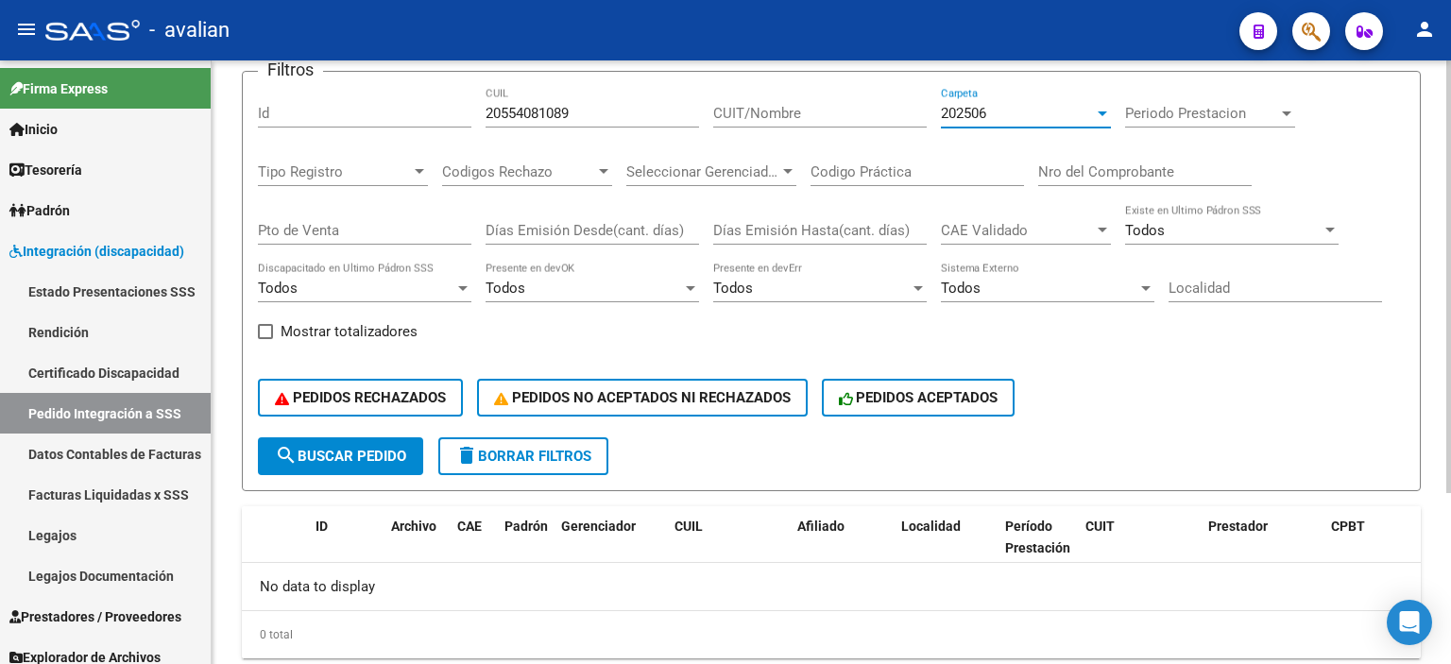
click at [1037, 119] on div "202506" at bounding box center [1017, 113] width 153 height 17
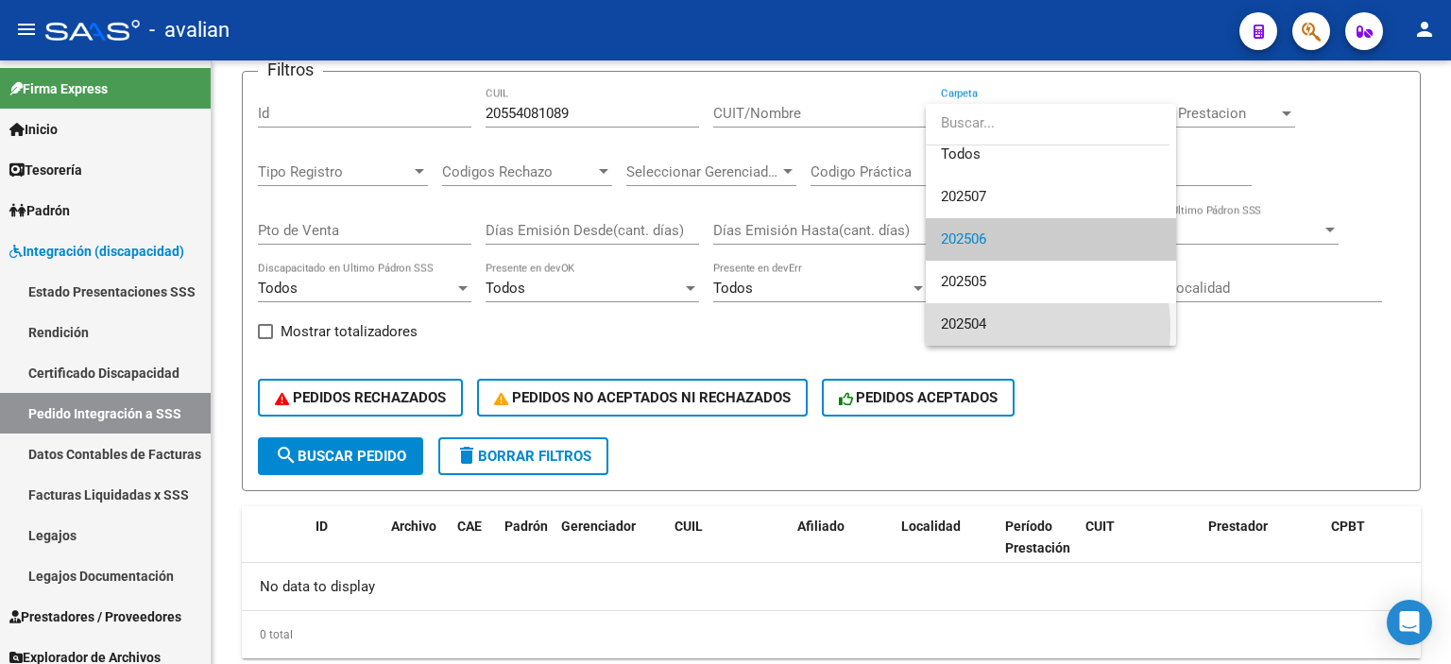
click at [990, 328] on span "202504" at bounding box center [1051, 324] width 220 height 43
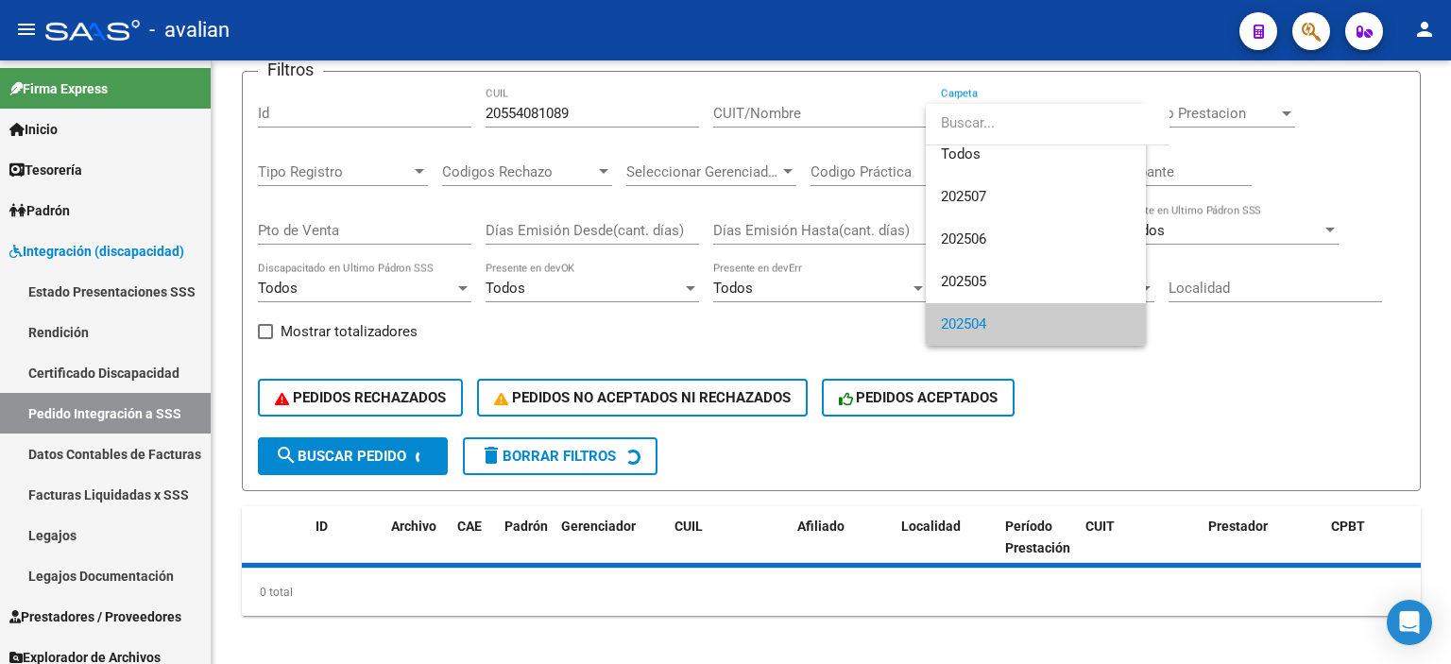
scroll to position [11, 0]
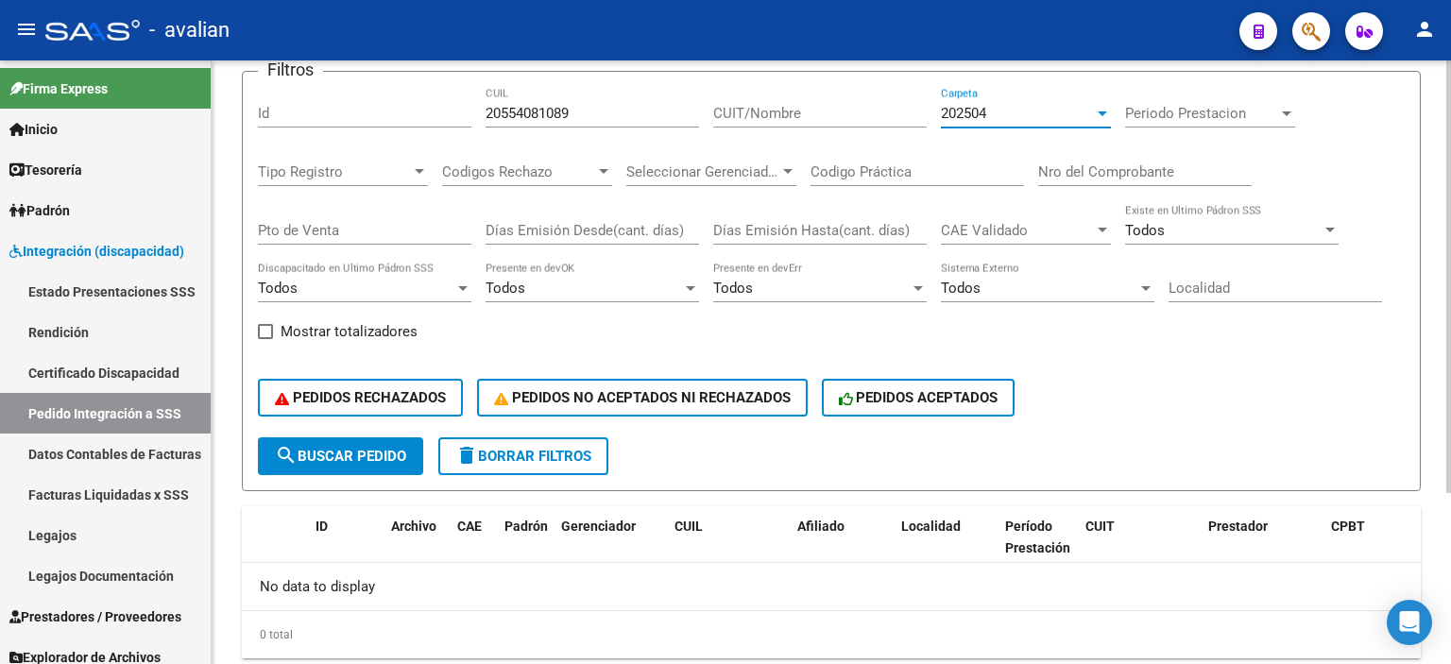
click at [952, 111] on span "202504" at bounding box center [963, 113] width 45 height 17
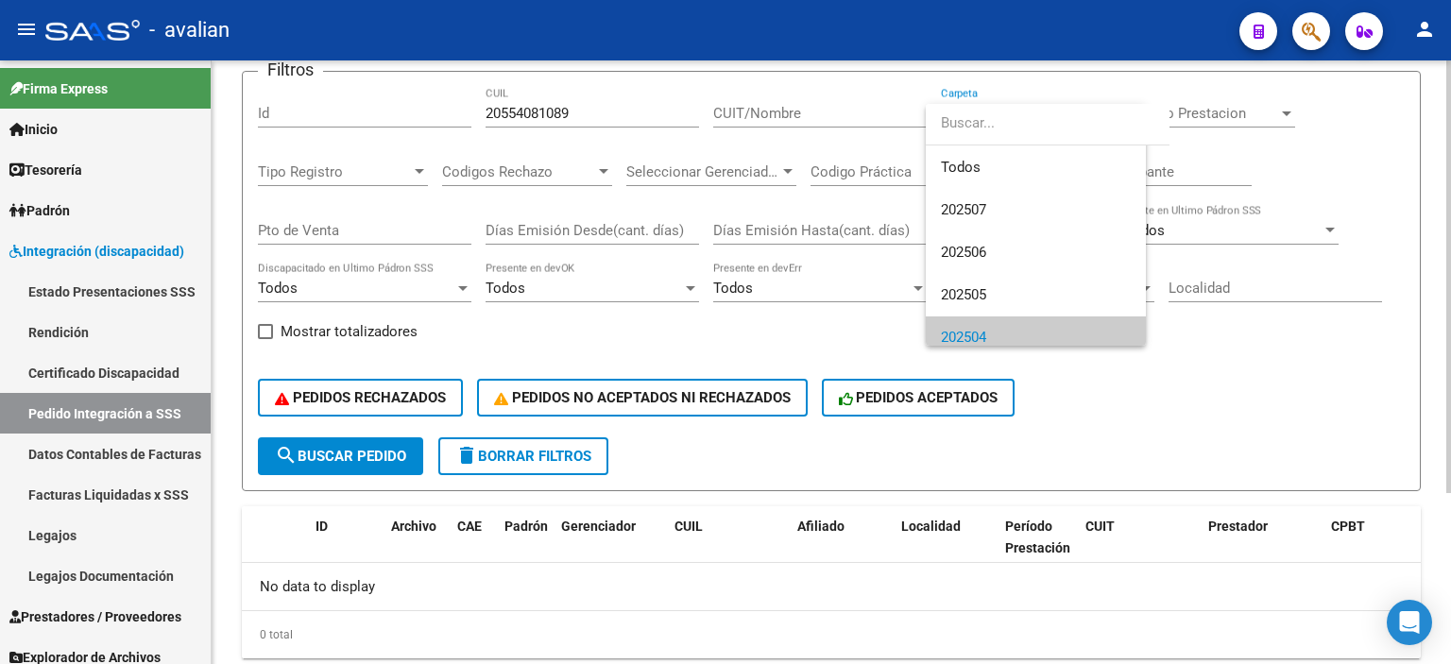
scroll to position [13, 0]
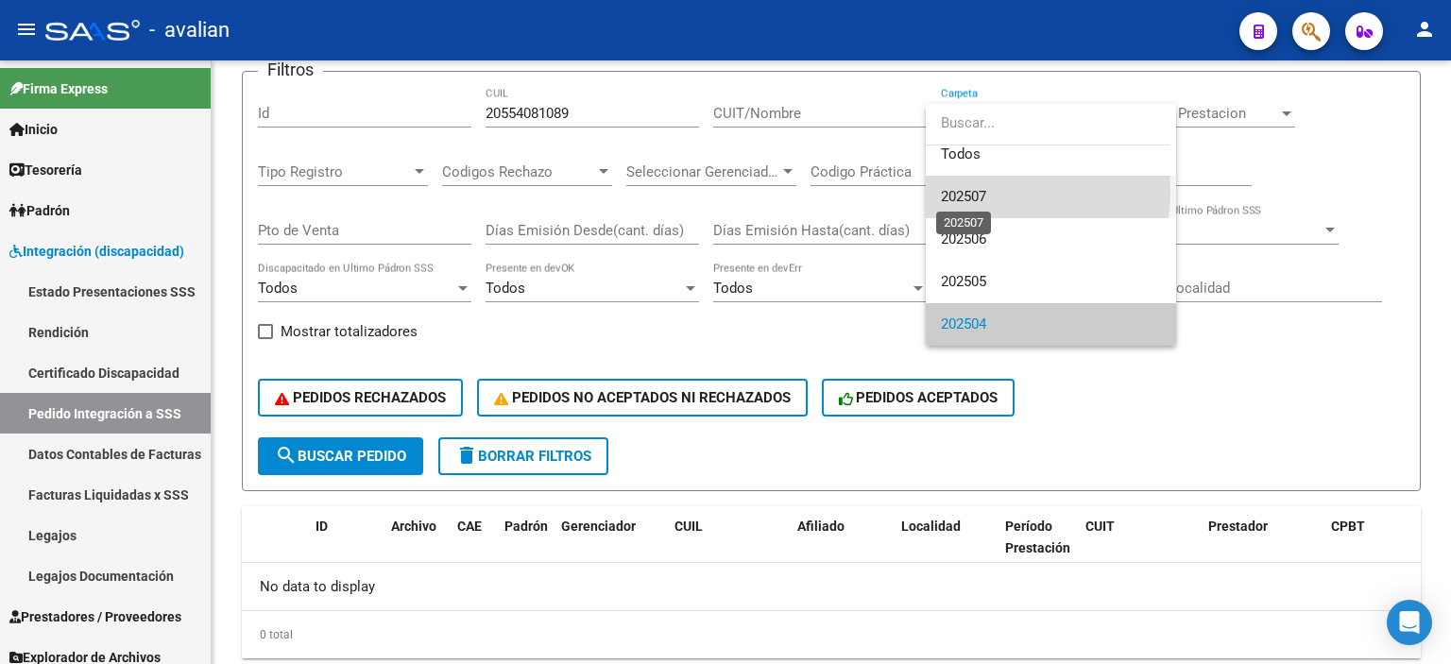
click at [984, 191] on span "202507" at bounding box center [963, 196] width 45 height 17
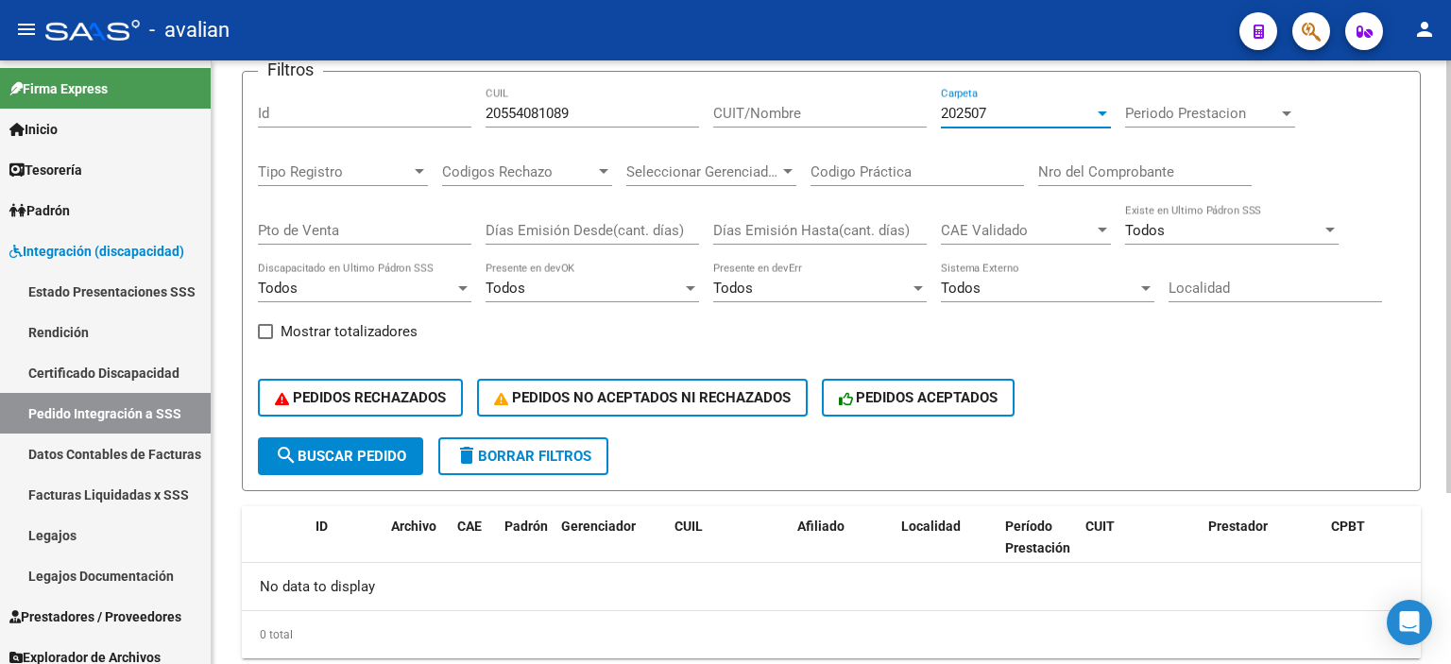
click at [986, 117] on span "202507" at bounding box center [963, 113] width 45 height 17
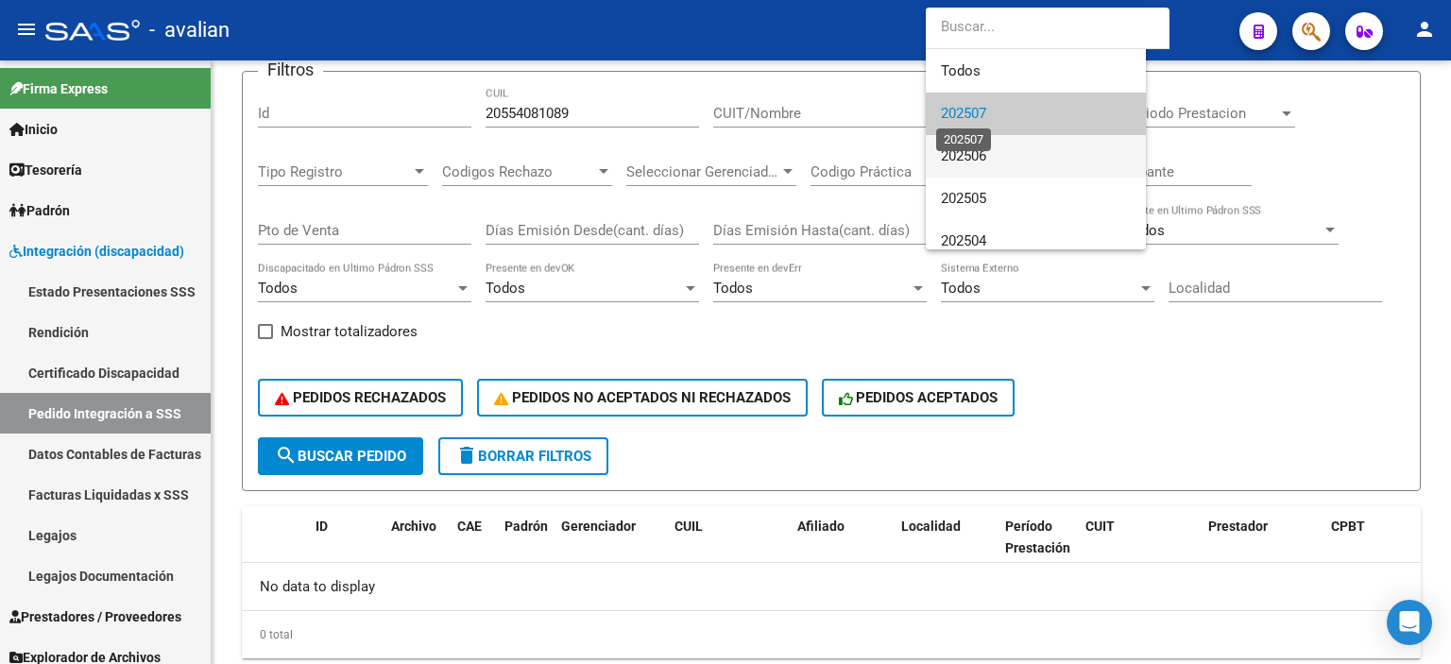
scroll to position [0, 0]
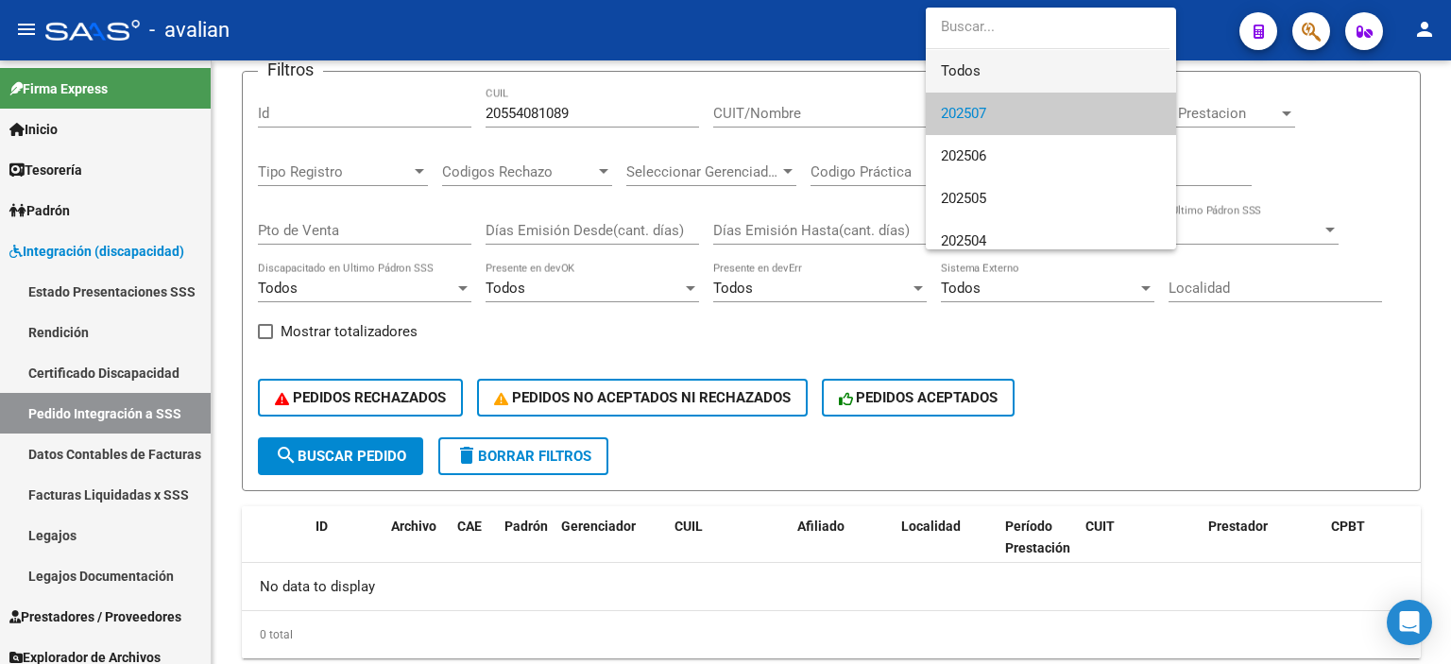
click at [975, 74] on span "Todos" at bounding box center [1051, 71] width 220 height 43
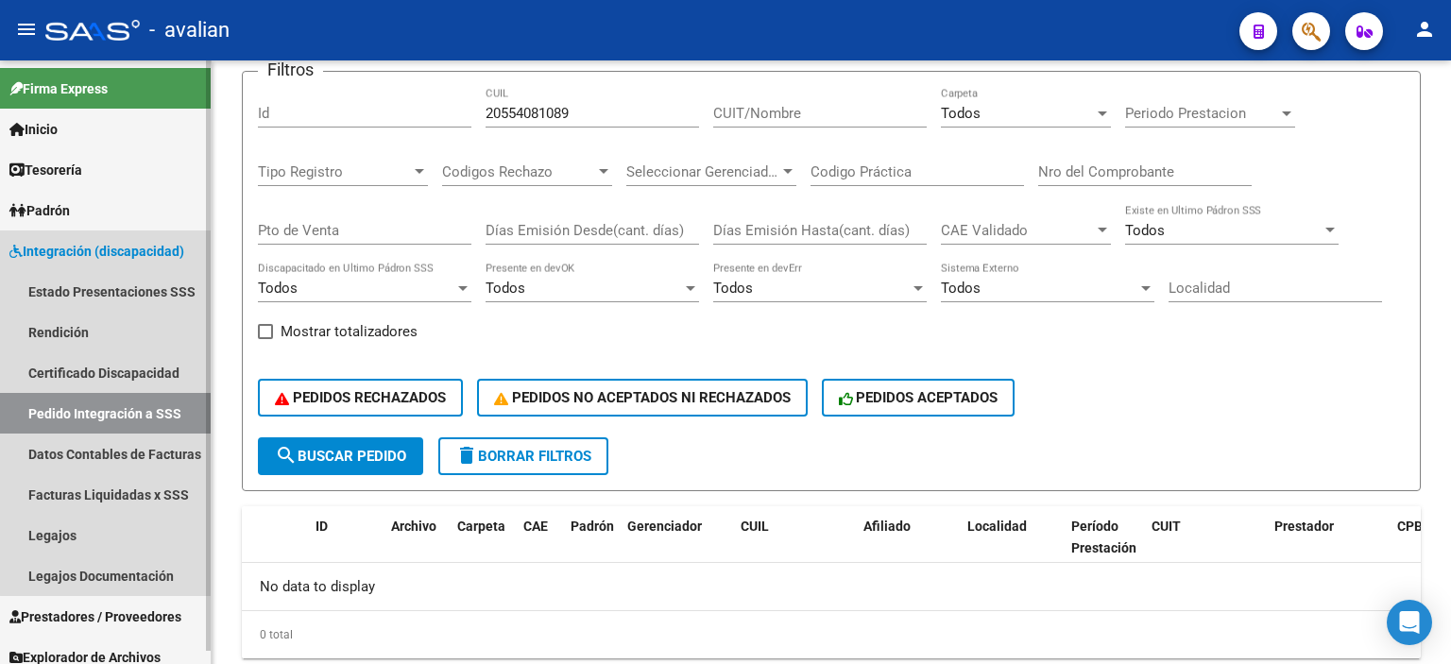
click at [148, 411] on link "Pedido Integración a SSS" at bounding box center [105, 413] width 211 height 41
click at [71, 535] on link "Legajos" at bounding box center [105, 535] width 211 height 41
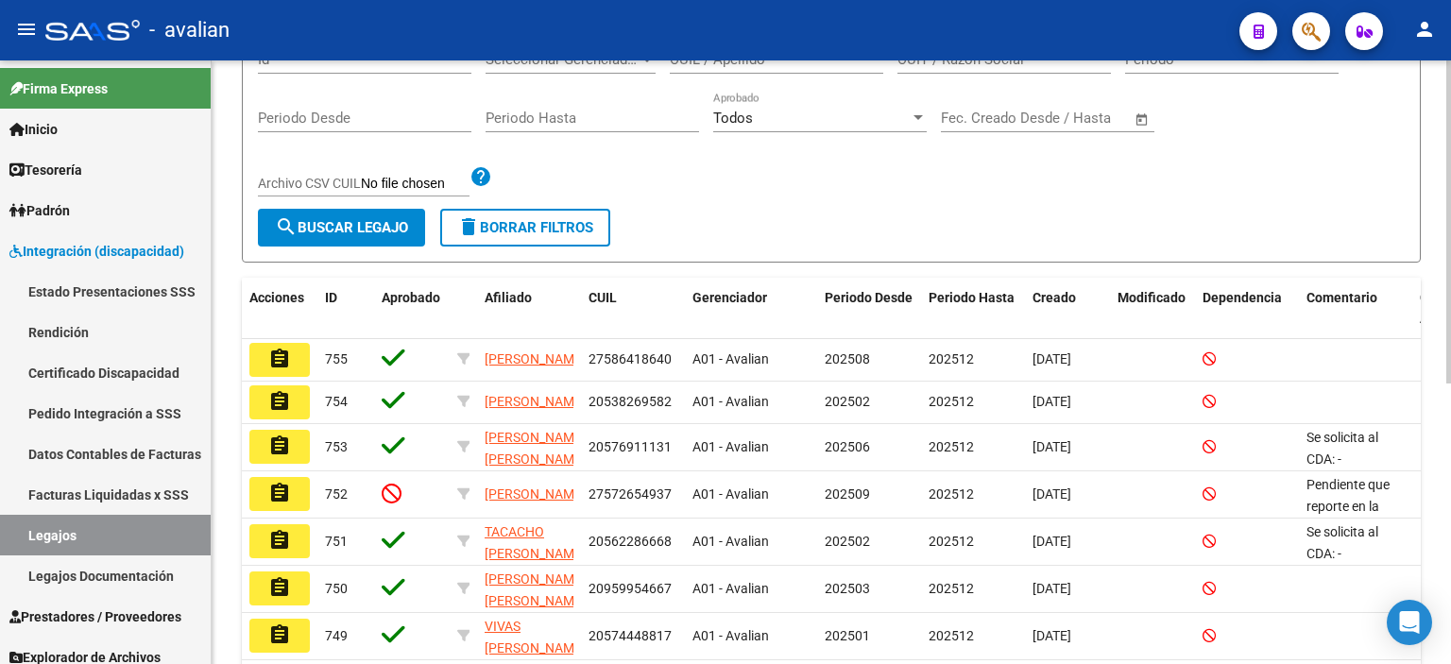
scroll to position [128, 0]
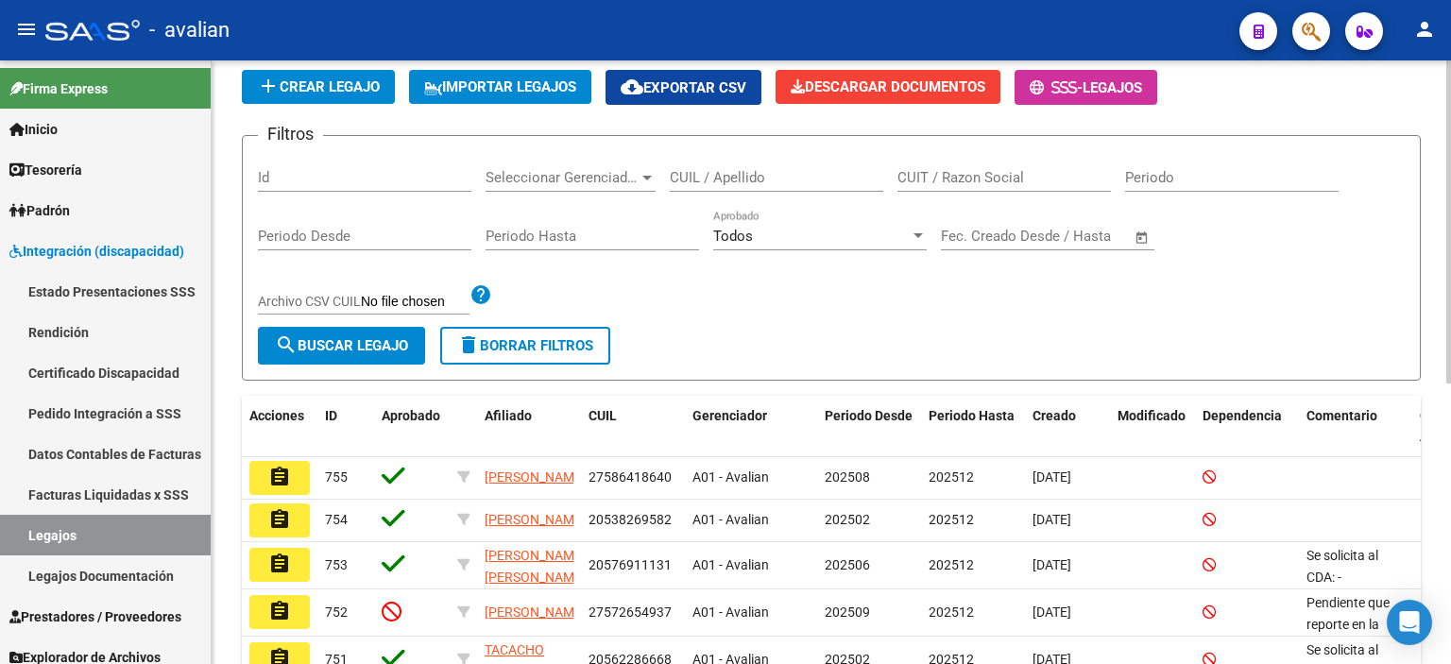
click at [1450, 314] on div at bounding box center [1448, 295] width 5 height 323
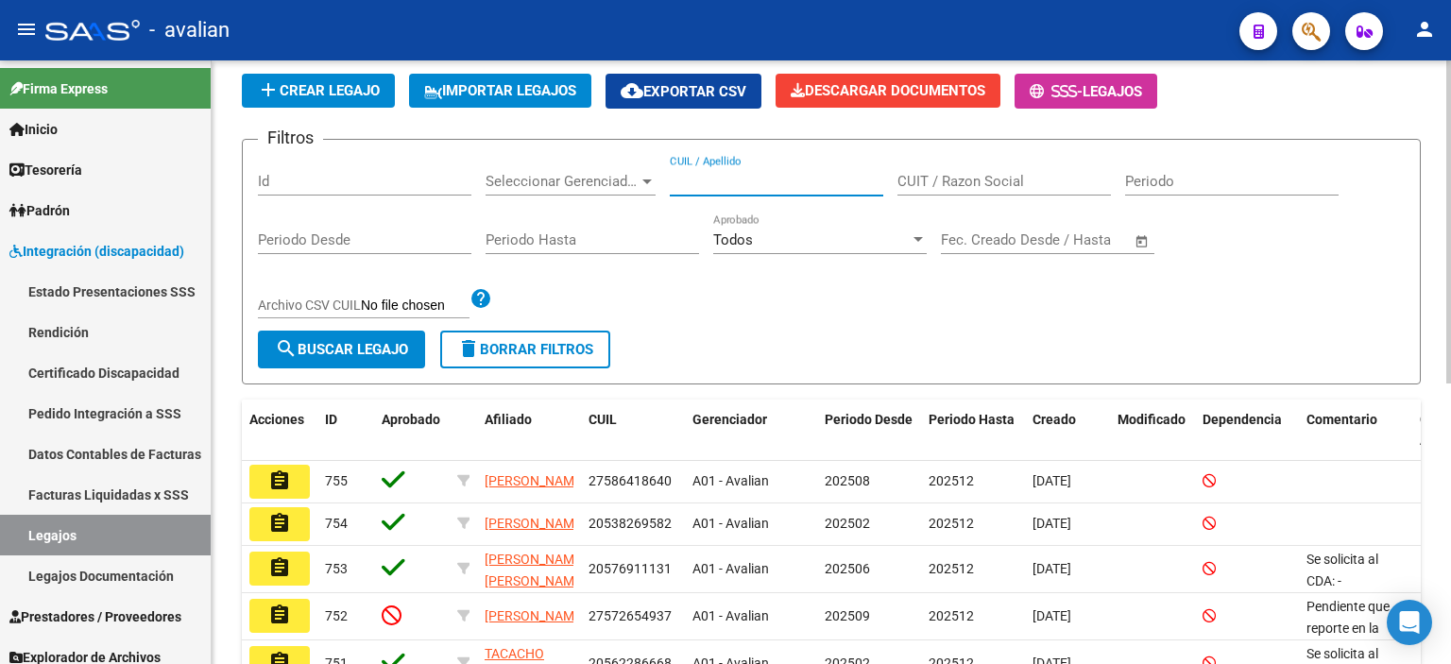
click at [782, 178] on input "CUIL / Apellido" at bounding box center [777, 181] width 214 height 17
paste input "20-55408108-9"
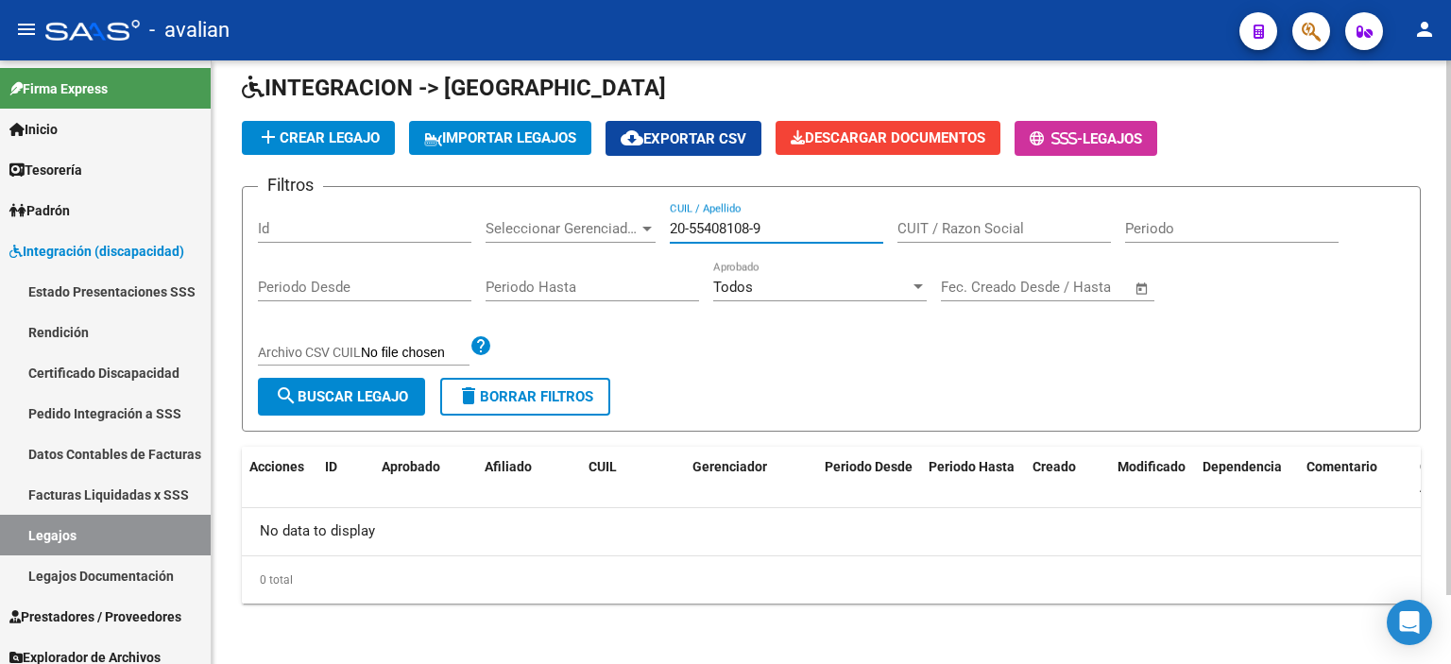
scroll to position [77, 0]
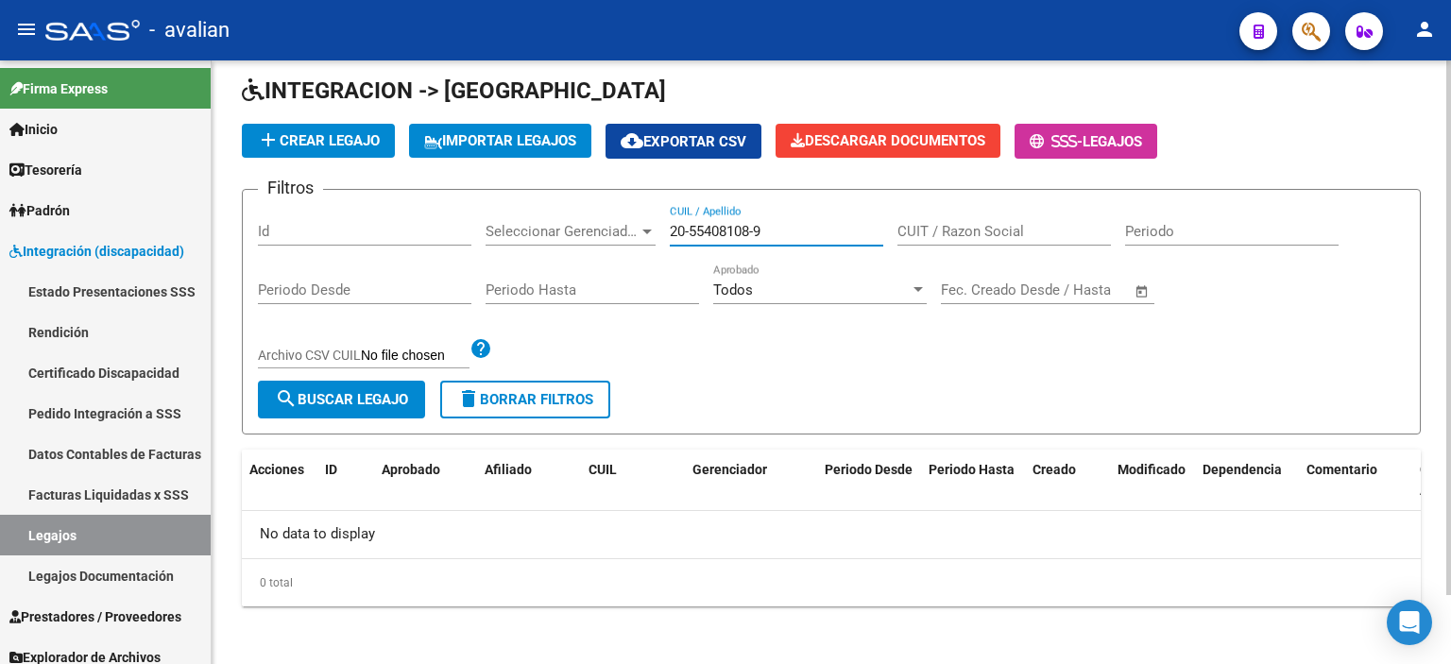
click at [762, 229] on input "20-55408108-9" at bounding box center [777, 231] width 214 height 17
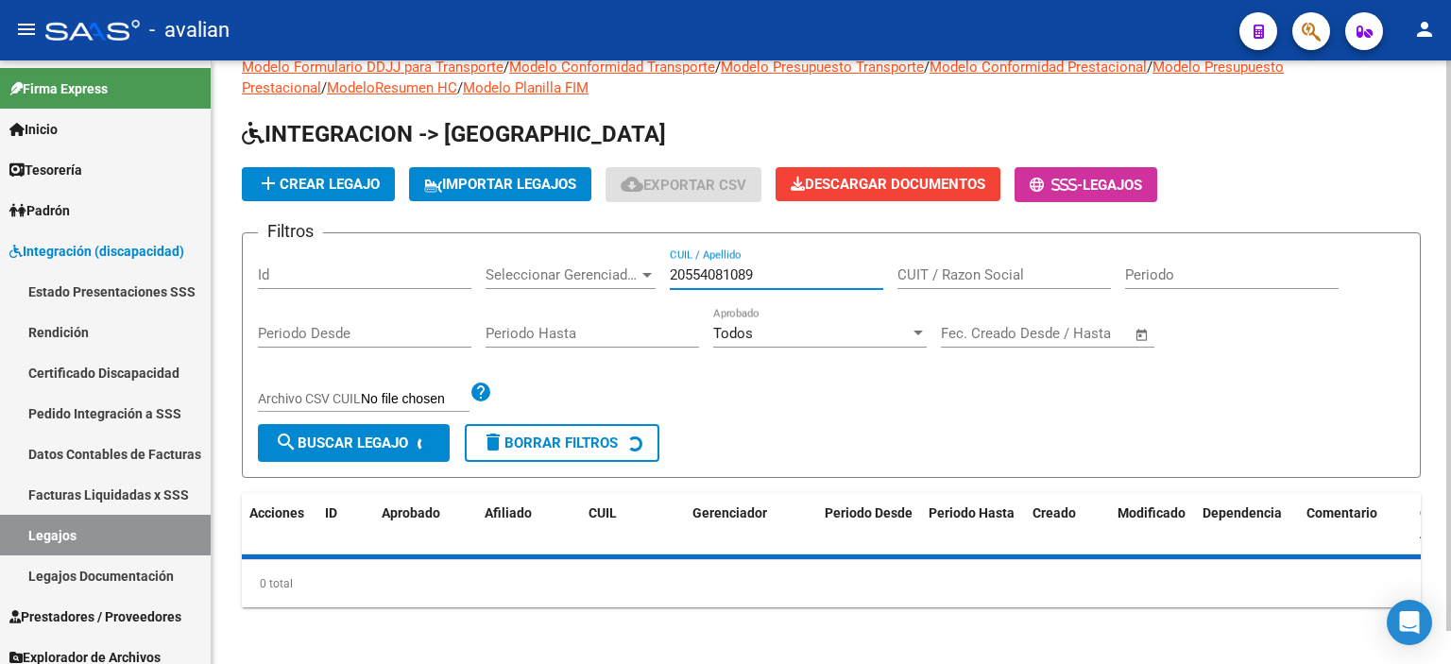
scroll to position [97, 0]
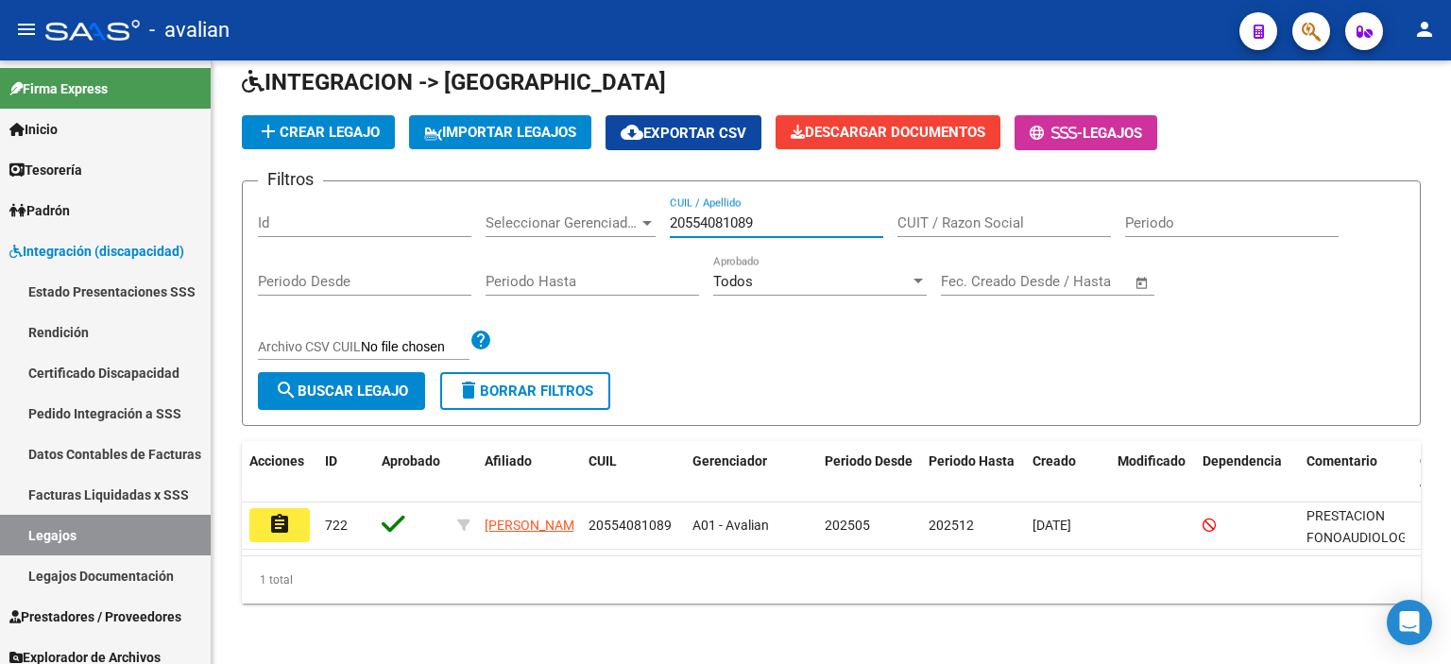
type input "20554081089"
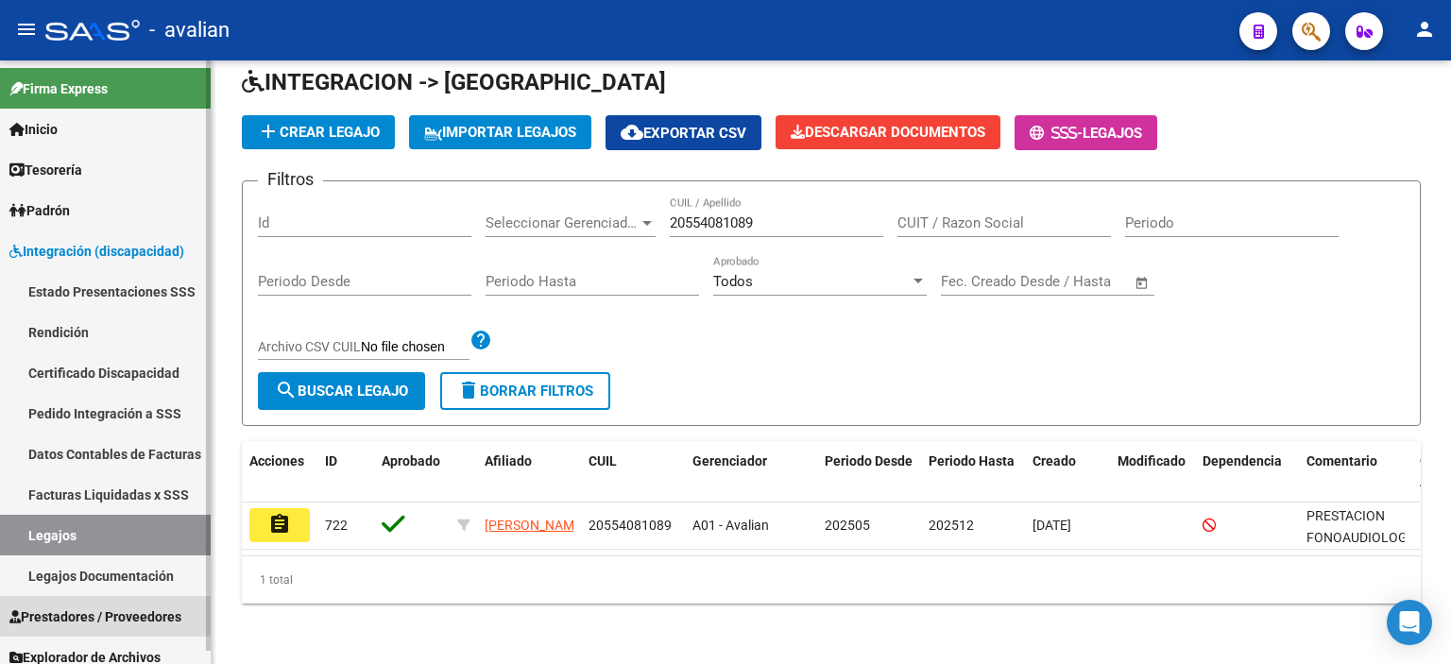
click at [134, 618] on span "Prestadores / Proveedores" at bounding box center [95, 617] width 172 height 21
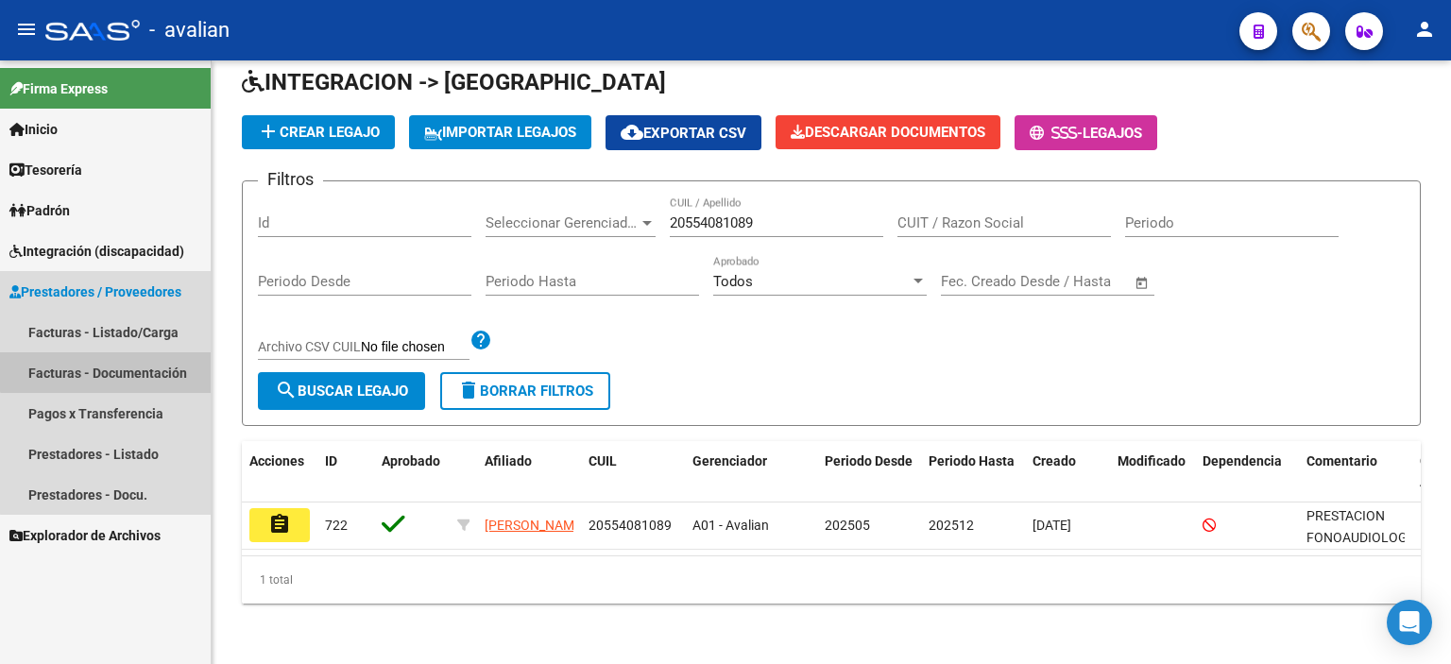
click at [136, 364] on link "Facturas - Documentación" at bounding box center [105, 372] width 211 height 41
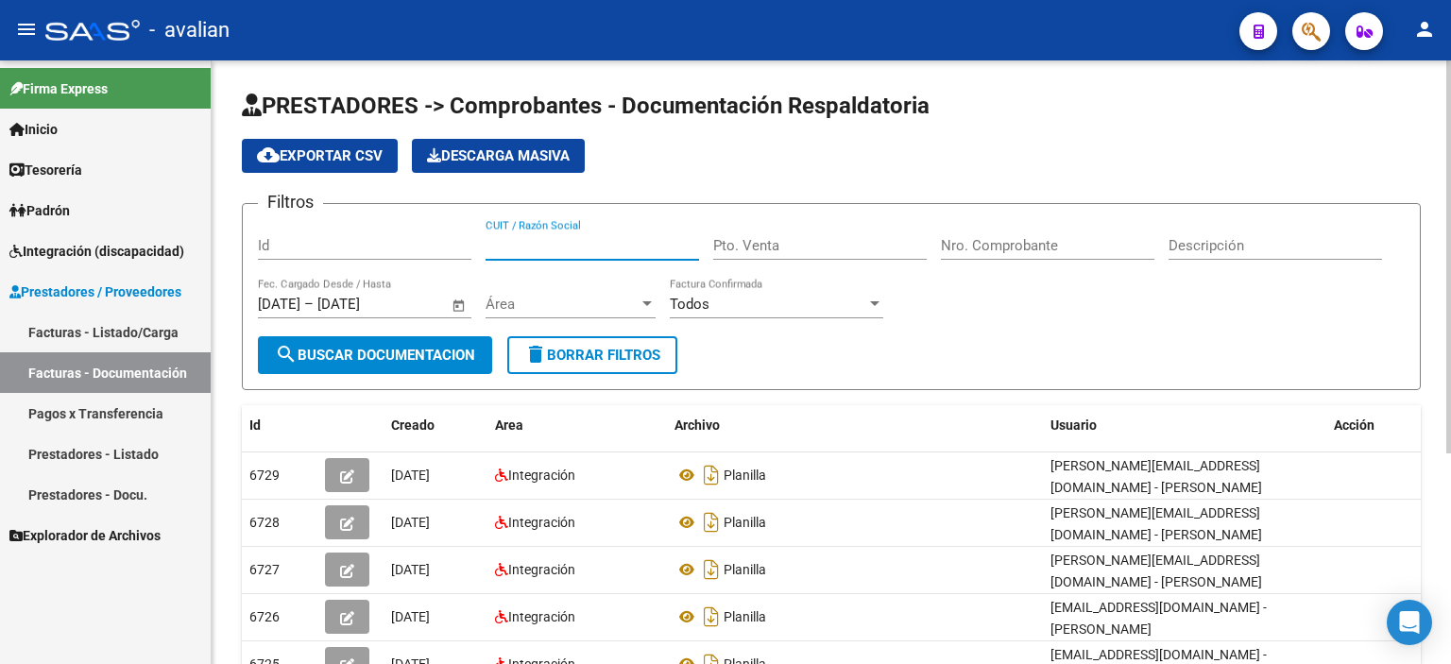
click at [591, 247] on input "CUIT / Razón Social" at bounding box center [593, 245] width 214 height 17
paste input "27238033727"
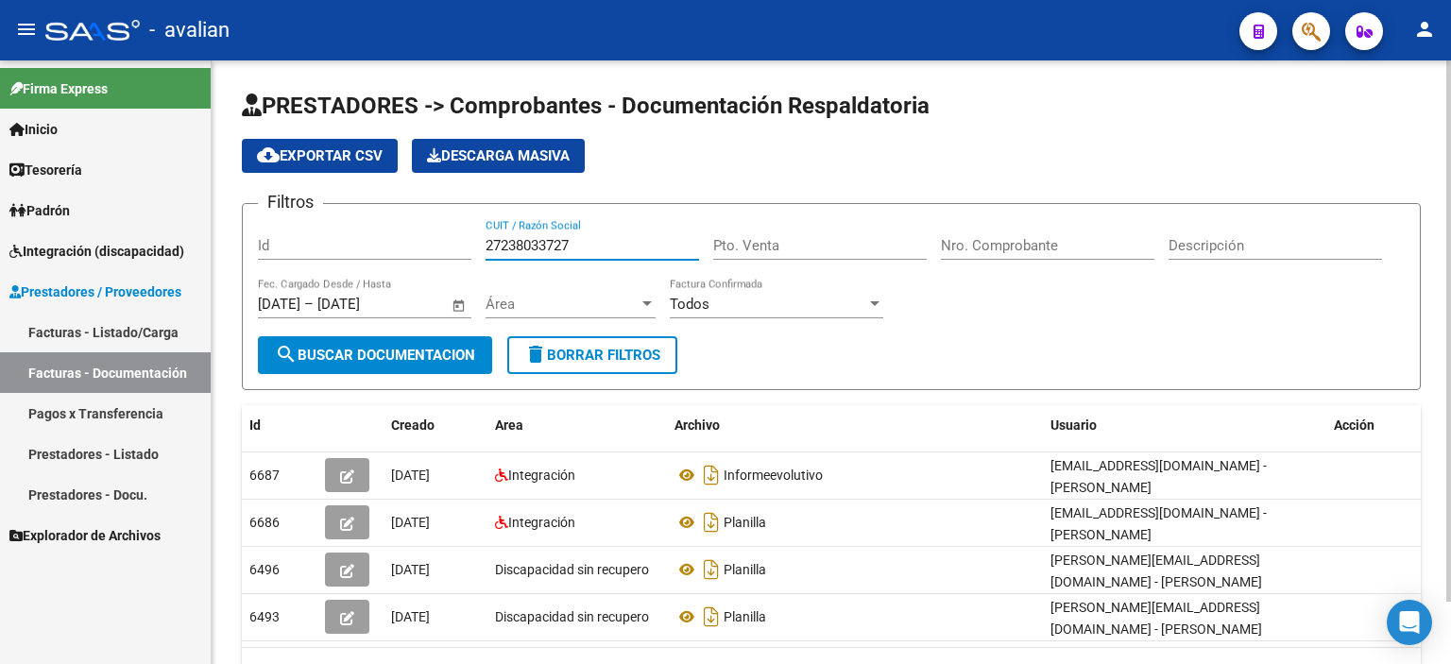
click at [1444, 356] on div "PRESTADORES -> Comprobantes - Documentación Respaldatoria cloud_download Export…" at bounding box center [834, 407] width 1244 height 695
drag, startPoint x: 582, startPoint y: 247, endPoint x: 219, endPoint y: 245, distance: 362.8
click at [219, 245] on div "PRESTADORES -> Comprobantes - Documentación Respaldatoria cloud_download Export…" at bounding box center [832, 407] width 1240 height 695
paste input "55408108"
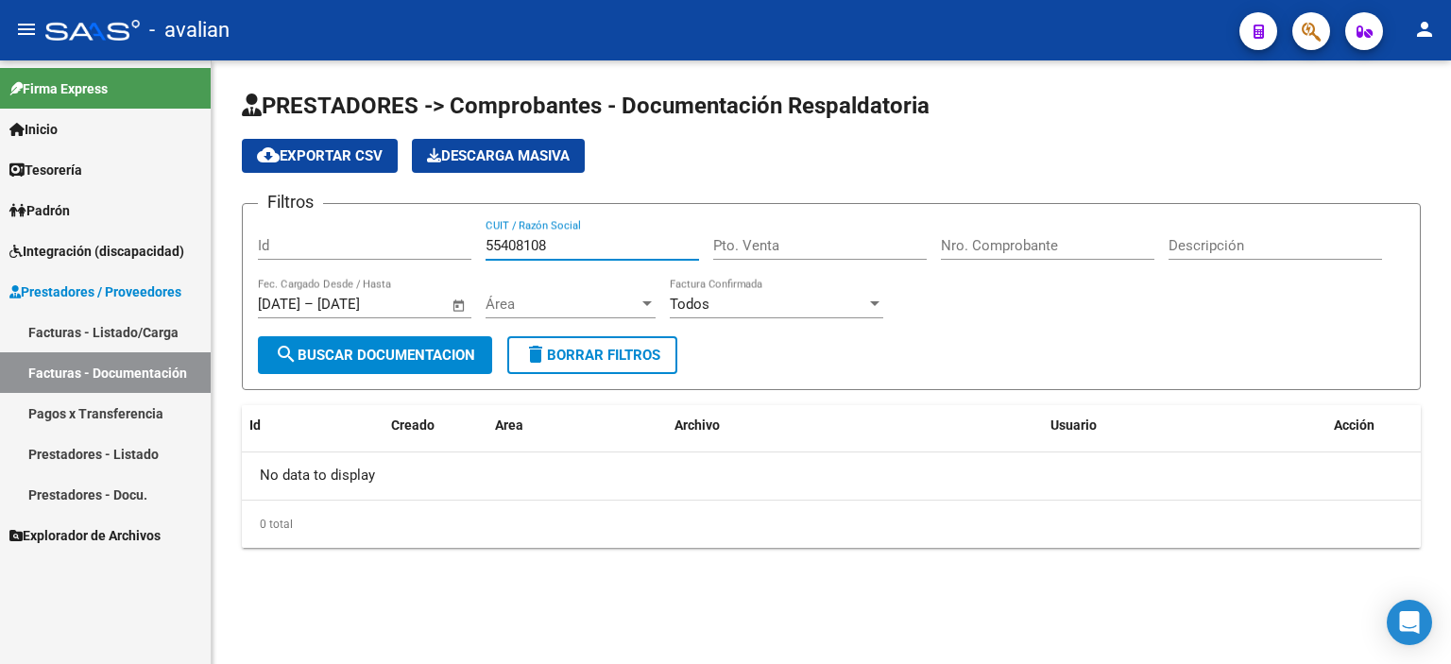
type input "55408108"
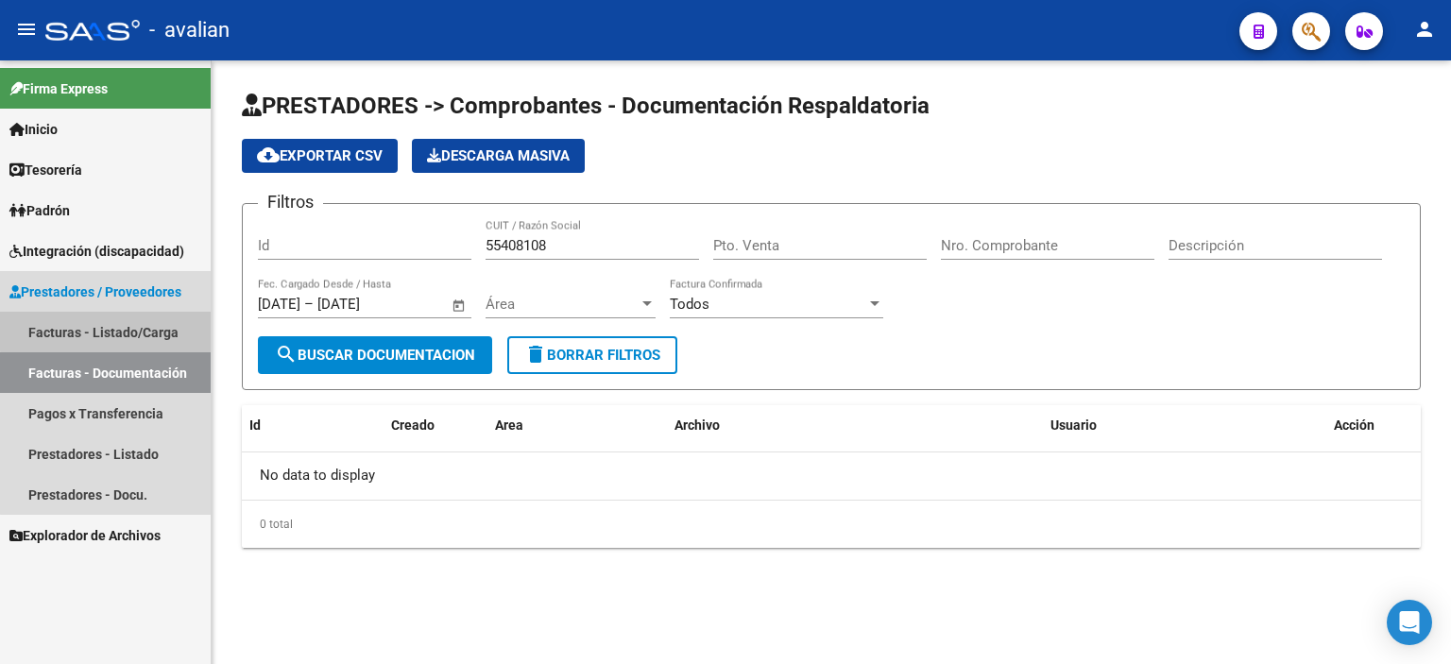
click at [125, 330] on link "Facturas - Listado/Carga" at bounding box center [105, 332] width 211 height 41
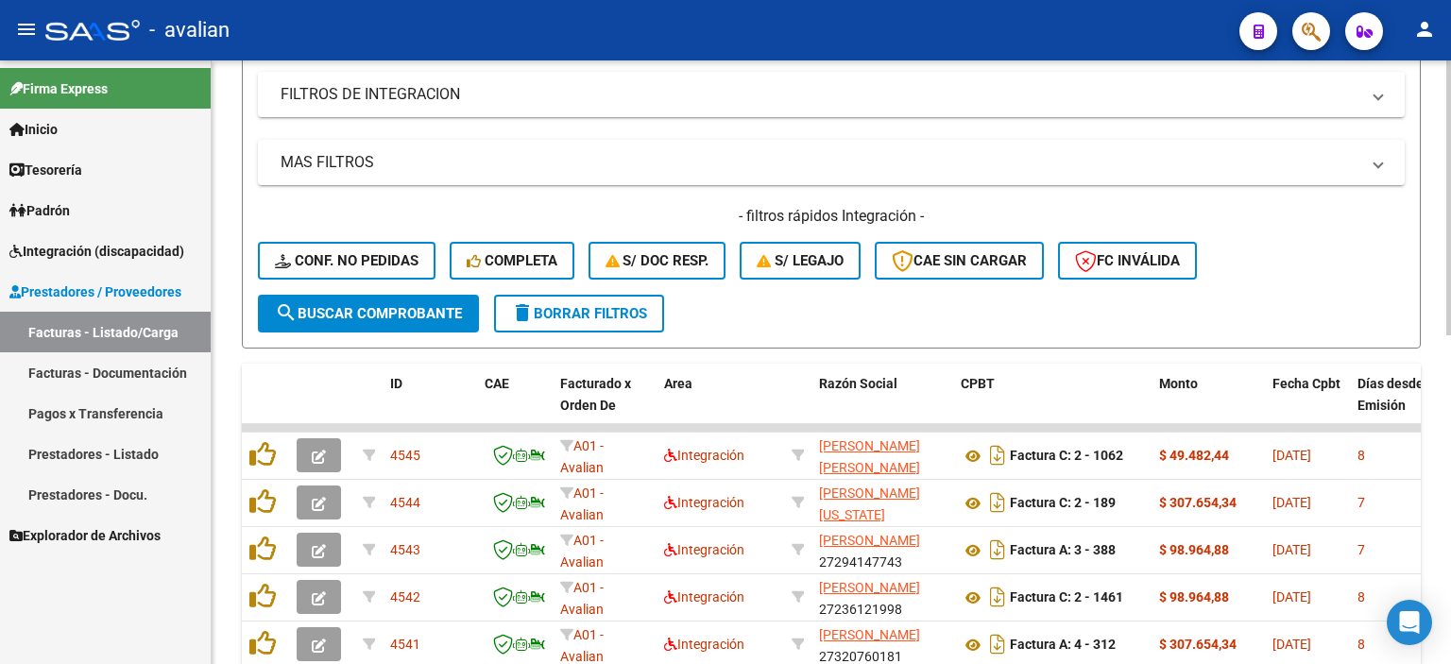
scroll to position [358, 0]
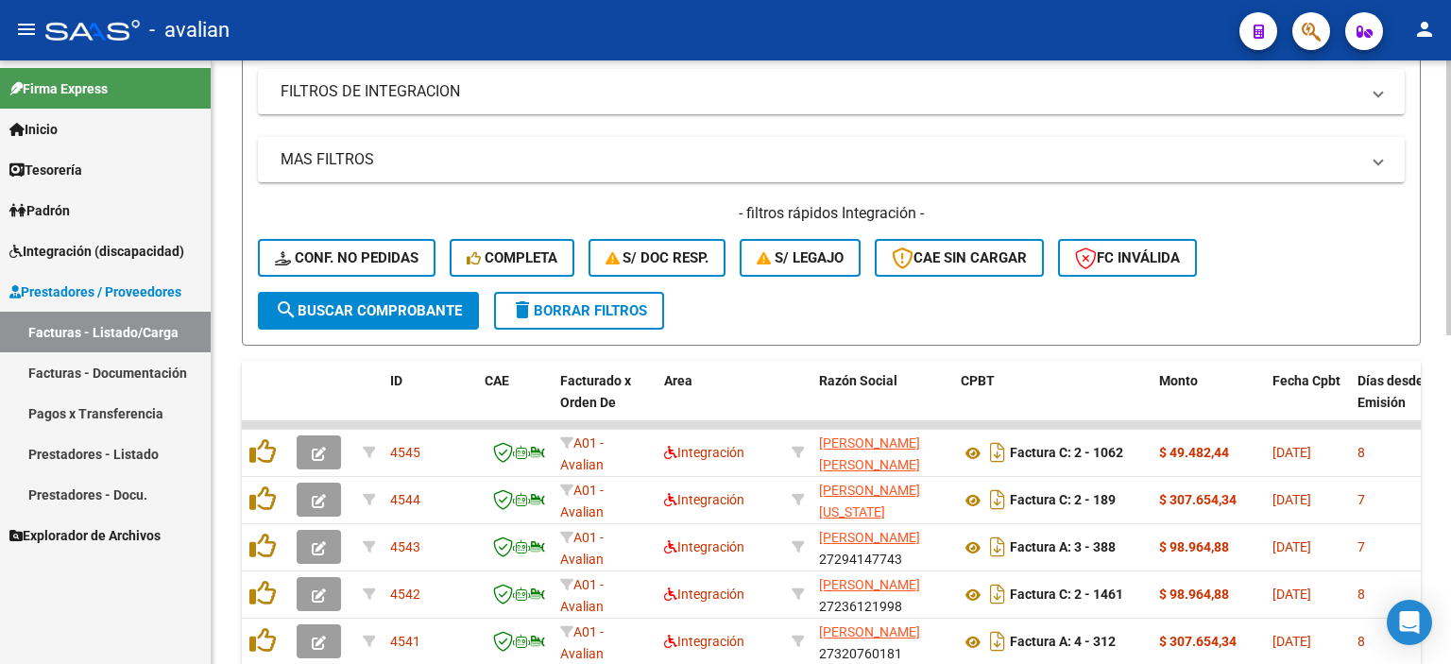
click at [1446, 402] on div at bounding box center [1448, 363] width 5 height 275
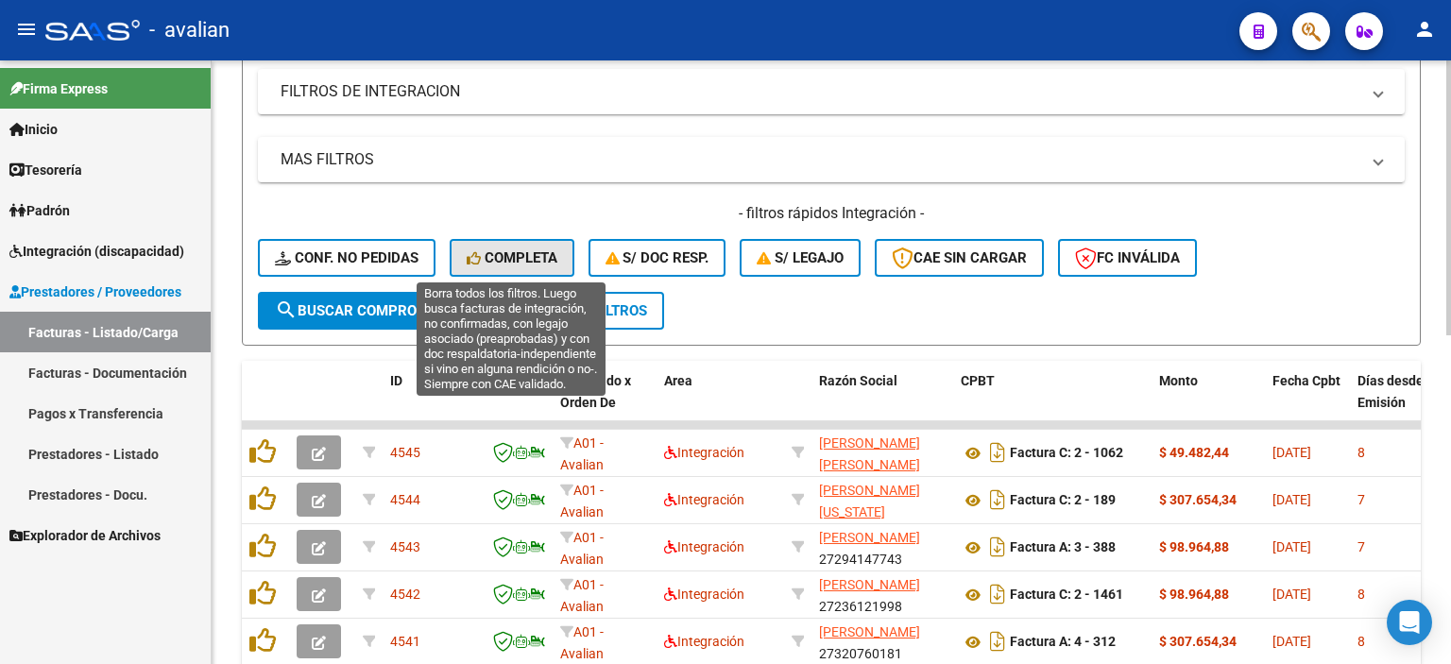
click at [525, 256] on span "Completa" at bounding box center [512, 257] width 91 height 17
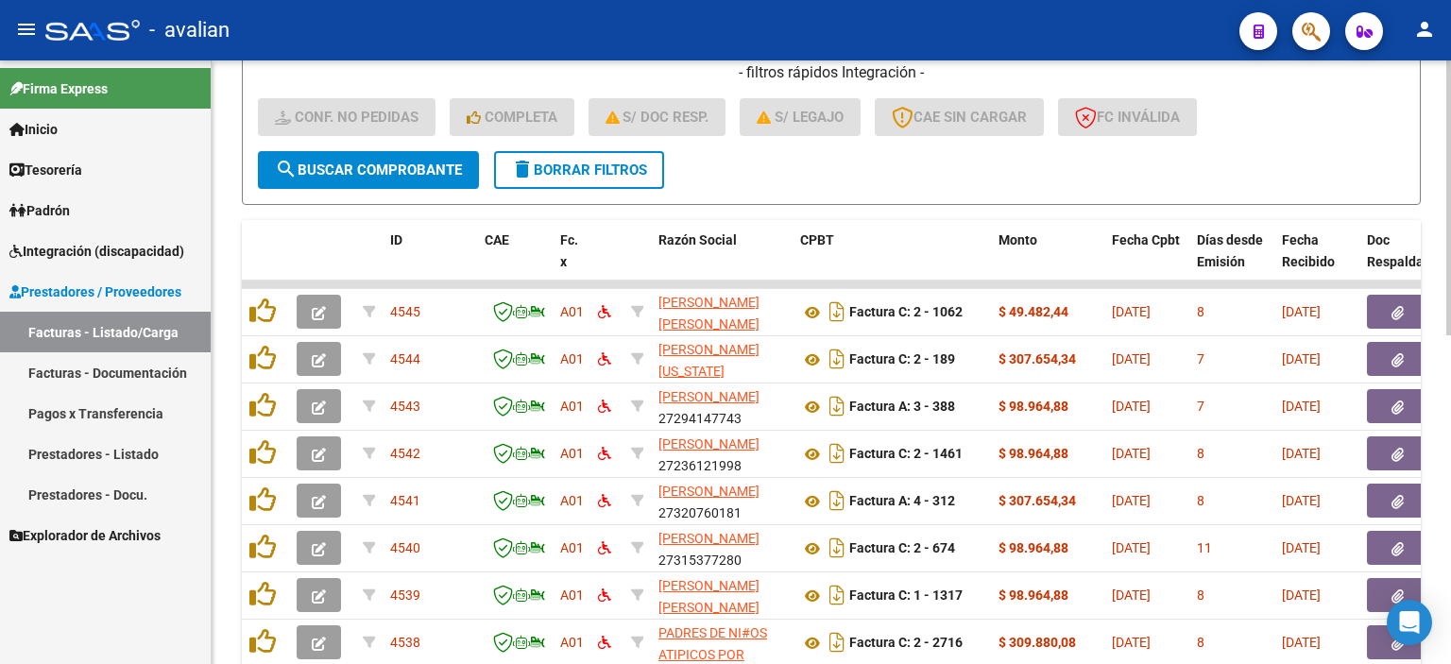
scroll to position [501, 0]
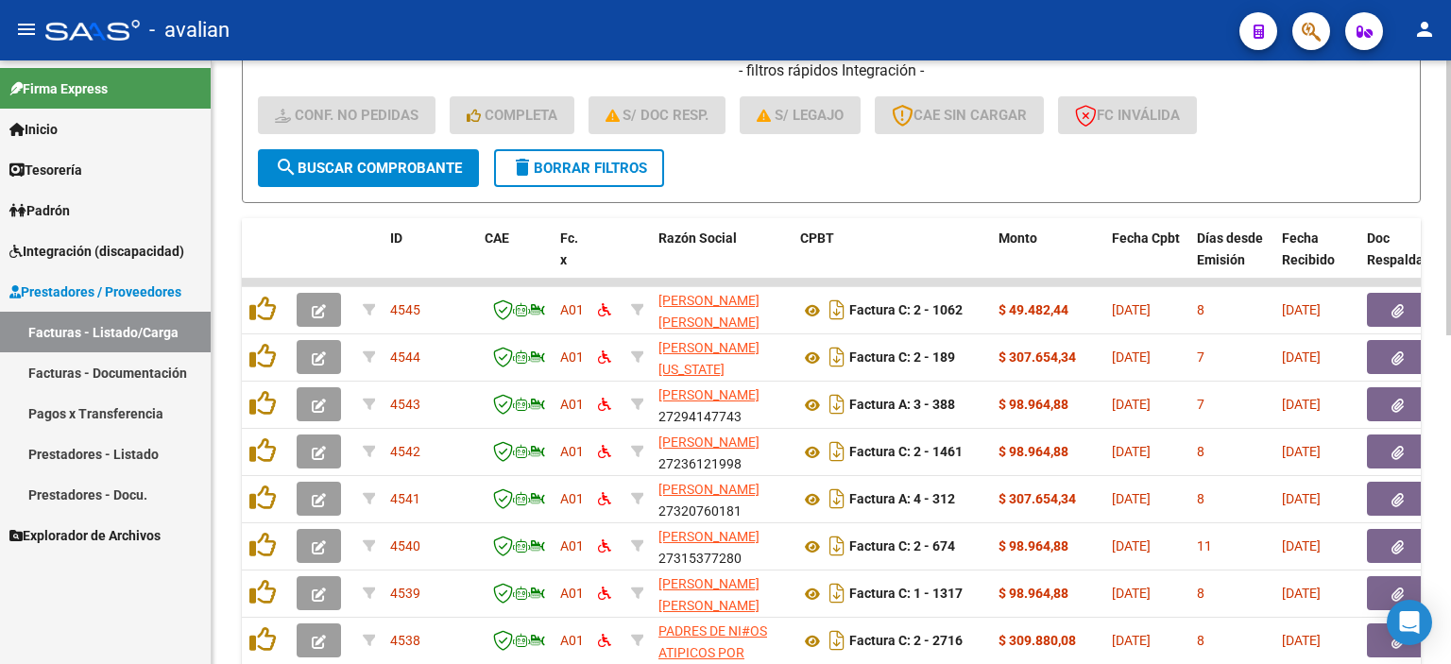
click at [1444, 465] on div "Video tutorial PRESTADORES -> Listado de CPBTs Emitidos por Prestadores / Prove…" at bounding box center [834, 217] width 1244 height 1314
click at [432, 171] on span "search Buscar Comprobante" at bounding box center [368, 168] width 187 height 17
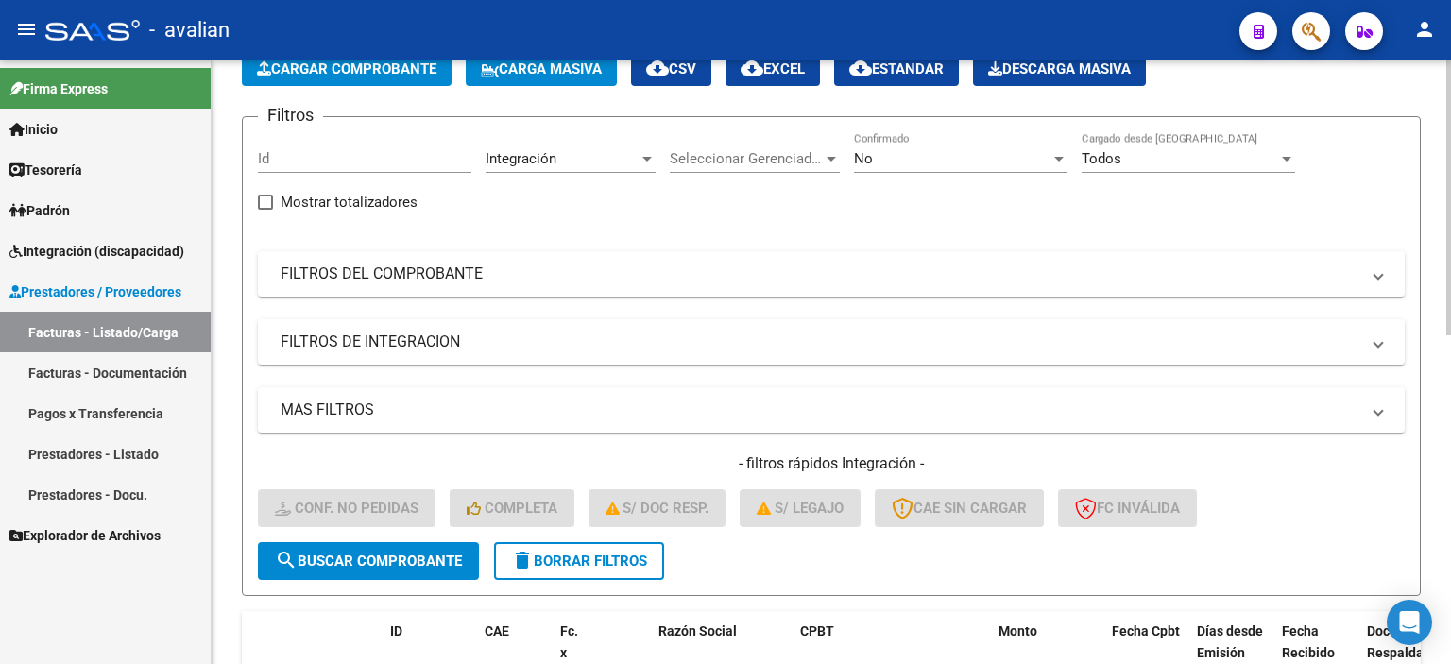
scroll to position [60, 0]
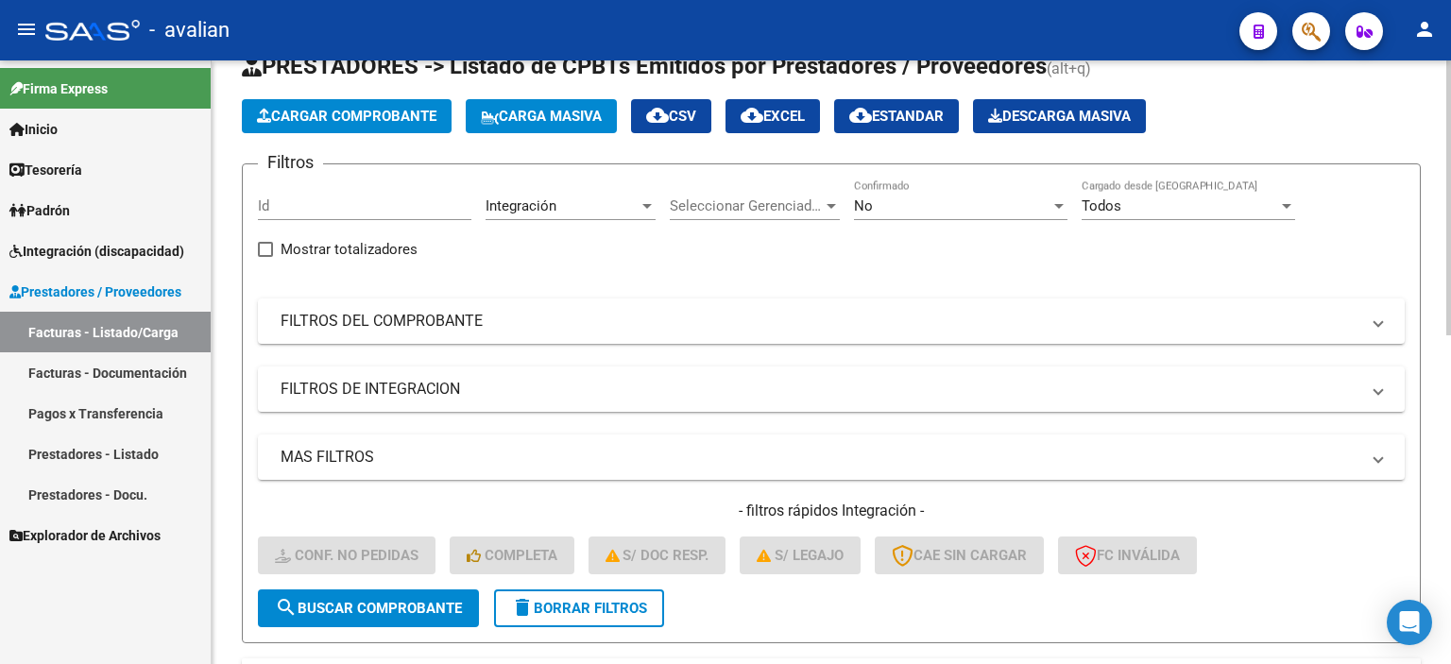
click at [1446, 210] on div at bounding box center [1448, 226] width 5 height 275
click at [568, 334] on mat-expansion-panel-header "FILTROS DEL COMPROBANTE" at bounding box center [831, 321] width 1147 height 45
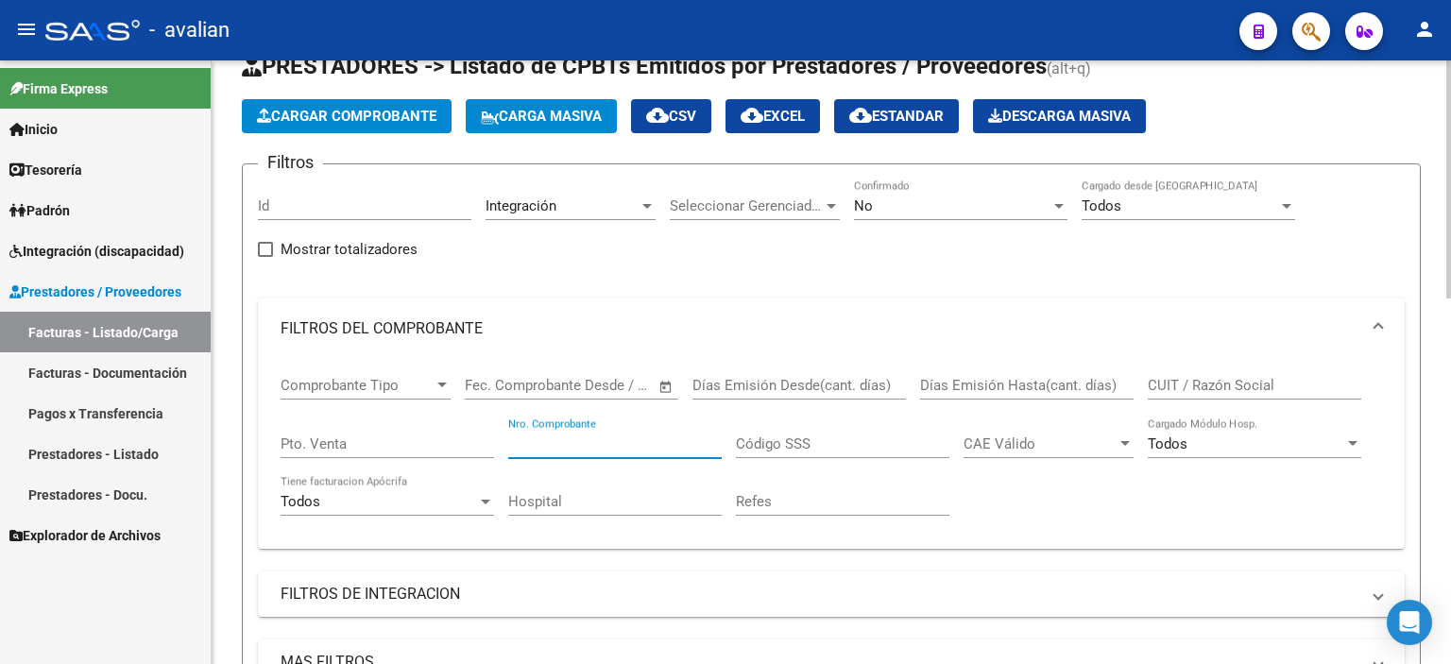
click at [647, 443] on input "Nro. Comprobante" at bounding box center [615, 444] width 214 height 17
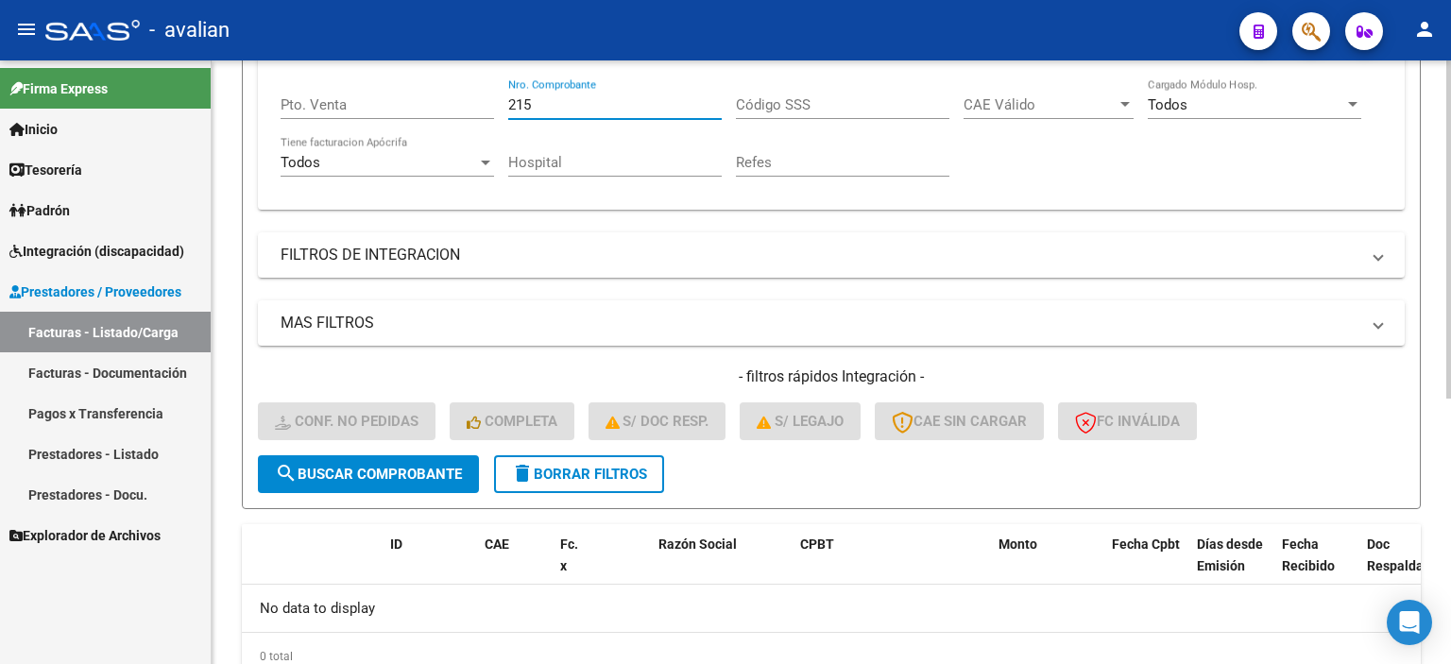
scroll to position [472, 0]
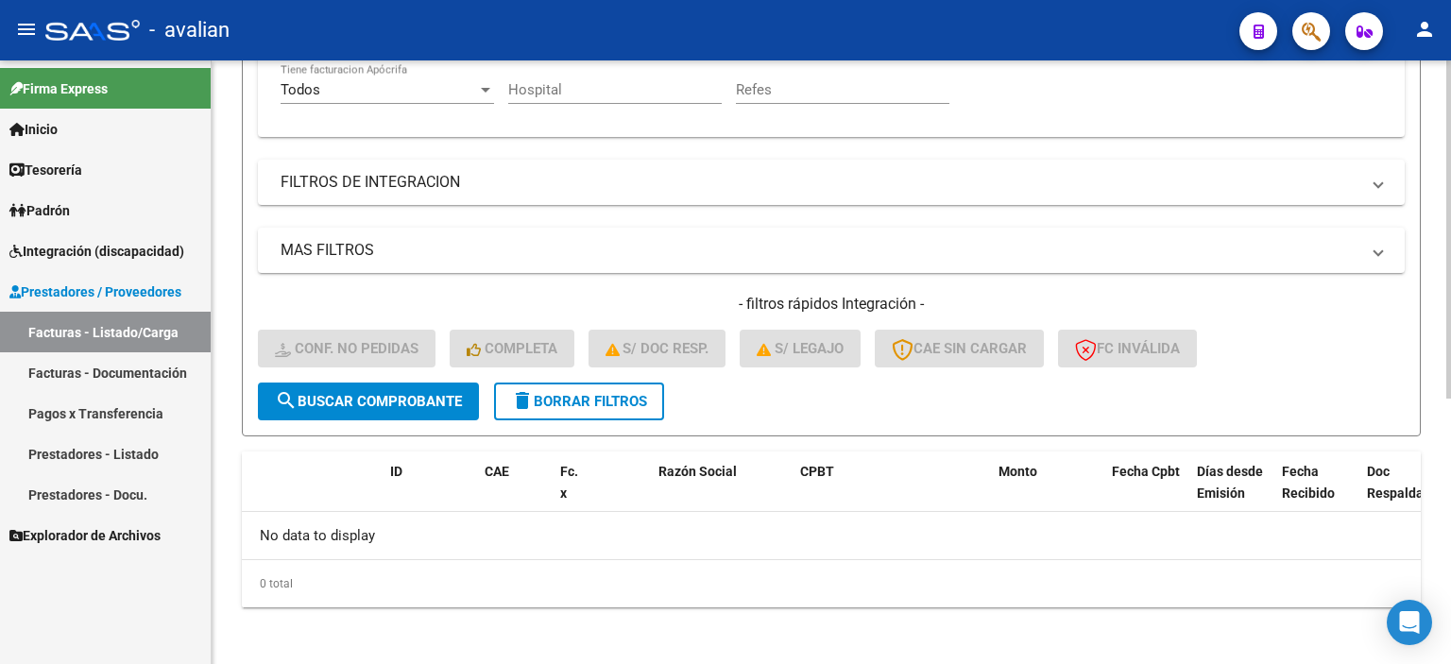
click at [1447, 445] on div at bounding box center [1448, 492] width 5 height 338
type input "215"
click at [631, 393] on span "delete Borrar Filtros" at bounding box center [579, 401] width 136 height 17
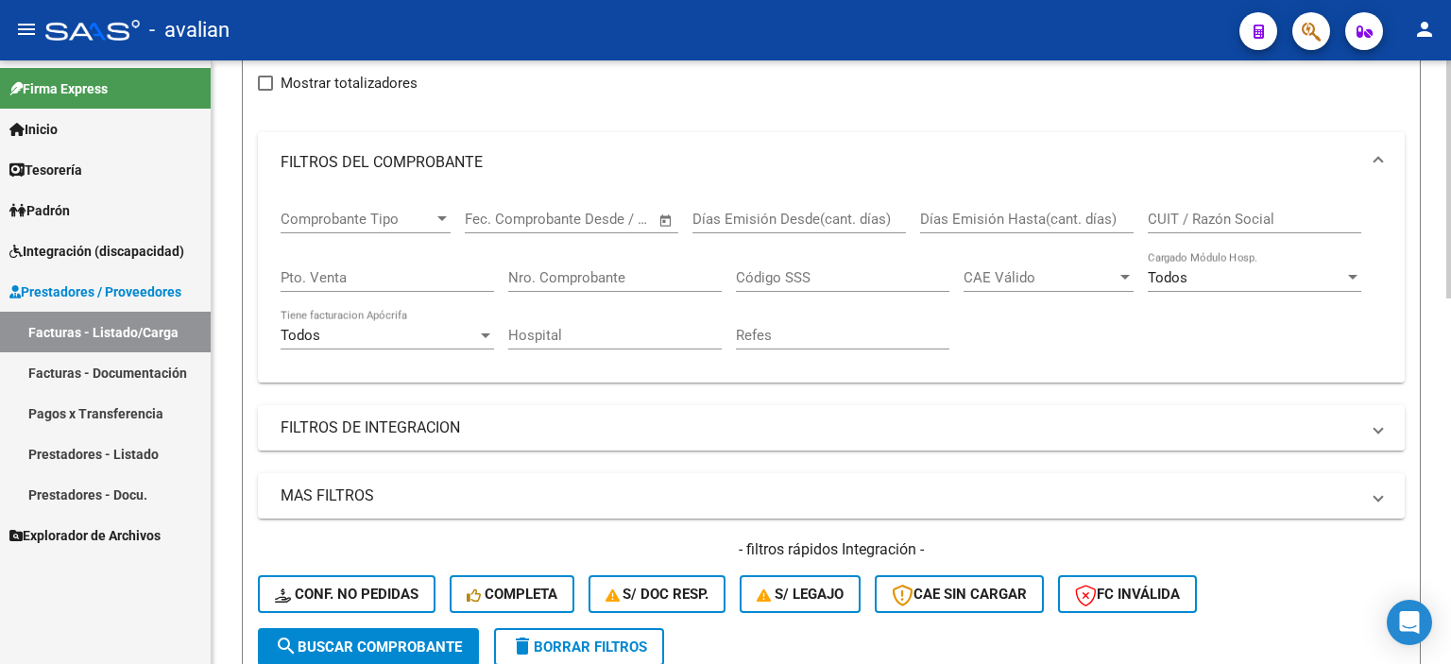
click at [1447, 289] on div at bounding box center [1448, 270] width 5 height 238
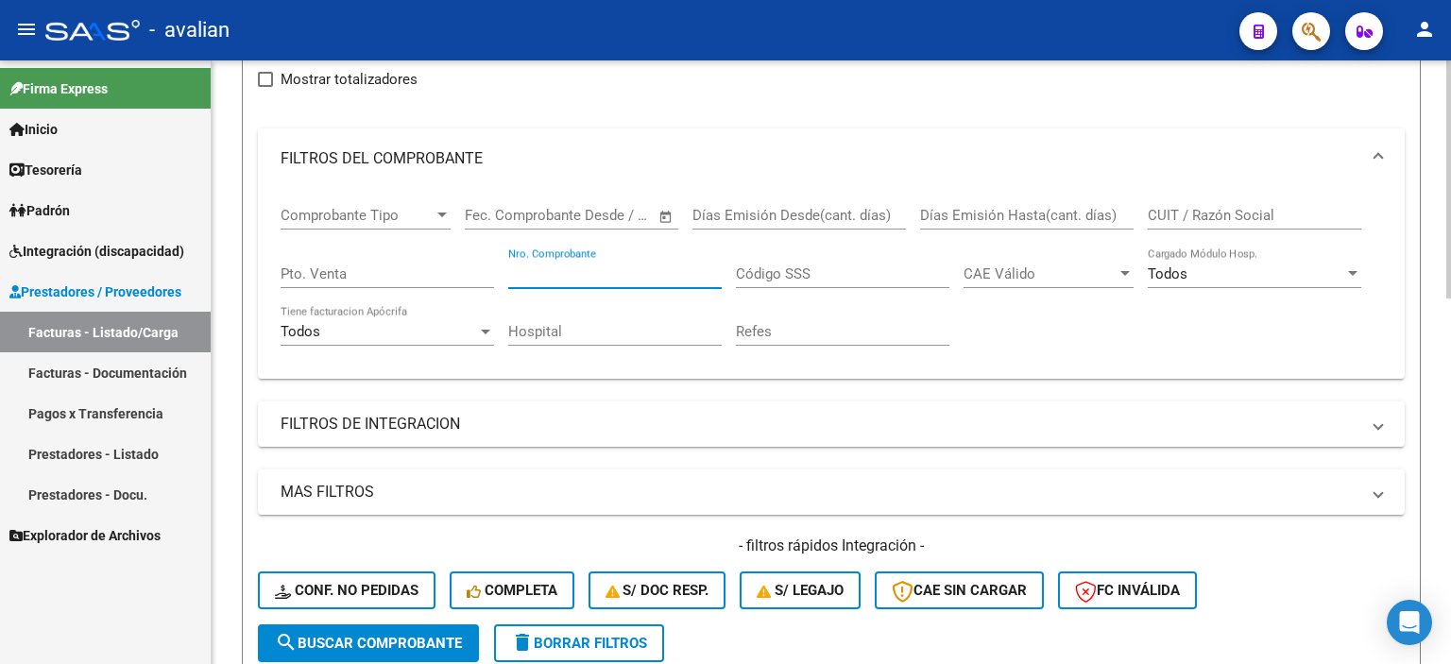
click at [554, 277] on input "Nro. Comprobante" at bounding box center [615, 273] width 214 height 17
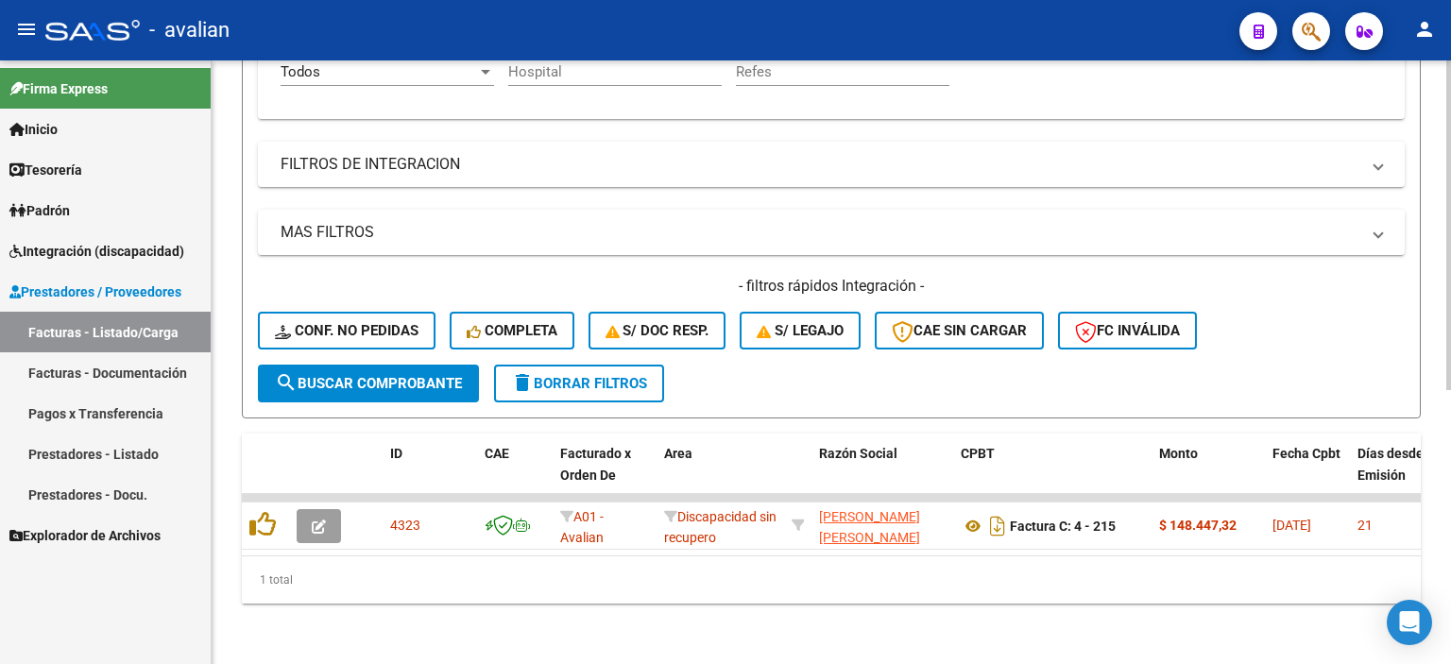
scroll to position [501, 0]
click at [1450, 470] on div at bounding box center [1448, 499] width 5 height 330
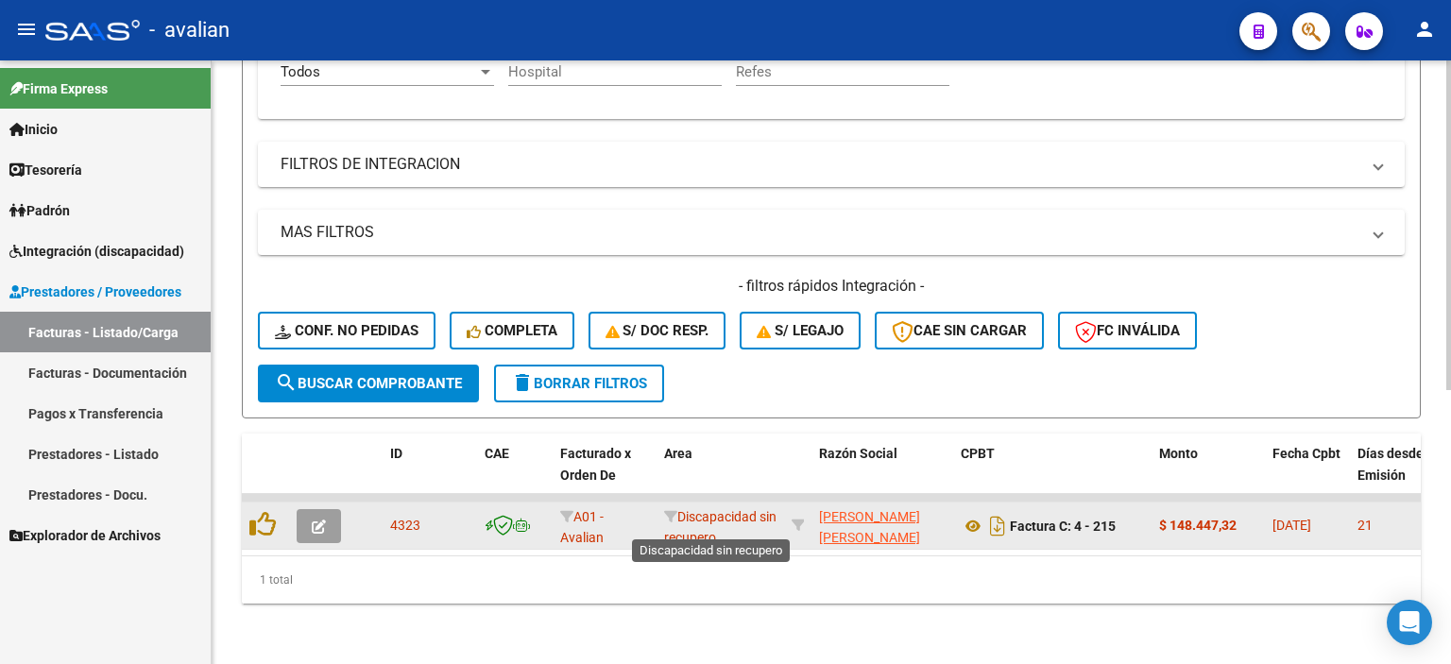
type input "215"
click at [716, 509] on span "Discapacidad sin recupero" at bounding box center [720, 527] width 112 height 37
click at [317, 520] on icon "button" at bounding box center [319, 527] width 14 height 14
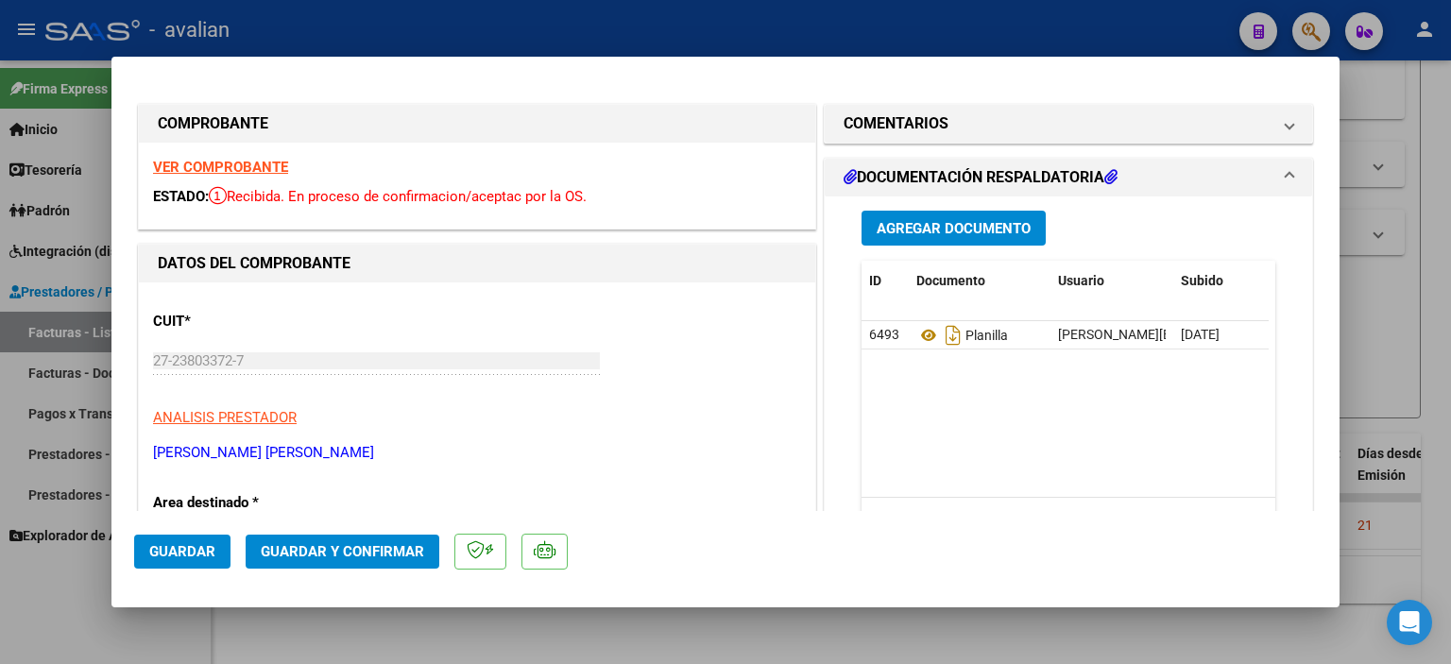
click at [260, 171] on strong "VER COMPROBANTE" at bounding box center [220, 167] width 135 height 17
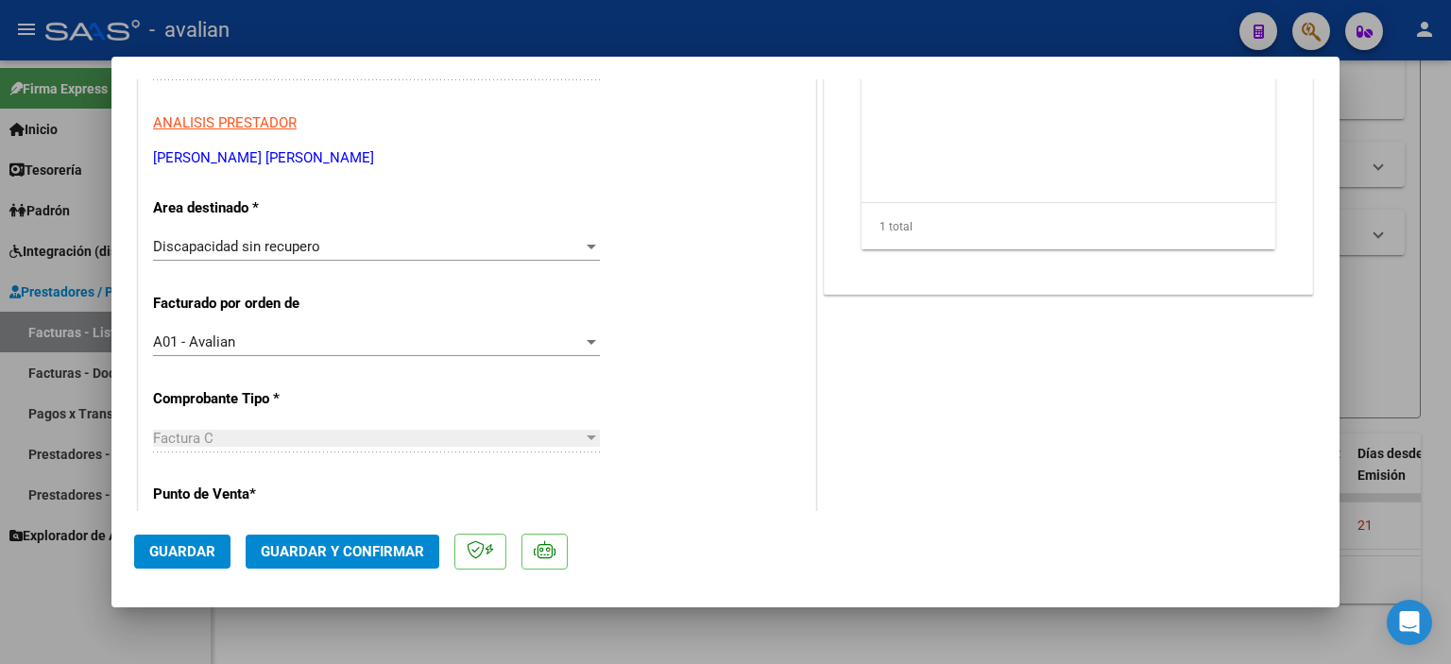
scroll to position [291, 0]
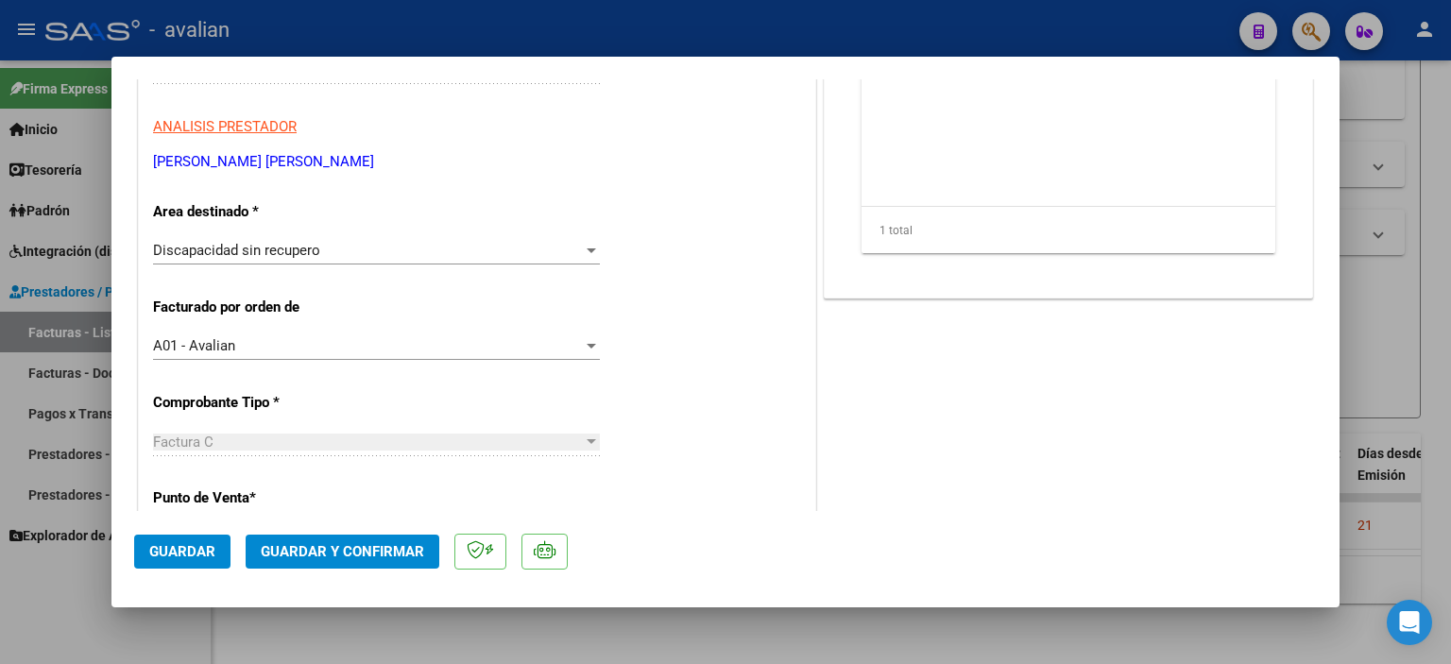
type input "$ 0,00"
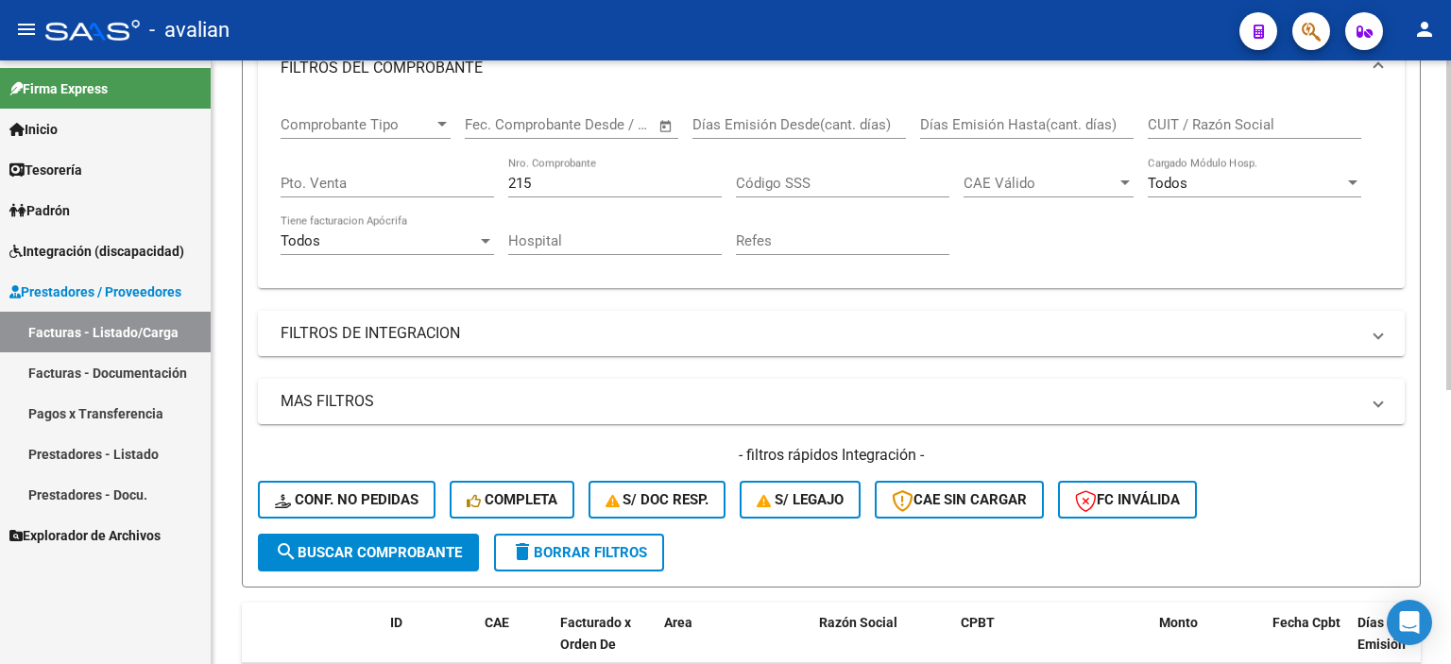
scroll to position [319, 0]
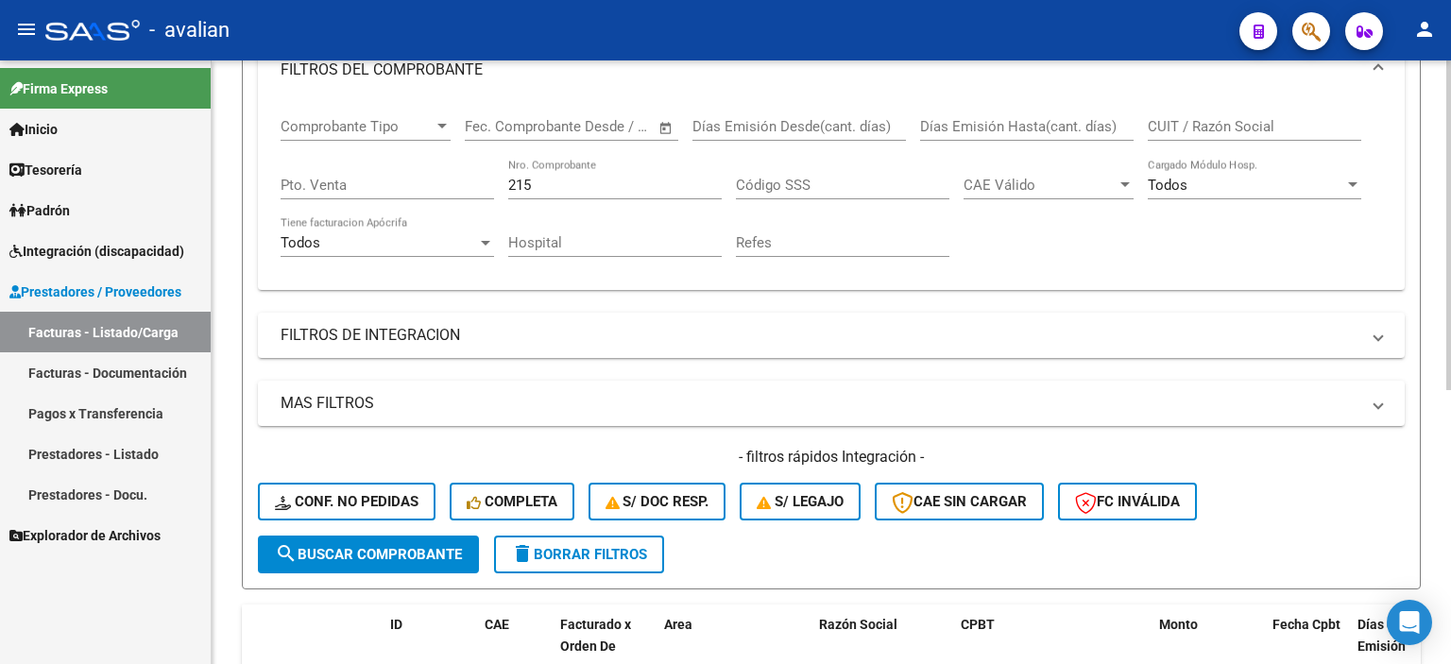
click at [1450, 303] on div at bounding box center [1448, 404] width 5 height 330
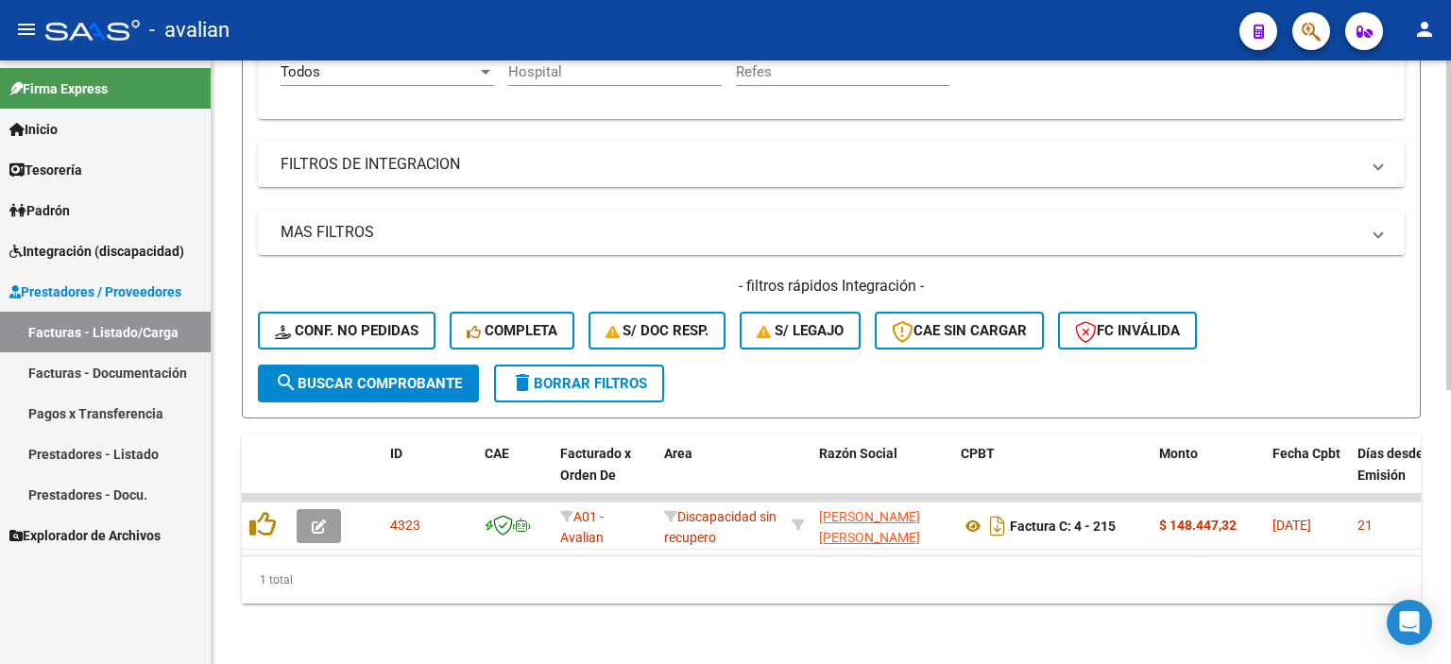
scroll to position [501, 0]
click at [1449, 381] on div at bounding box center [1448, 499] width 5 height 330
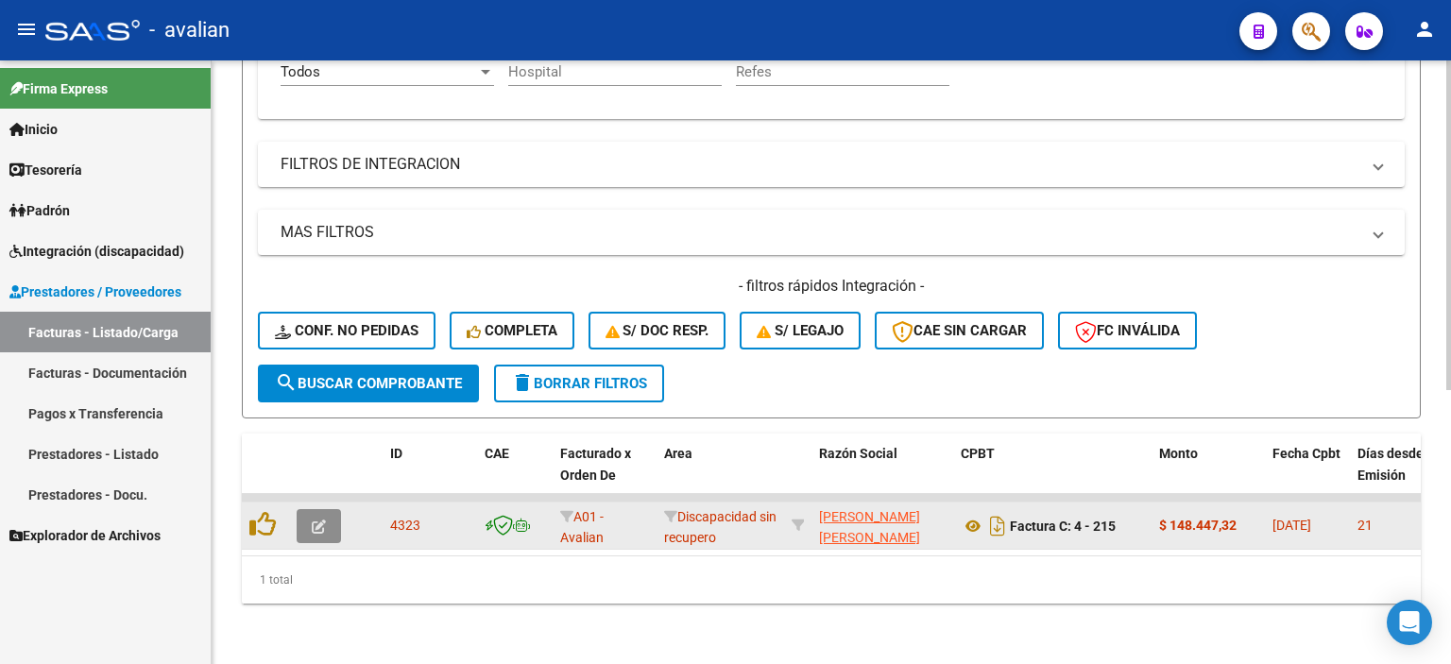
click at [325, 520] on icon "button" at bounding box center [319, 527] width 14 height 14
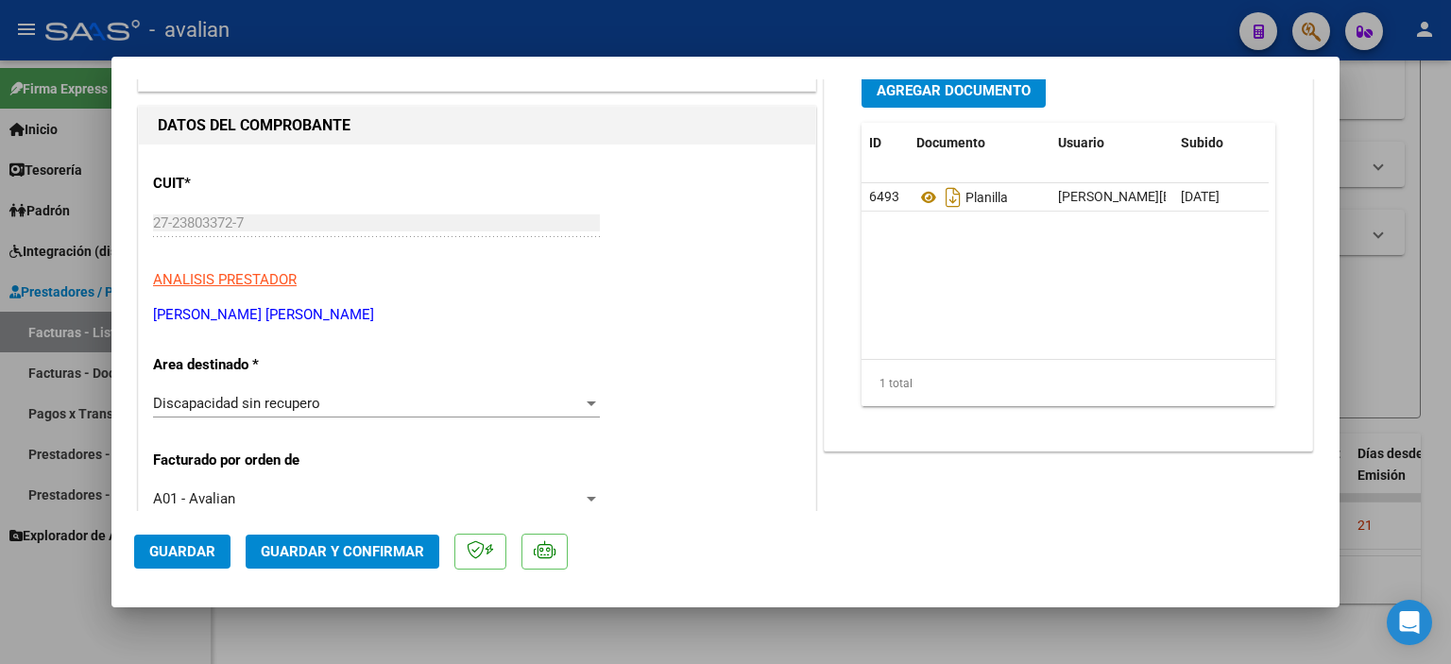
scroll to position [132, 0]
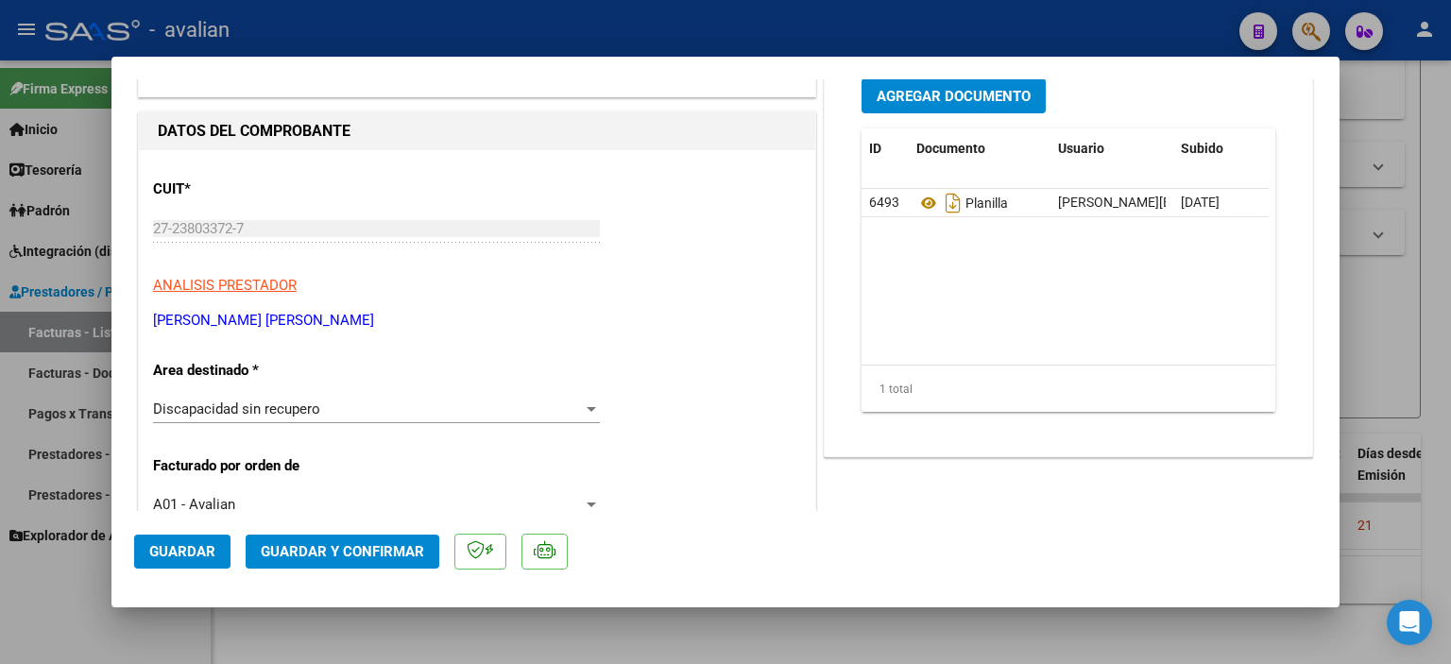
type input "$ 0,00"
